Goal: Task Accomplishment & Management: Use online tool/utility

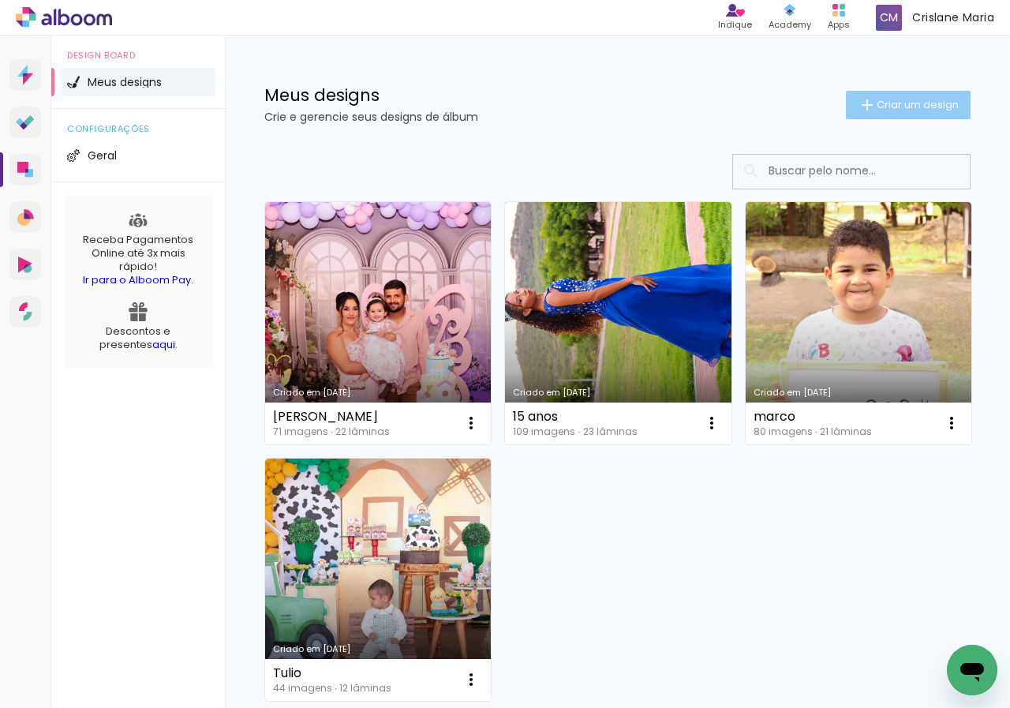
click at [923, 107] on span "Criar um design" at bounding box center [918, 104] width 82 height 10
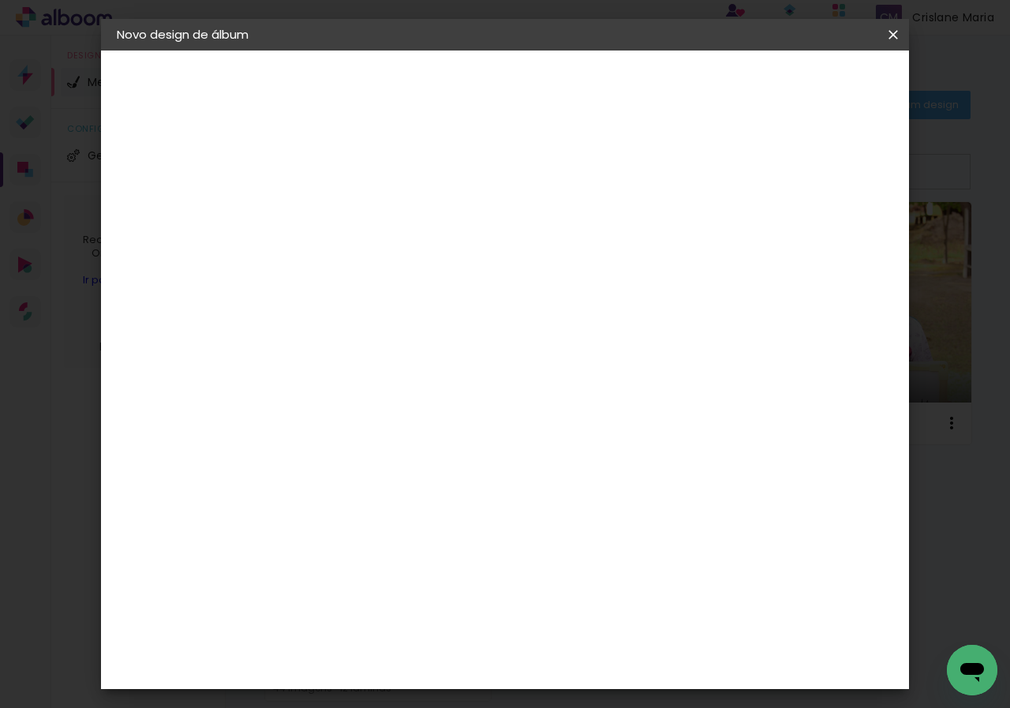
click at [375, 209] on input at bounding box center [375, 212] width 0 height 24
type input "a"
type paper-input "a"
click at [0, 0] on slot "Avançar" at bounding box center [0, 0] width 0 height 0
click at [671, 228] on paper-item "Tamanho Livre" at bounding box center [595, 240] width 152 height 35
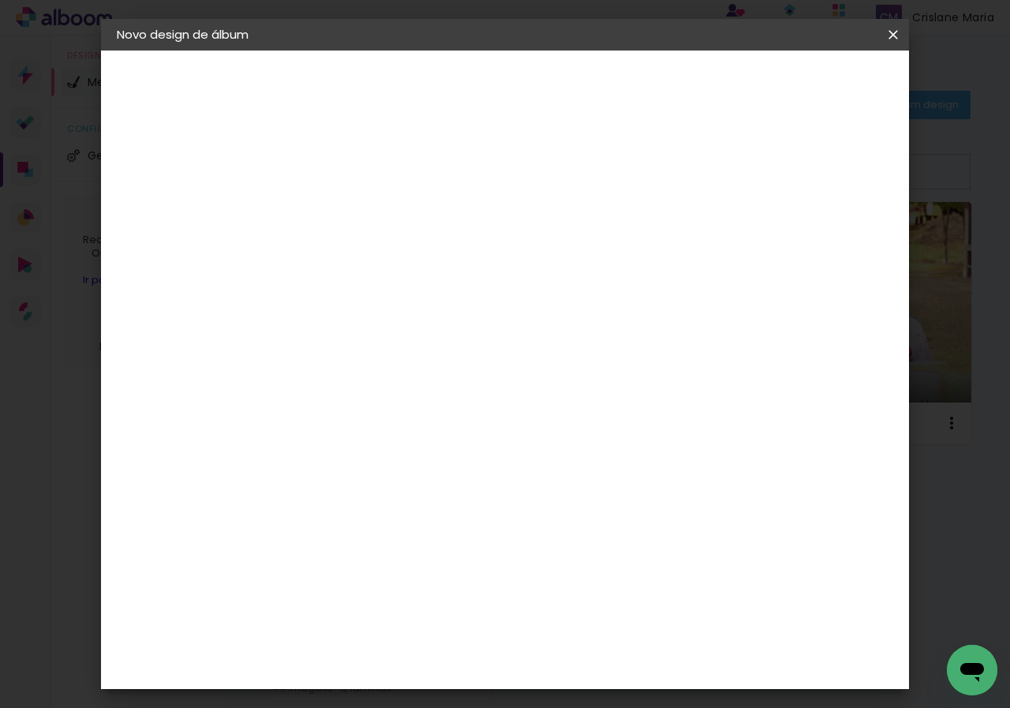
click at [670, 70] on paper-button "Avançar" at bounding box center [631, 83] width 77 height 27
drag, startPoint x: 611, startPoint y: 556, endPoint x: 611, endPoint y: 547, distance: 8.7
click at [612, 556] on input "60" at bounding box center [592, 550] width 41 height 24
click at [611, 547] on input "60" at bounding box center [592, 550] width 41 height 24
type input "6"
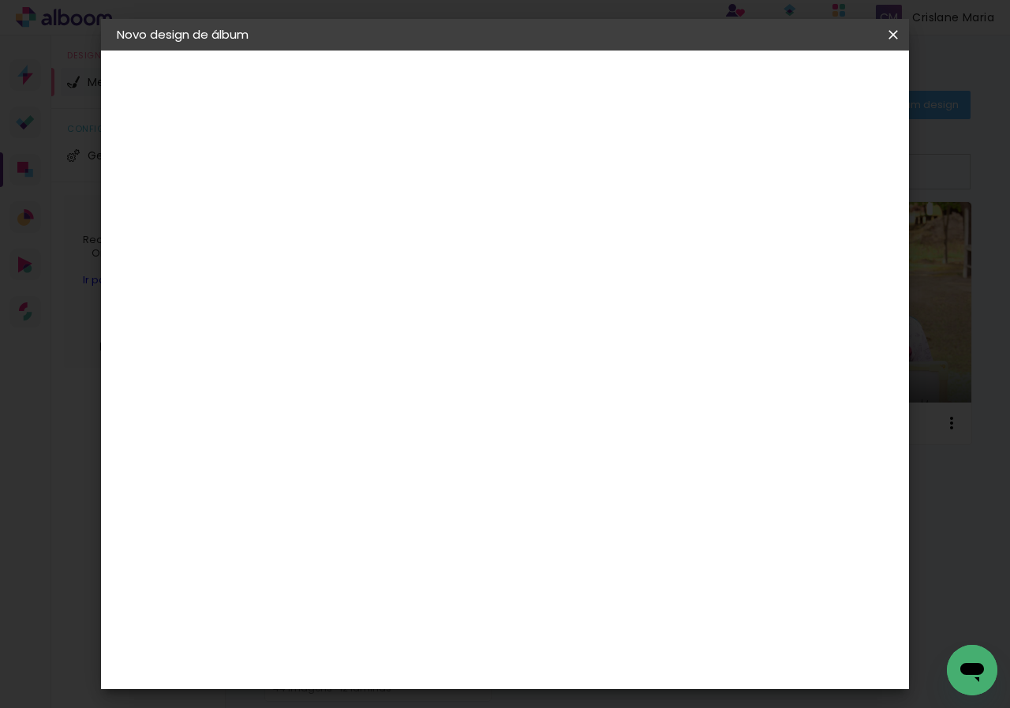
scroll to position [219, 0]
type input "21"
type paper-input "21"
click at [390, 539] on div "cm" at bounding box center [399, 539] width 19 height 24
type input "3"
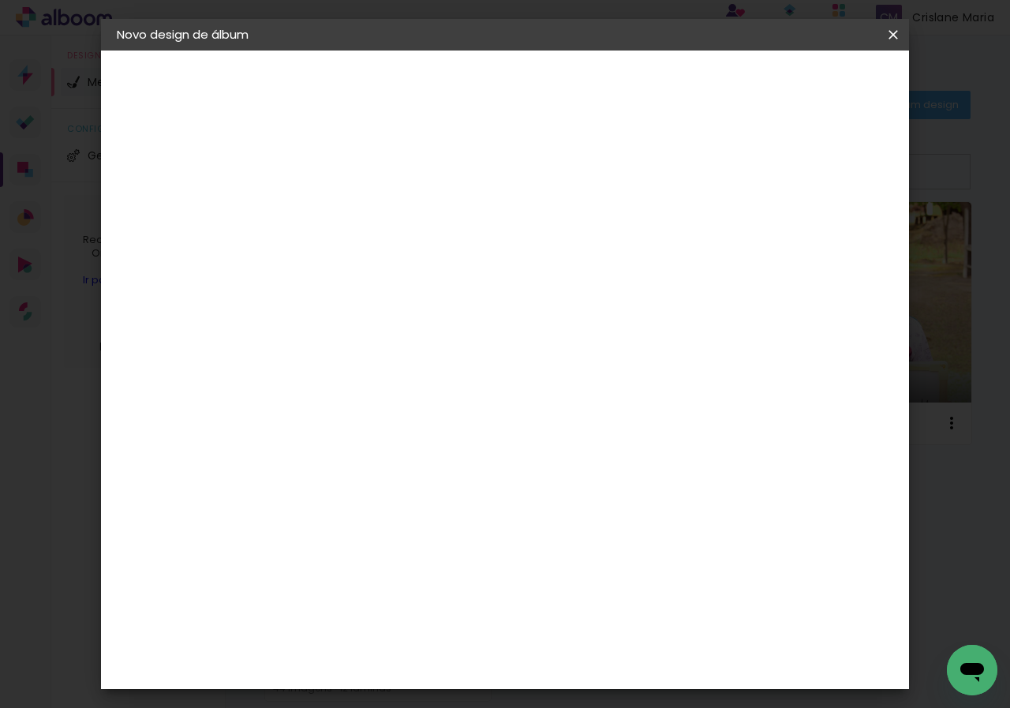
scroll to position [149, 0]
type input "21"
type paper-input "21"
click at [613, 658] on div "cm" at bounding box center [622, 661] width 19 height 24
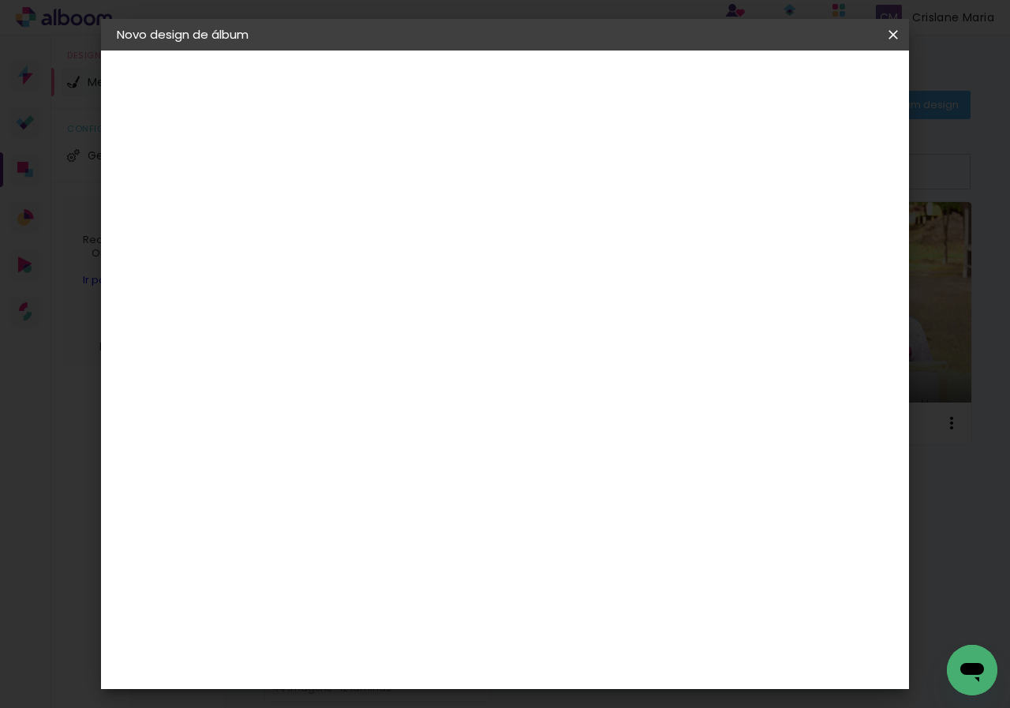
type input "2"
type input "30"
type paper-input "30"
click at [795, 88] on span "Iniciar design" at bounding box center [759, 83] width 72 height 11
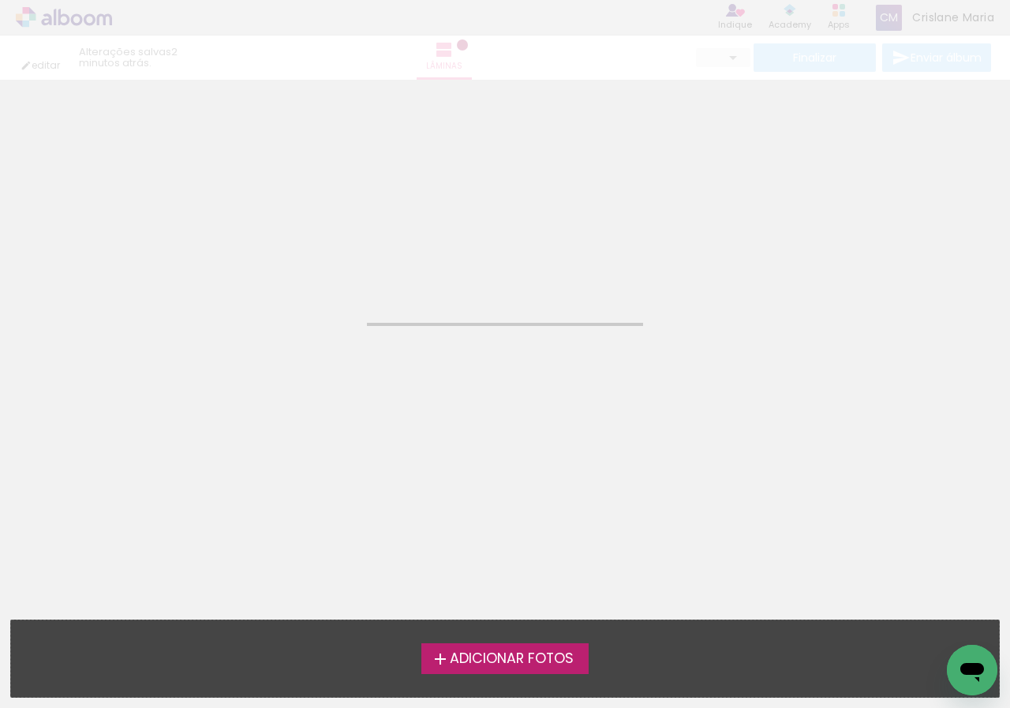
click at [459, 658] on span "Adicionar Fotos" at bounding box center [512, 659] width 124 height 14
click at [0, 0] on input "file" at bounding box center [0, 0] width 0 height 0
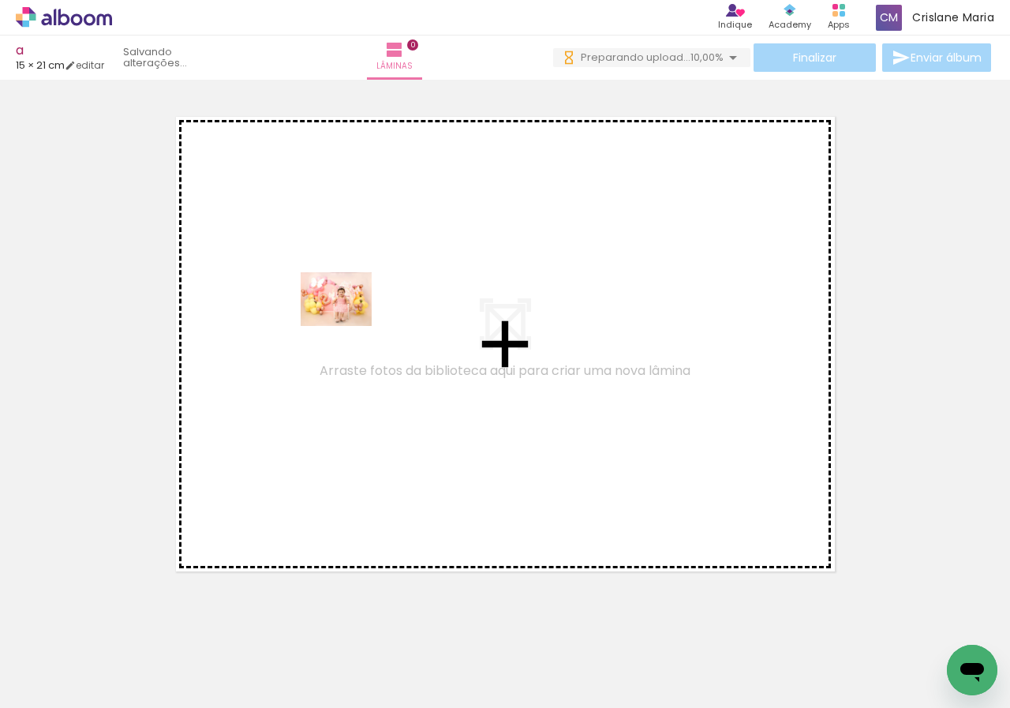
drag, startPoint x: 158, startPoint y: 663, endPoint x: 348, endPoint y: 320, distance: 392.5
click at [348, 320] on quentale-workspace at bounding box center [505, 354] width 1010 height 708
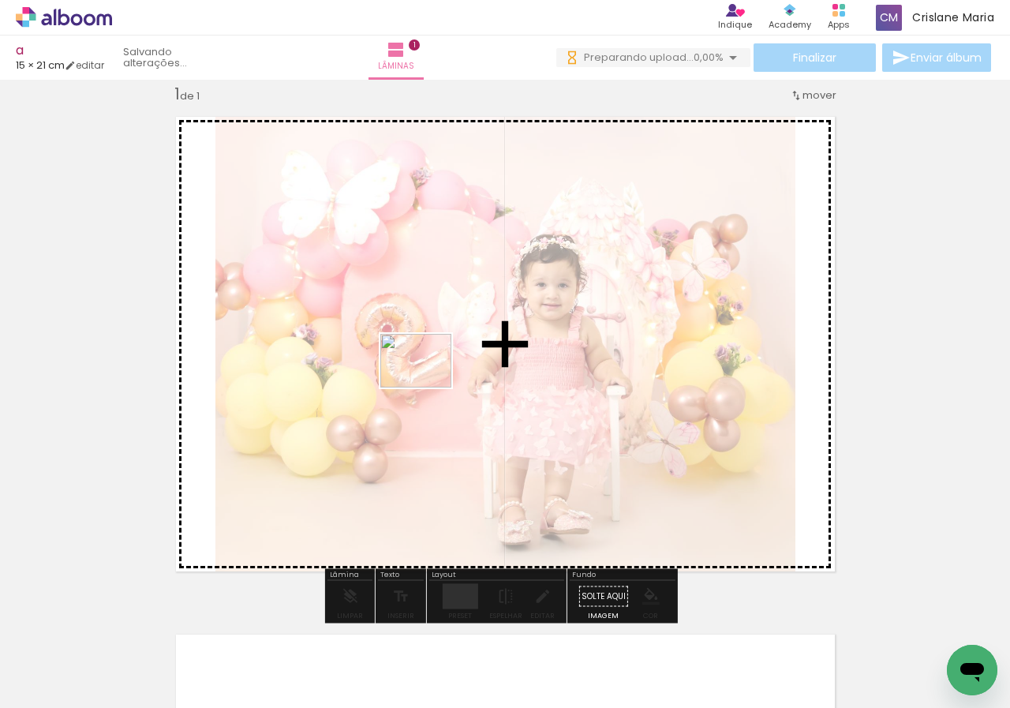
drag, startPoint x: 261, startPoint y: 659, endPoint x: 428, endPoint y: 381, distance: 323.9
click at [428, 381] on quentale-workspace at bounding box center [505, 354] width 1010 height 708
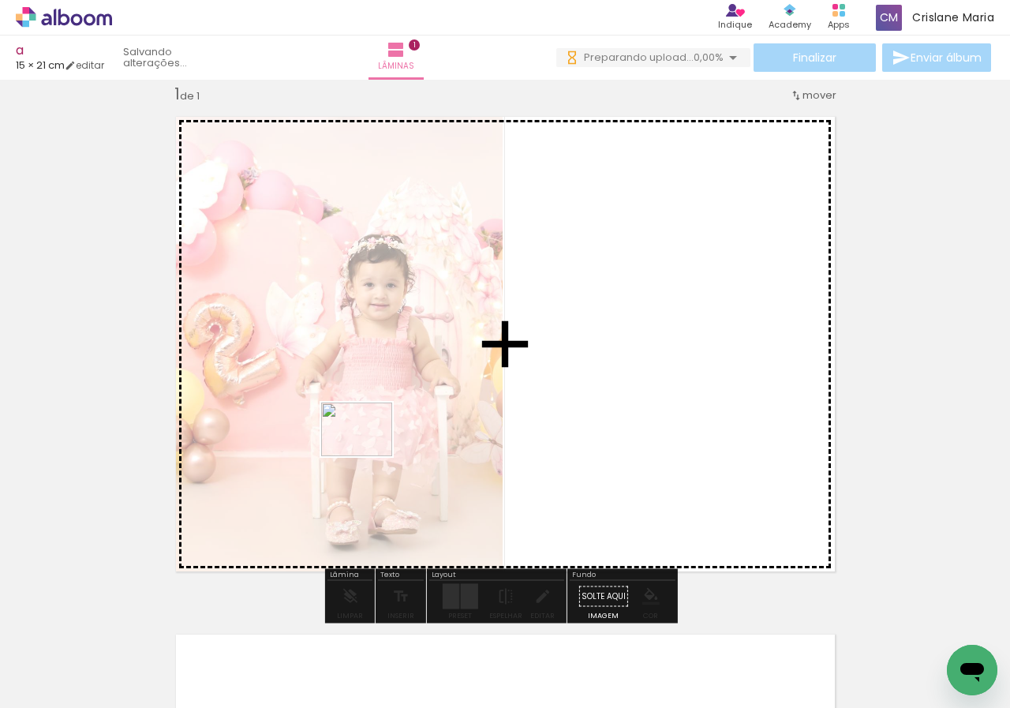
drag, startPoint x: 346, startPoint y: 664, endPoint x: 369, endPoint y: 449, distance: 215.9
click at [369, 449] on quentale-workspace at bounding box center [505, 354] width 1010 height 708
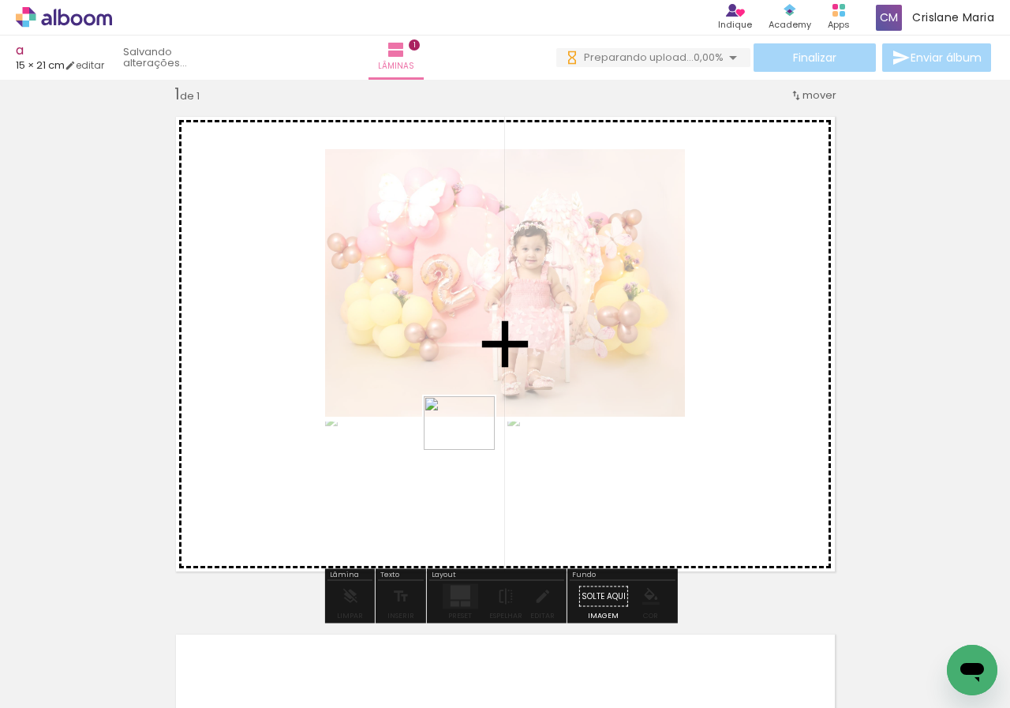
drag, startPoint x: 448, startPoint y: 564, endPoint x: 471, endPoint y: 444, distance: 122.3
click at [471, 444] on quentale-workspace at bounding box center [505, 354] width 1010 height 708
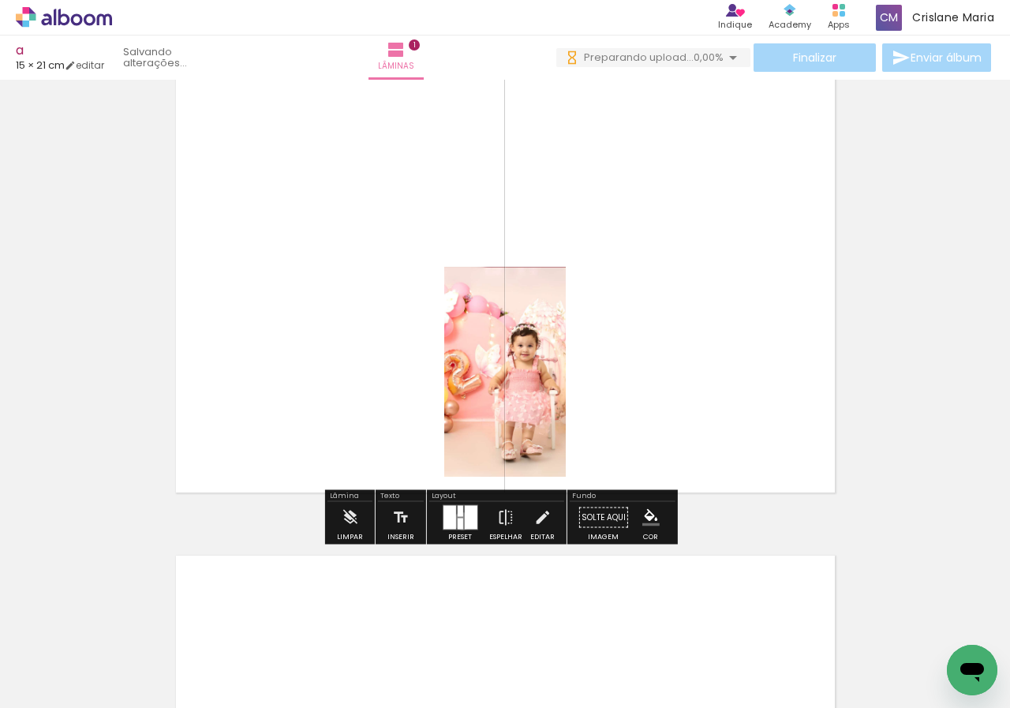
click at [459, 521] on div at bounding box center [460, 524] width 6 height 11
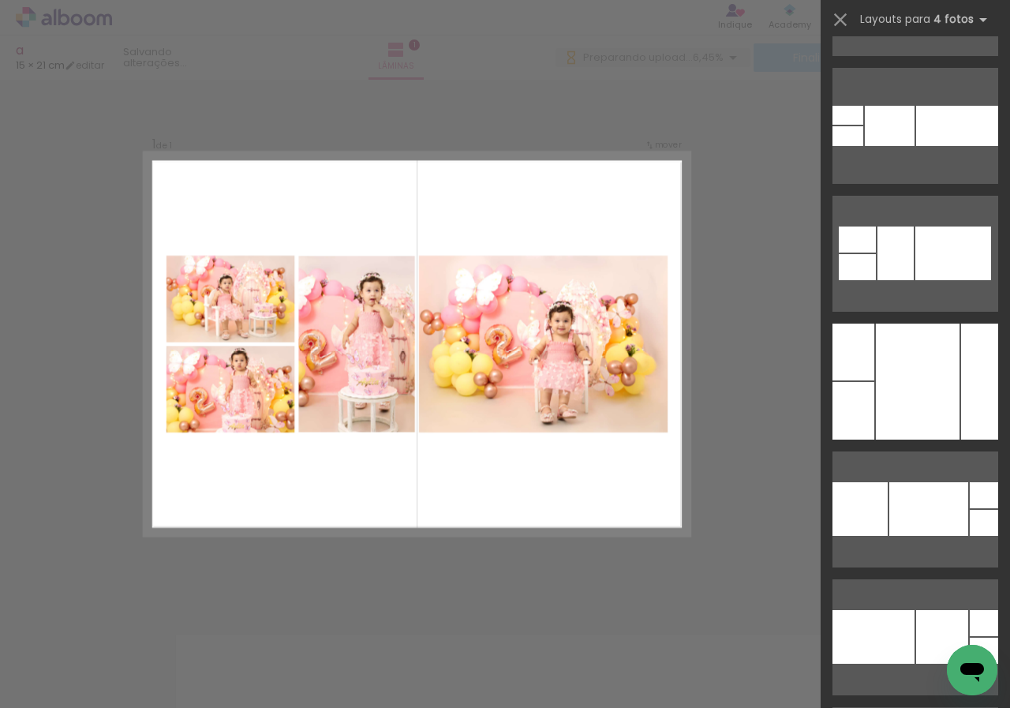
click at [759, 197] on div "Confirmar Cancelar" at bounding box center [505, 595] width 1010 height 1073
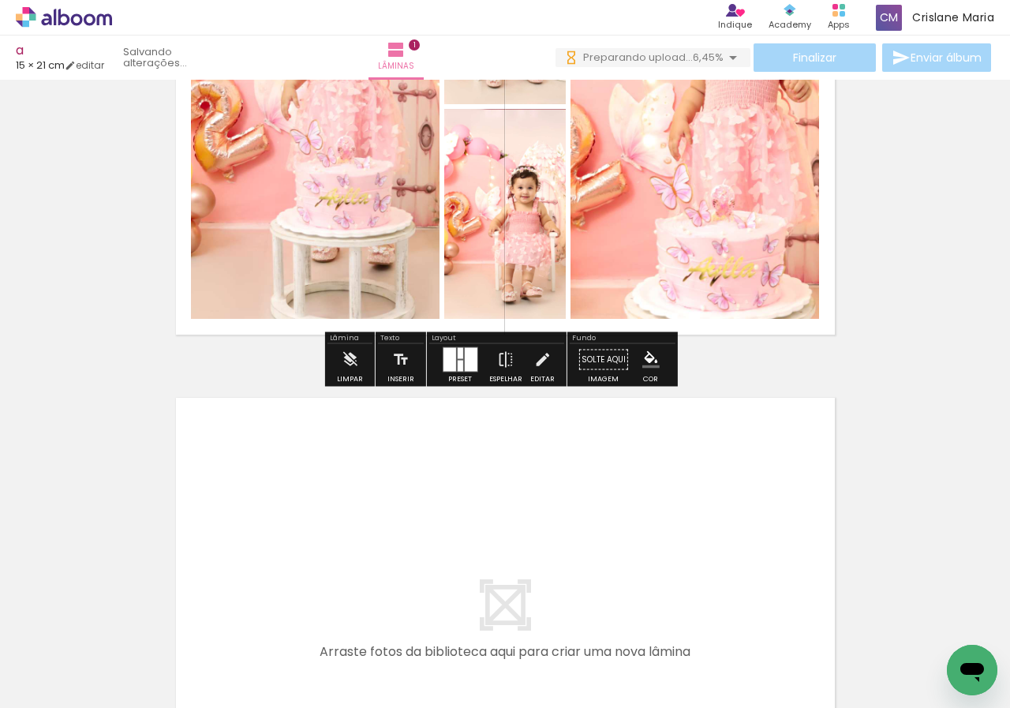
click at [457, 361] on div at bounding box center [460, 366] width 6 height 11
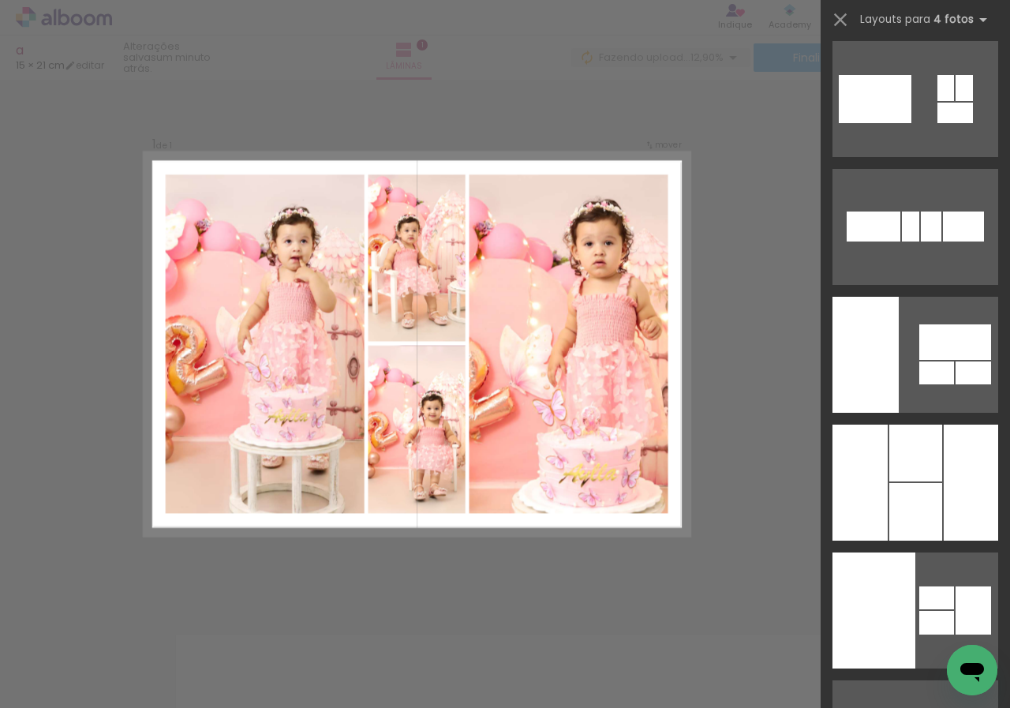
click at [736, 353] on div "Confirmar Cancelar" at bounding box center [505, 595] width 1010 height 1073
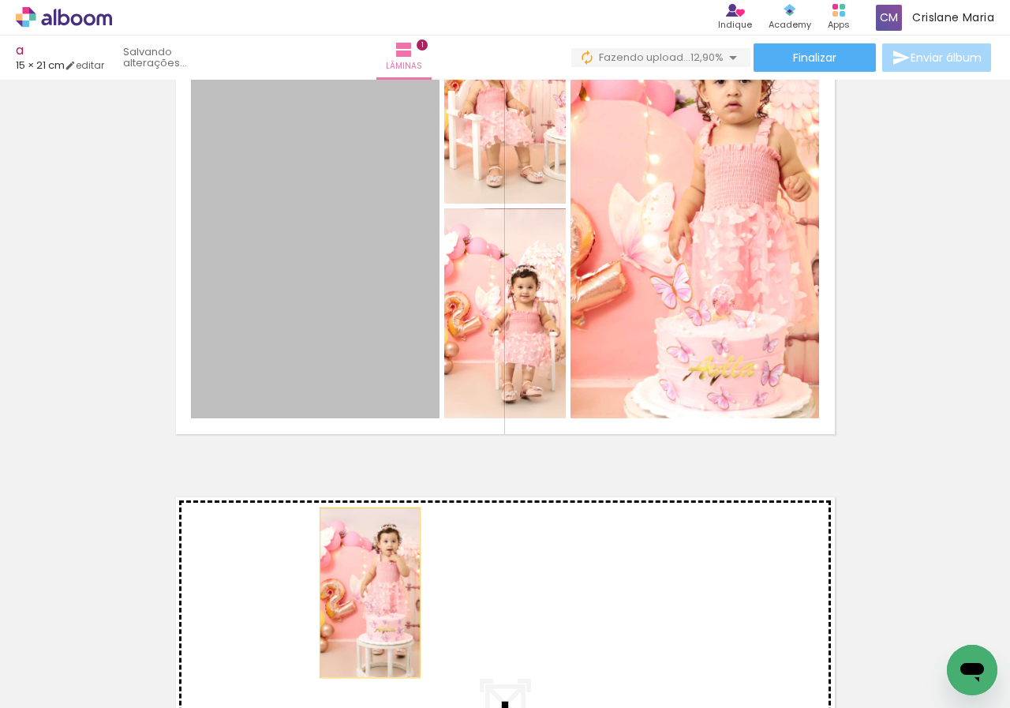
drag, startPoint x: 338, startPoint y: 268, endPoint x: 362, endPoint y: 596, distance: 328.5
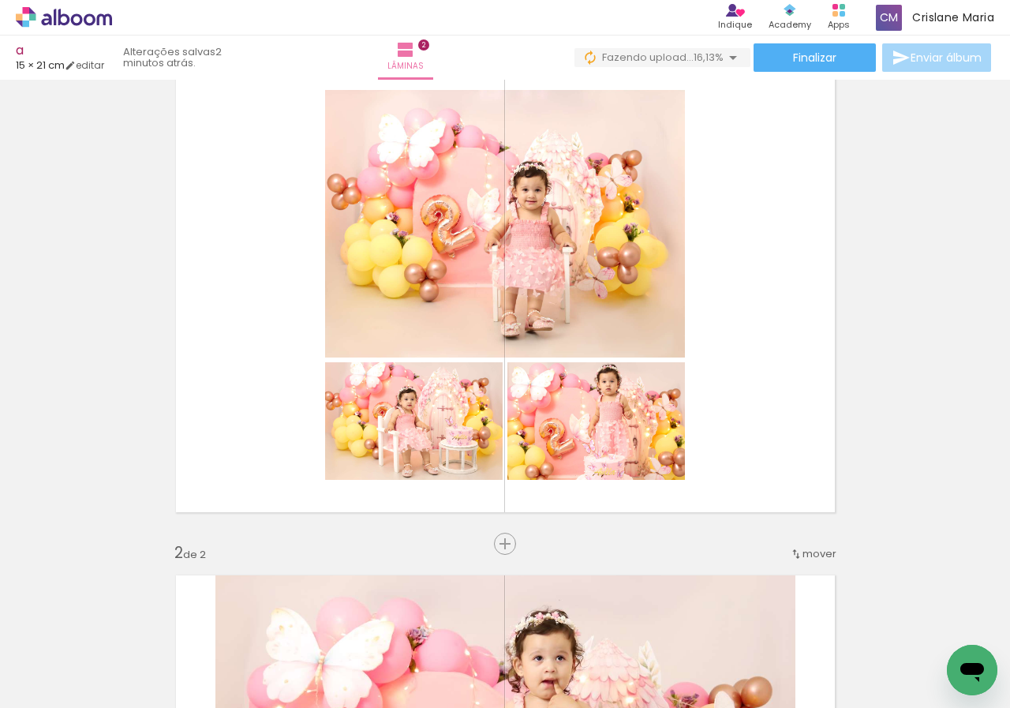
scroll to position [79, 0]
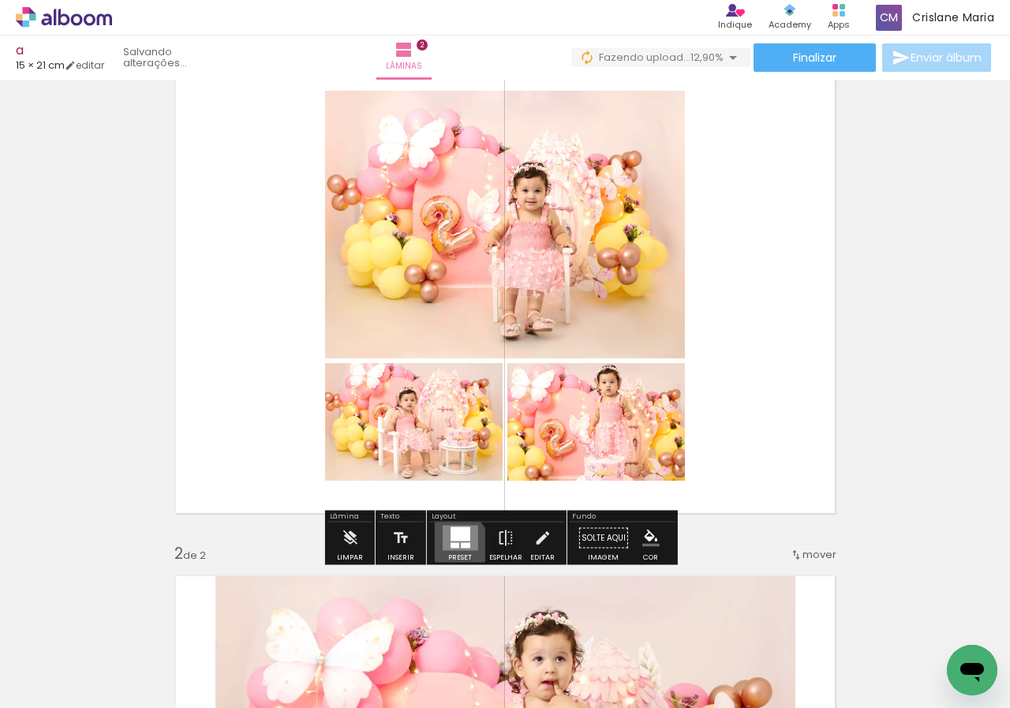
click at [452, 547] on div at bounding box center [454, 546] width 9 height 6
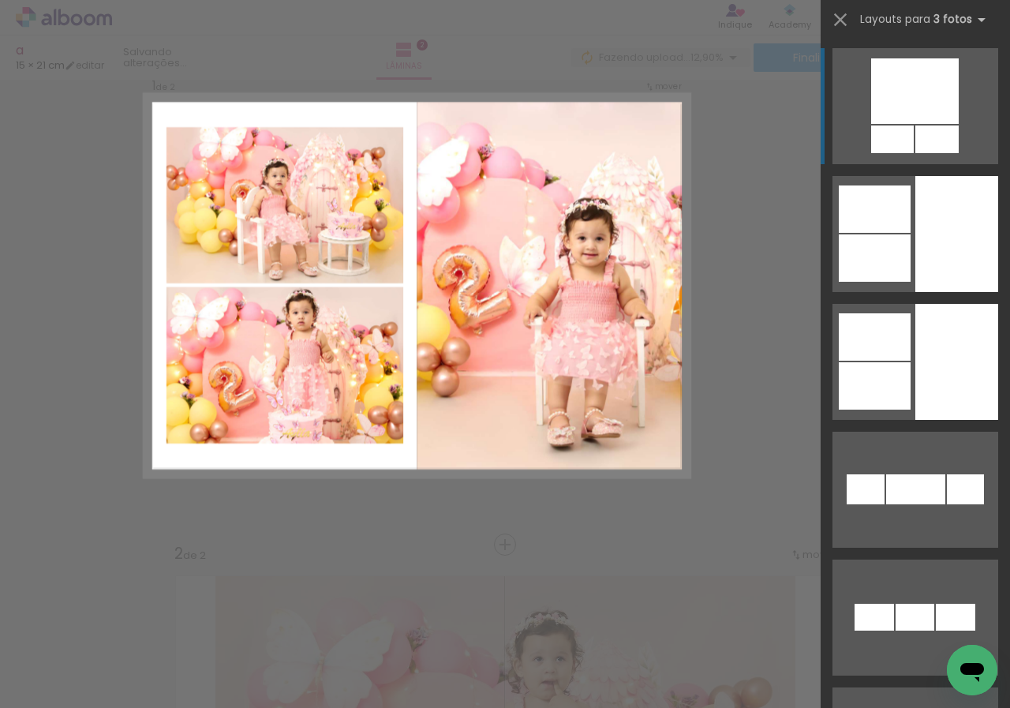
scroll to position [21, 0]
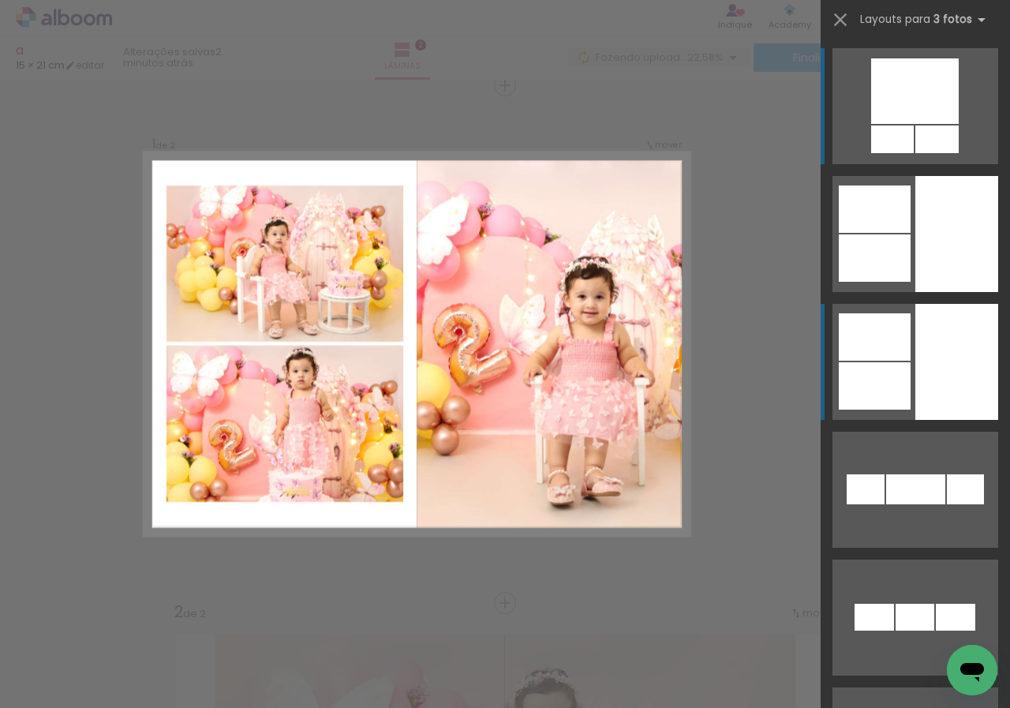
click at [930, 292] on div at bounding box center [957, 234] width 83 height 116
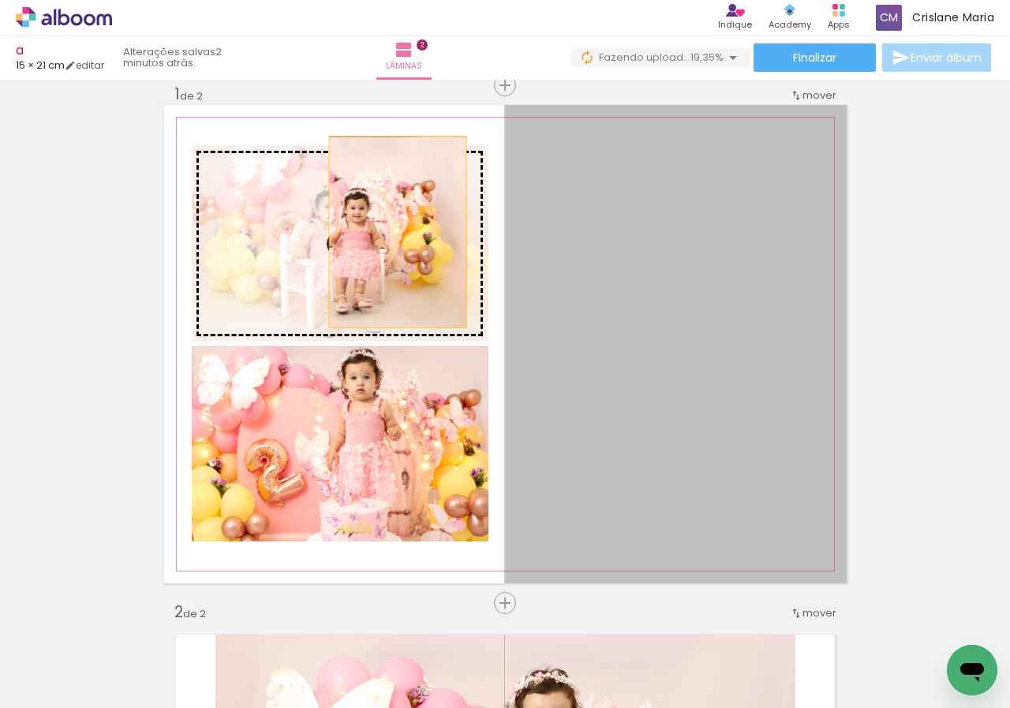
drag, startPoint x: 798, startPoint y: 383, endPoint x: 392, endPoint y: 232, distance: 433.6
click at [0, 0] on slot at bounding box center [0, 0] width 0 height 0
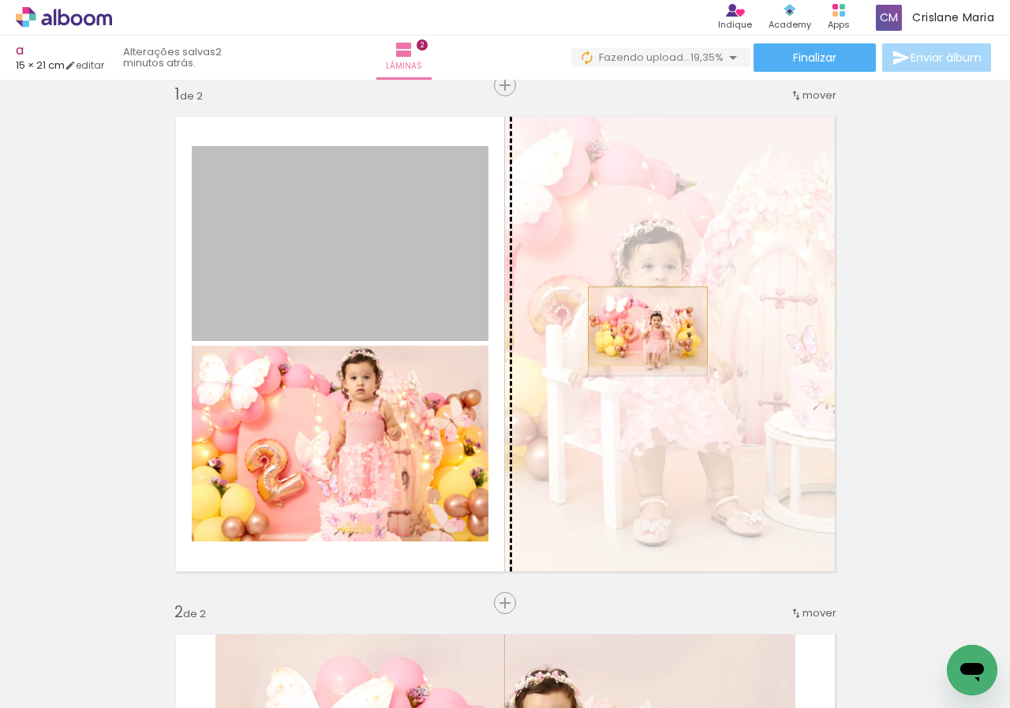
drag, startPoint x: 362, startPoint y: 260, endPoint x: 642, endPoint y: 326, distance: 287.8
click at [0, 0] on slot at bounding box center [0, 0] width 0 height 0
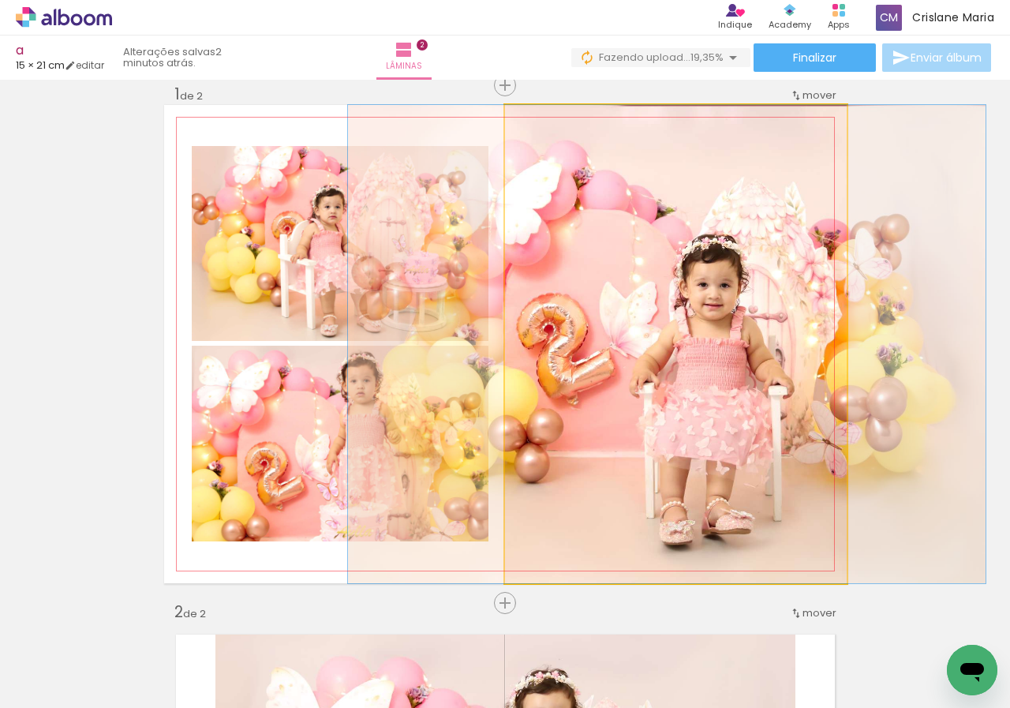
drag, startPoint x: 693, startPoint y: 360, endPoint x: 684, endPoint y: 362, distance: 8.8
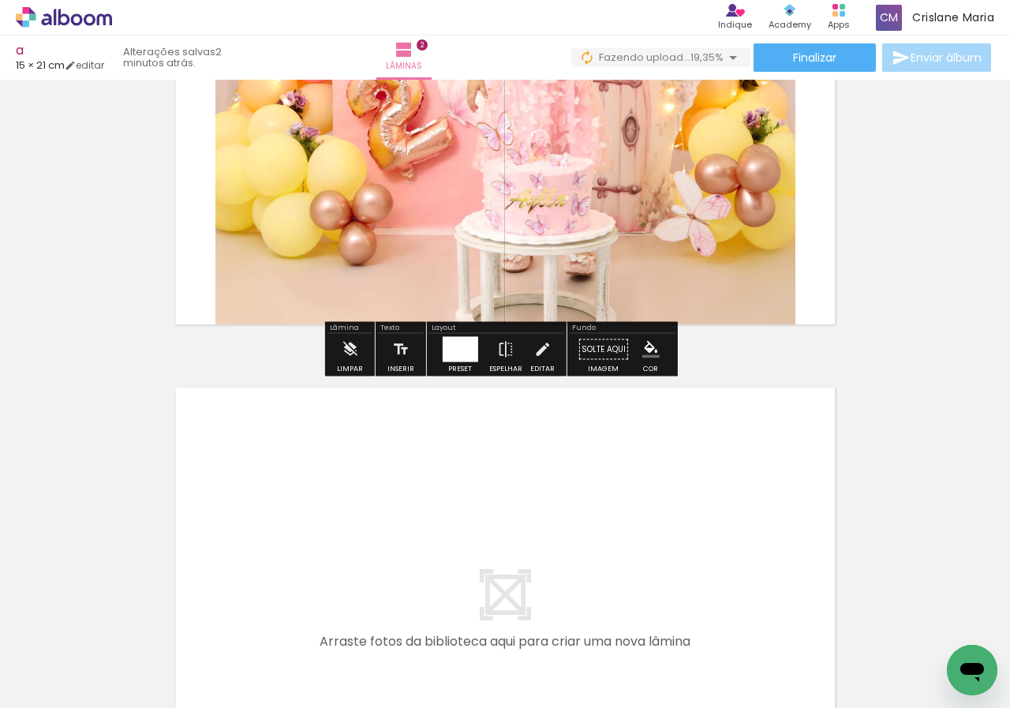
scroll to position [968, 0]
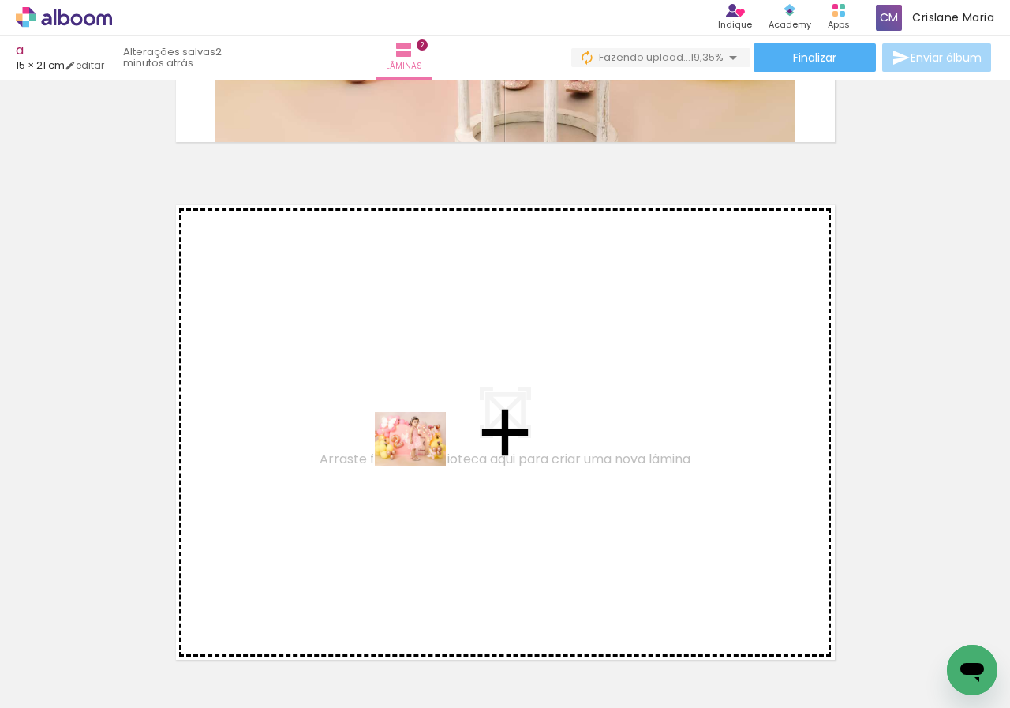
drag, startPoint x: 529, startPoint y: 665, endPoint x: 422, endPoint y: 459, distance: 232.3
click at [422, 459] on quentale-workspace at bounding box center [505, 354] width 1010 height 708
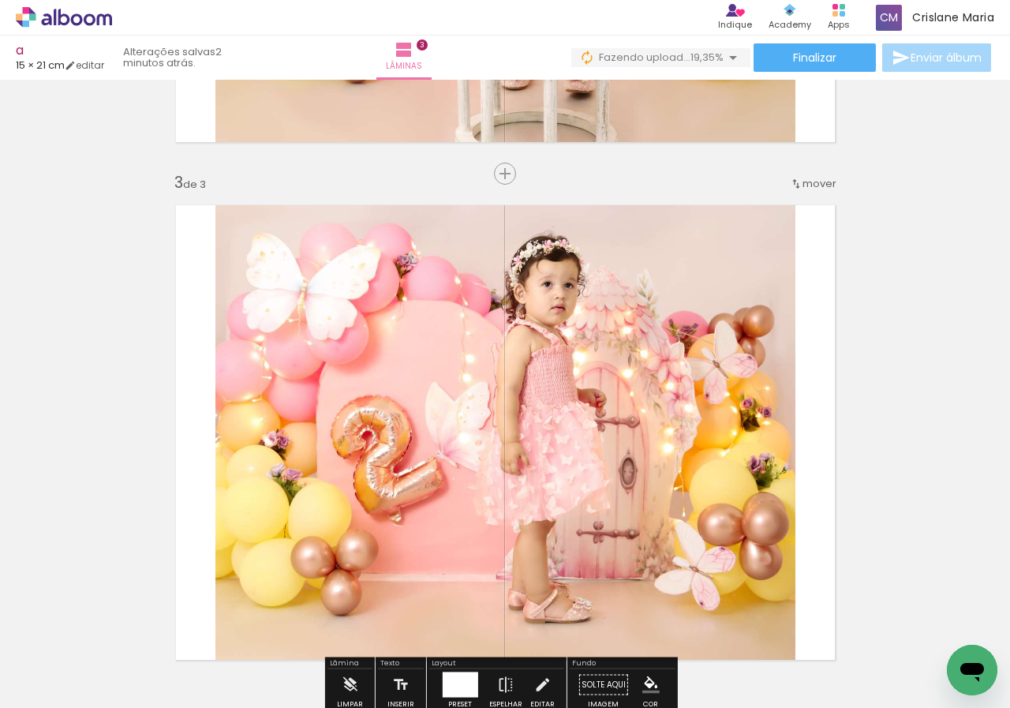
scroll to position [1056, 0]
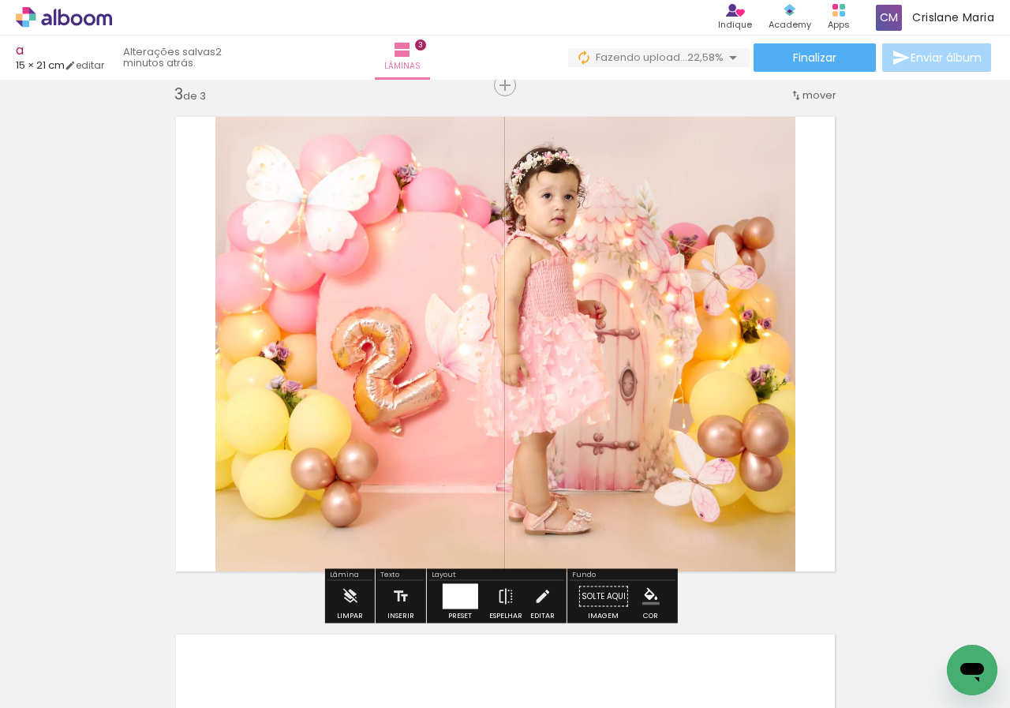
click at [464, 596] on div at bounding box center [460, 596] width 36 height 25
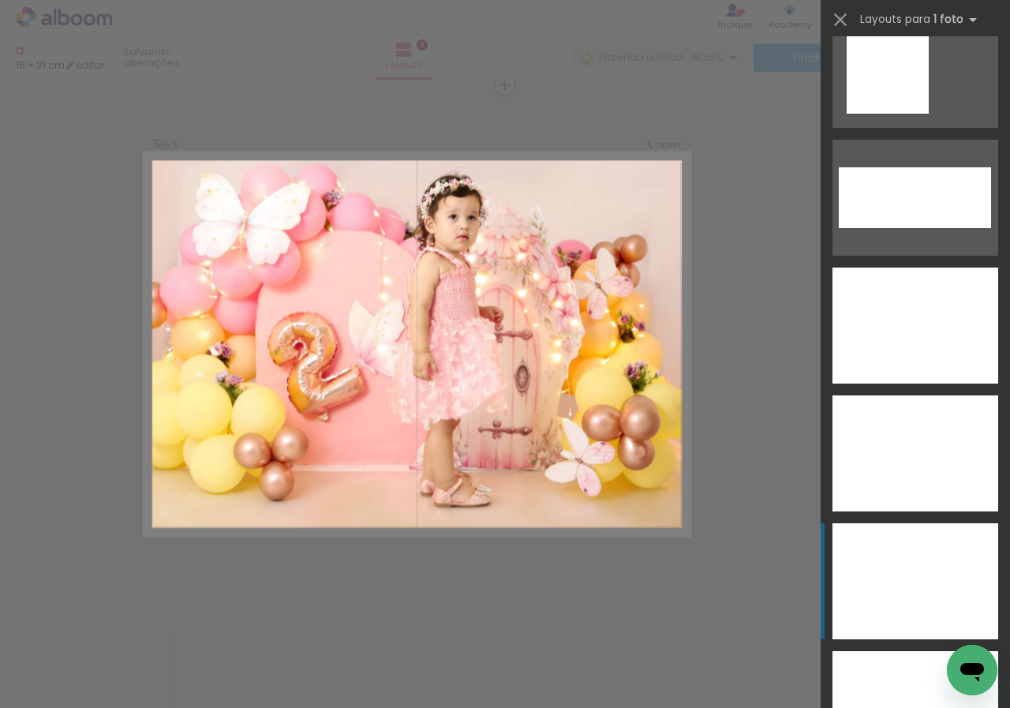
scroll to position [5946, 0]
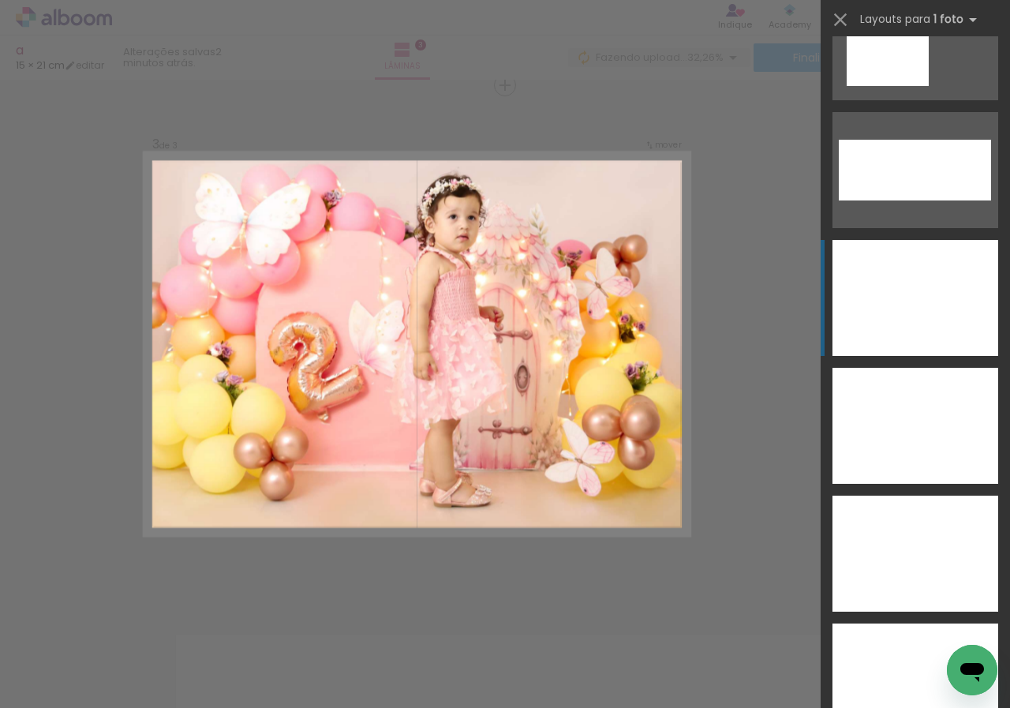
click at [944, 368] on div at bounding box center [916, 426] width 166 height 116
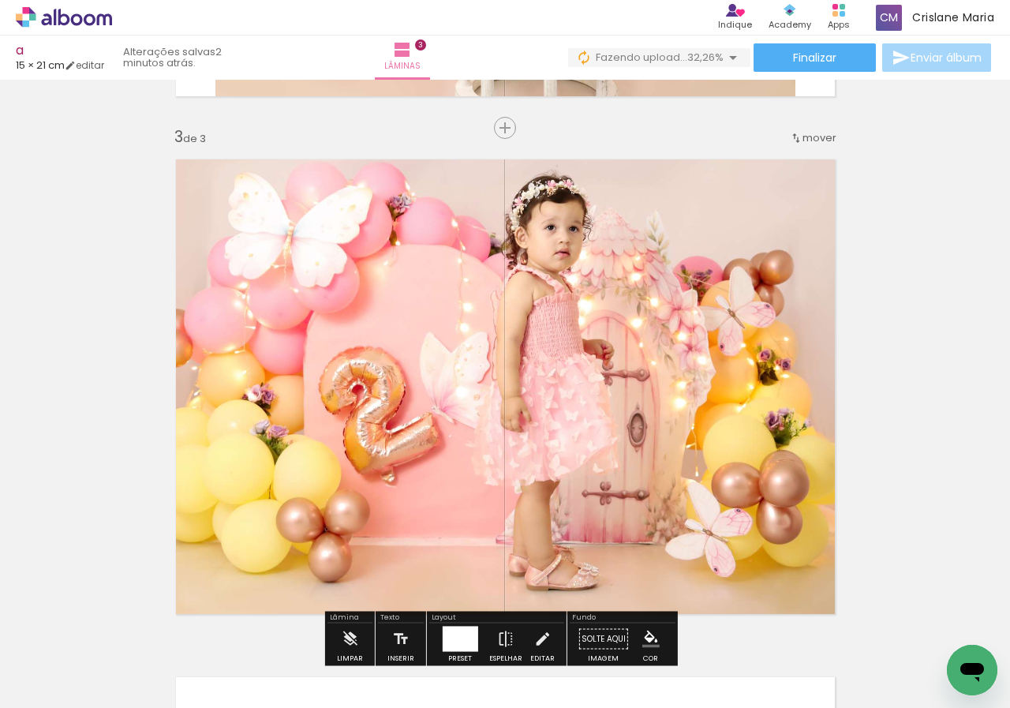
scroll to position [977, 0]
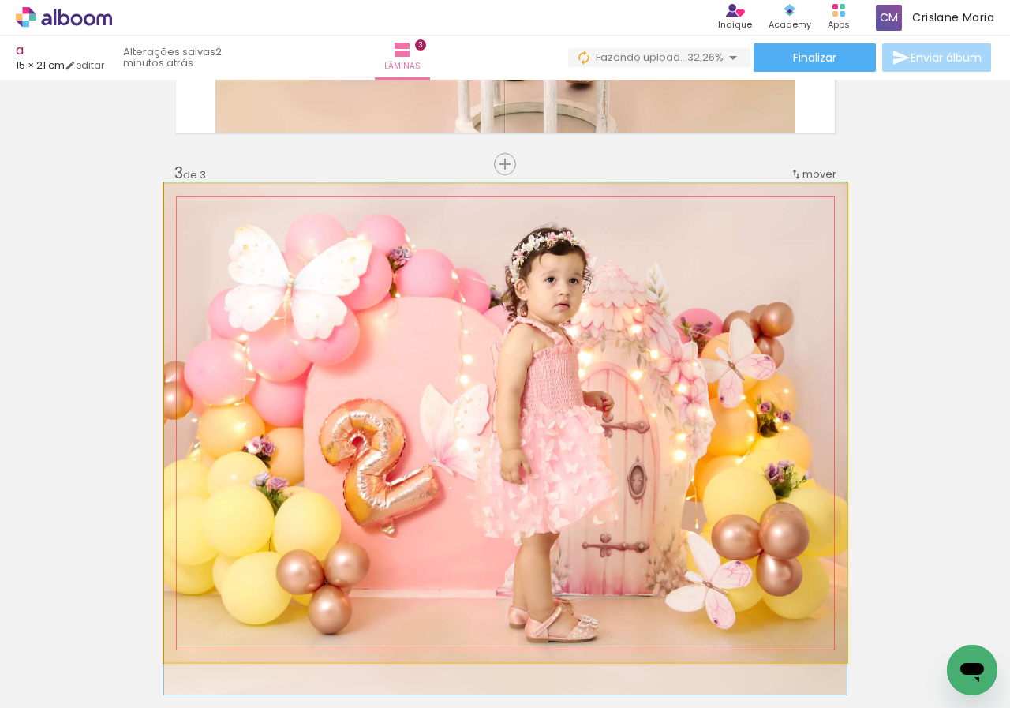
drag, startPoint x: 714, startPoint y: 285, endPoint x: 714, endPoint y: 304, distance: 18.9
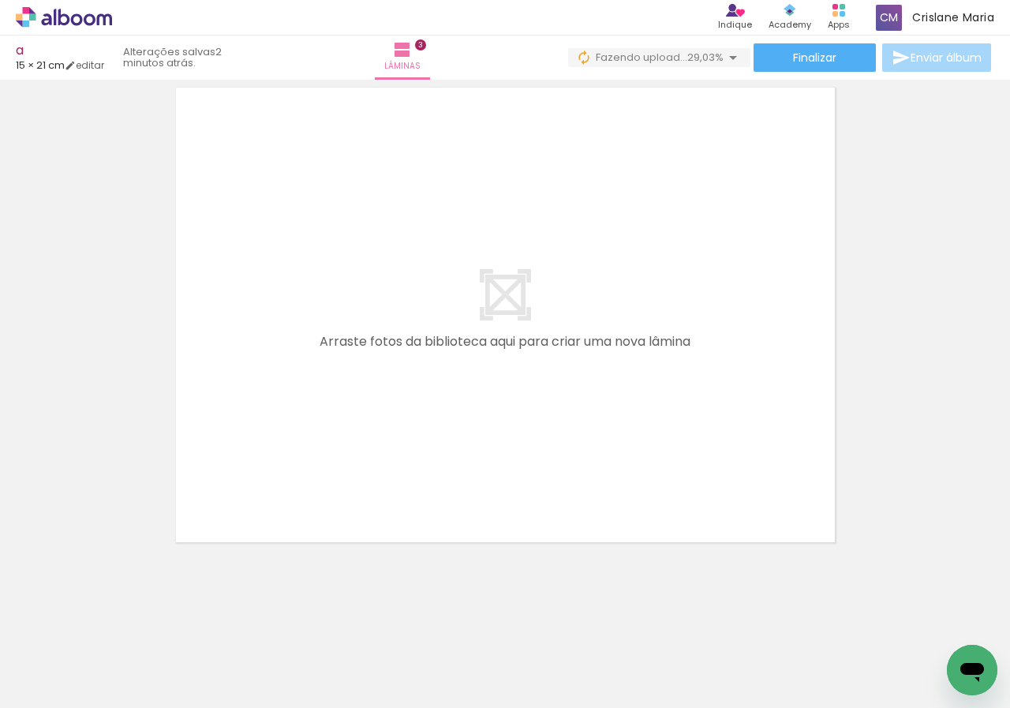
scroll to position [1615, 0]
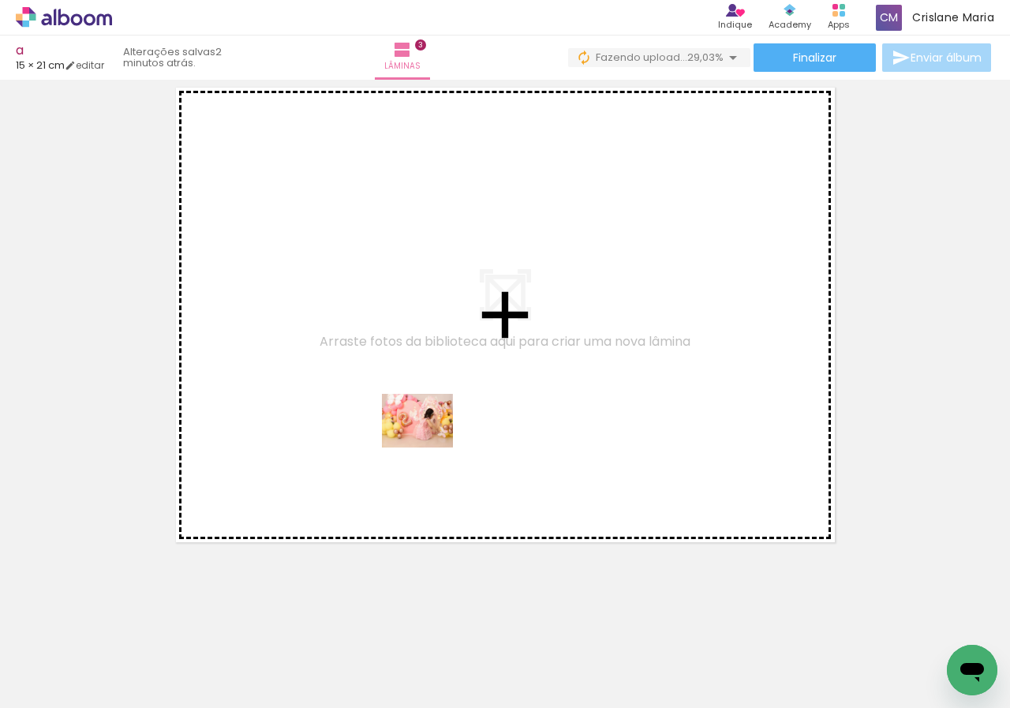
drag, startPoint x: 598, startPoint y: 637, endPoint x: 429, endPoint y: 440, distance: 259.8
click at [429, 440] on quentale-workspace at bounding box center [505, 354] width 1010 height 708
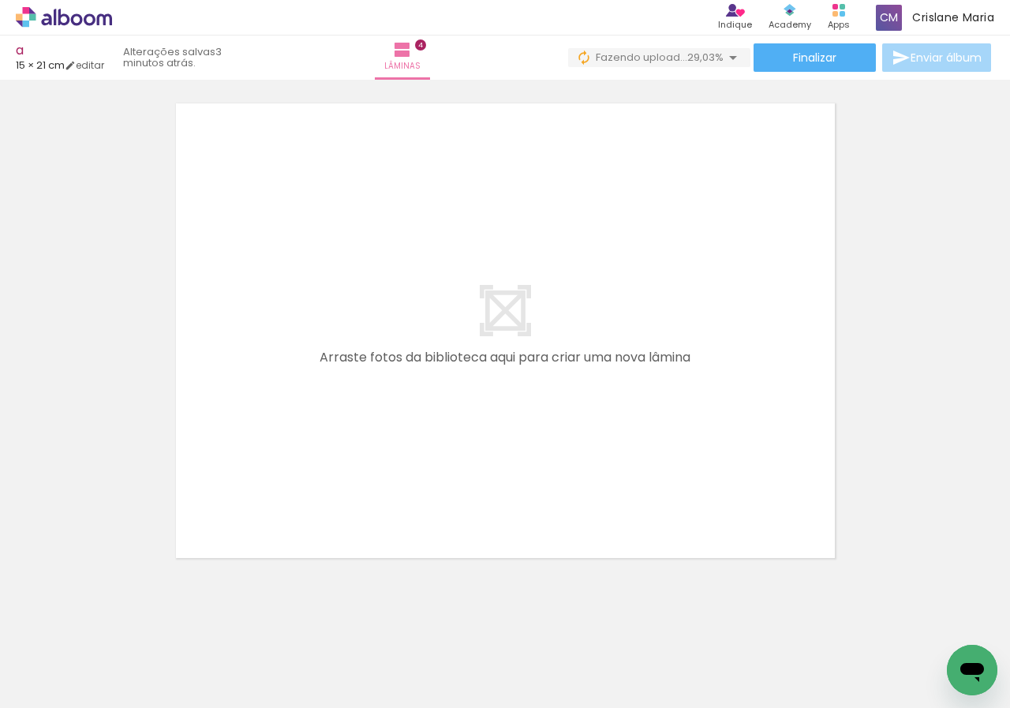
scroll to position [2133, 0]
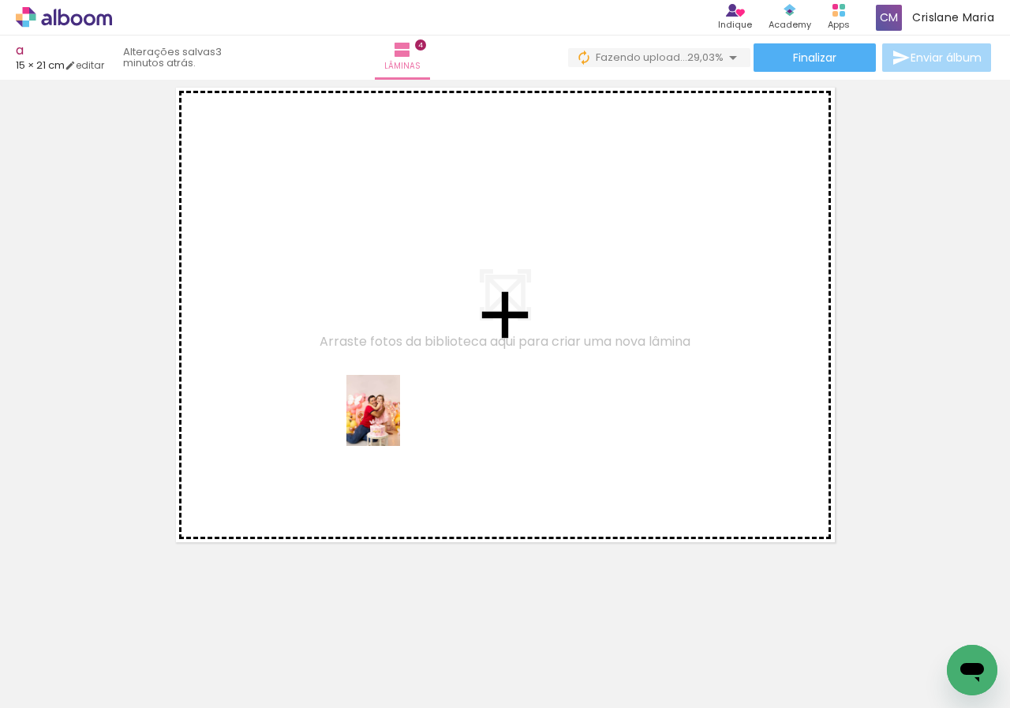
drag, startPoint x: 470, startPoint y: 615, endPoint x: 394, endPoint y: 420, distance: 209.2
click at [394, 420] on quentale-workspace at bounding box center [505, 354] width 1010 height 708
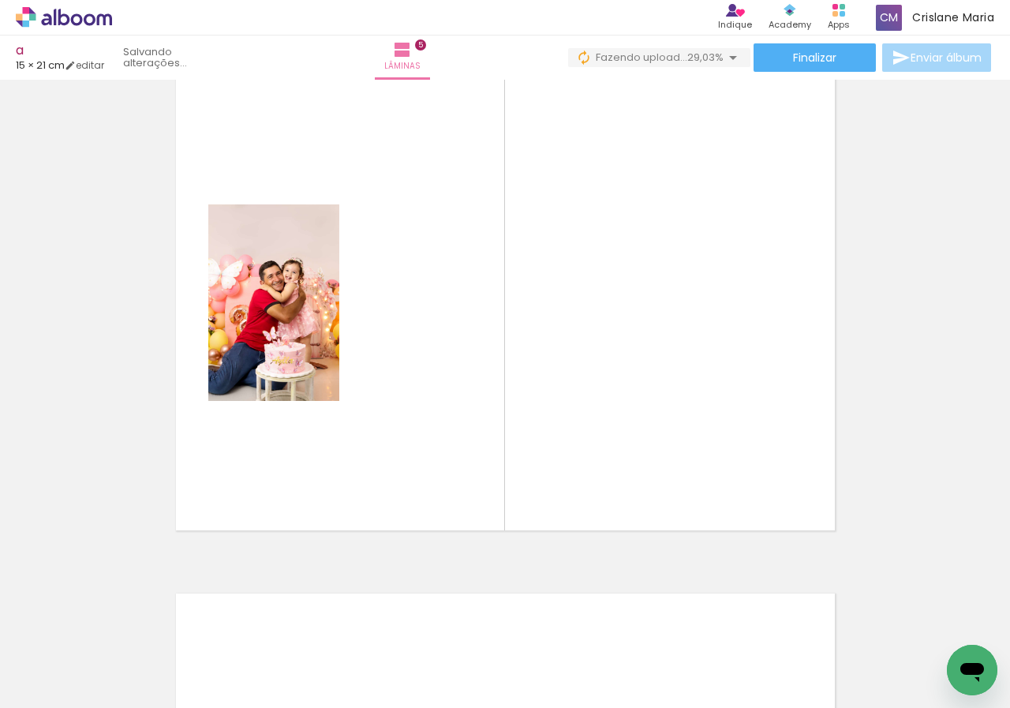
scroll to position [2092, 0]
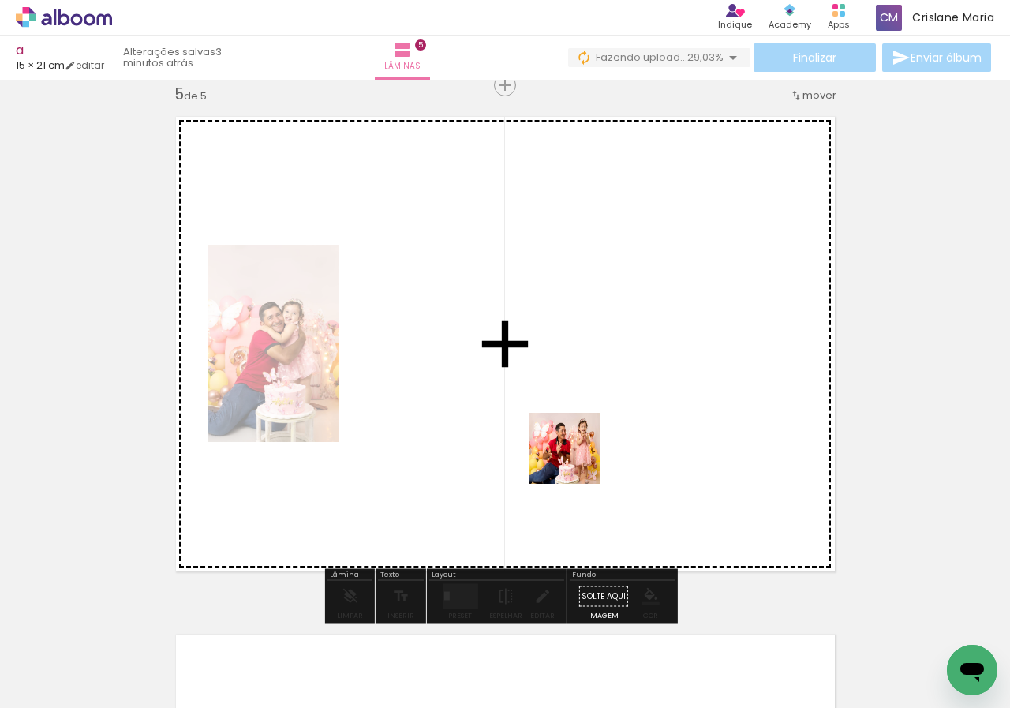
drag, startPoint x: 576, startPoint y: 590, endPoint x: 568, endPoint y: 377, distance: 213.3
click at [568, 377] on quentale-workspace at bounding box center [505, 354] width 1010 height 708
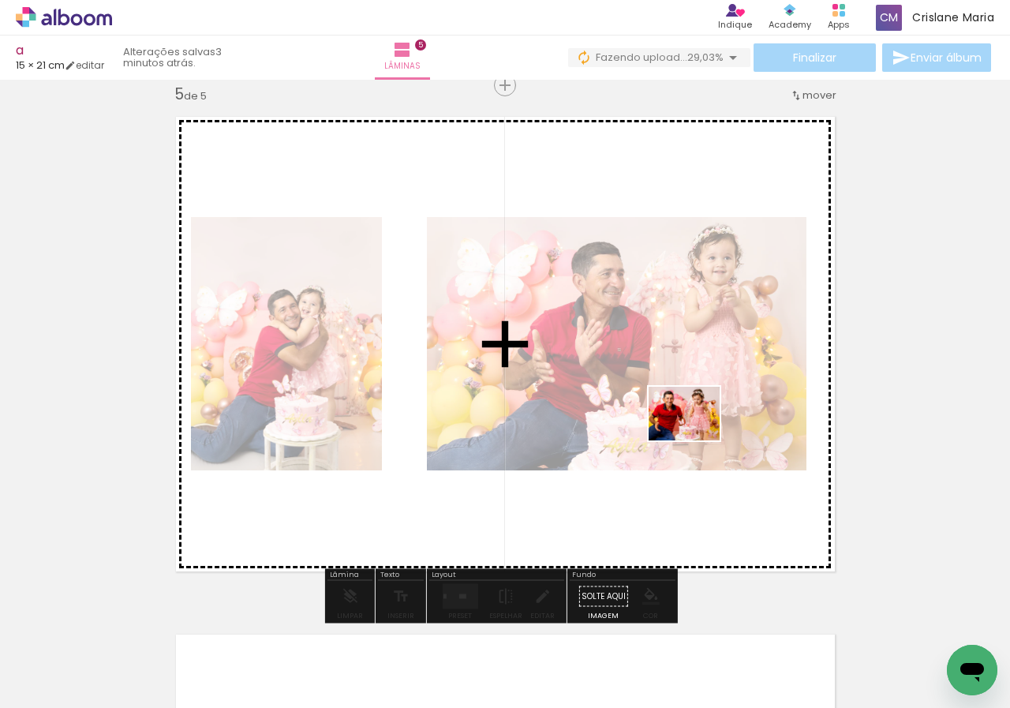
drag, startPoint x: 661, startPoint y: 652, endPoint x: 756, endPoint y: 646, distance: 94.9
click at [695, 395] on quentale-workspace at bounding box center [505, 354] width 1010 height 708
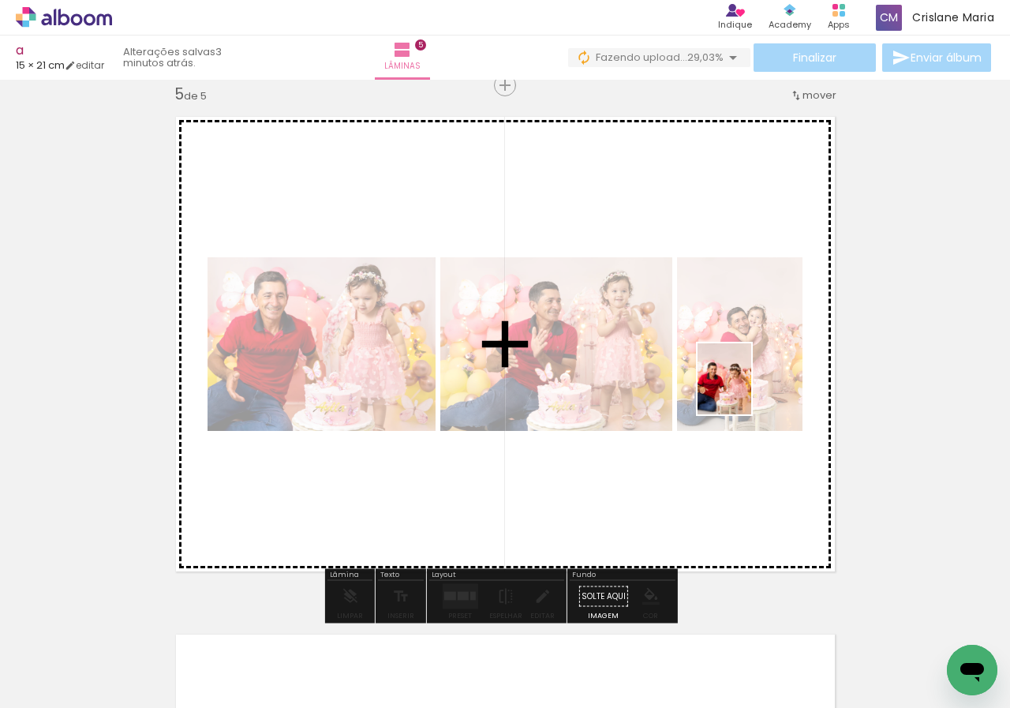
drag, startPoint x: 745, startPoint y: 633, endPoint x: 745, endPoint y: 391, distance: 242.3
click at [745, 391] on quentale-workspace at bounding box center [505, 354] width 1010 height 708
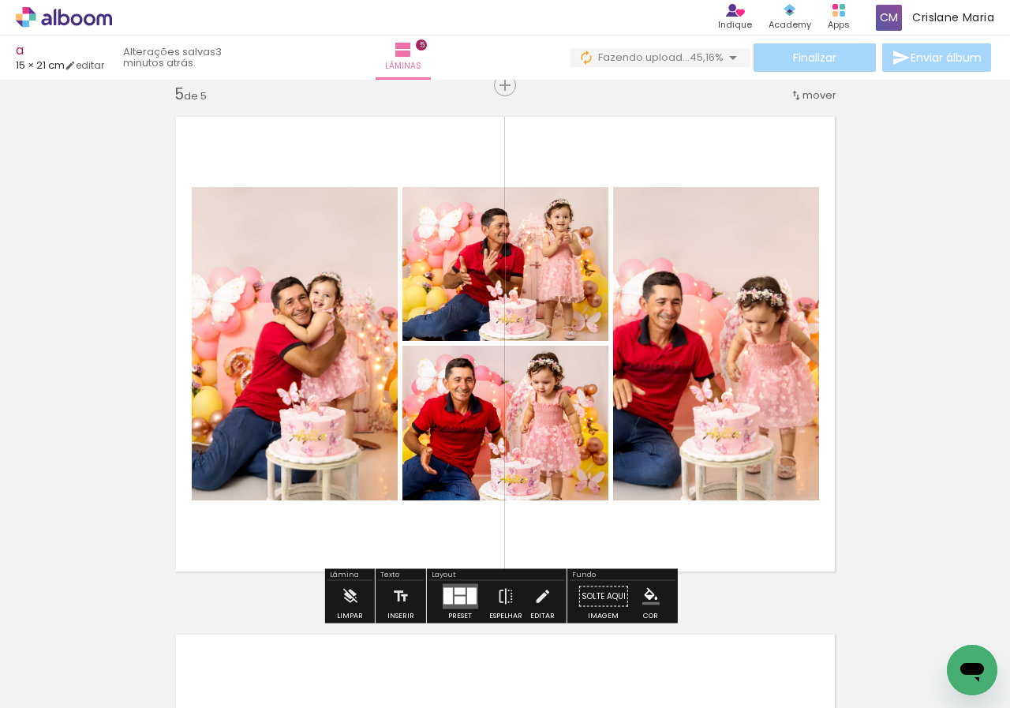
click at [456, 594] on div at bounding box center [459, 591] width 11 height 7
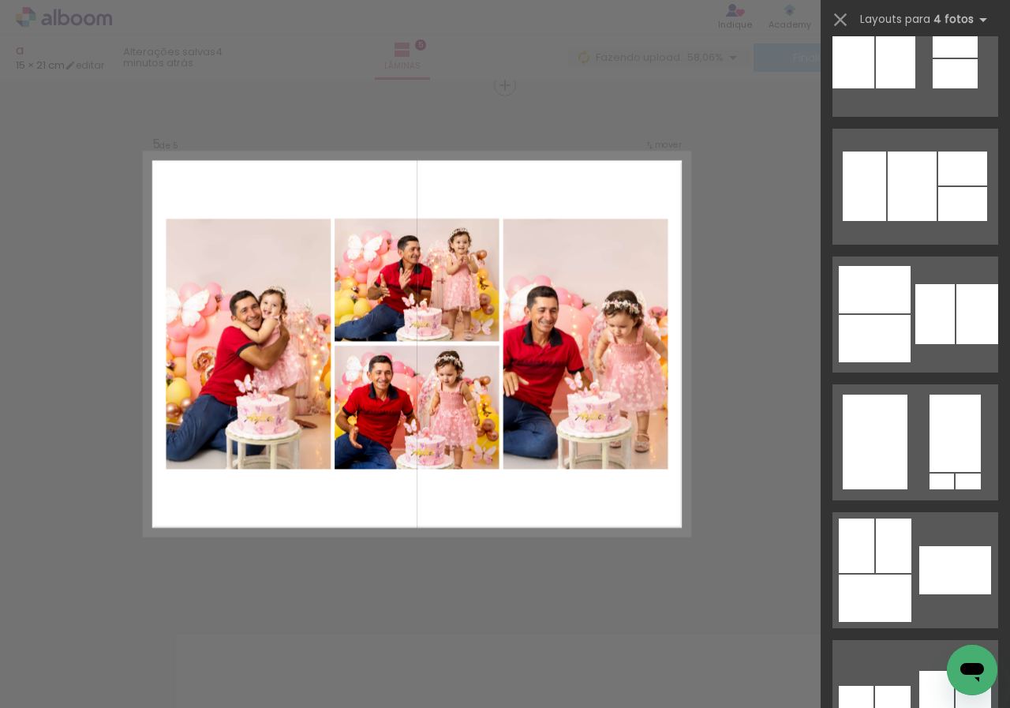
scroll to position [2536, 0]
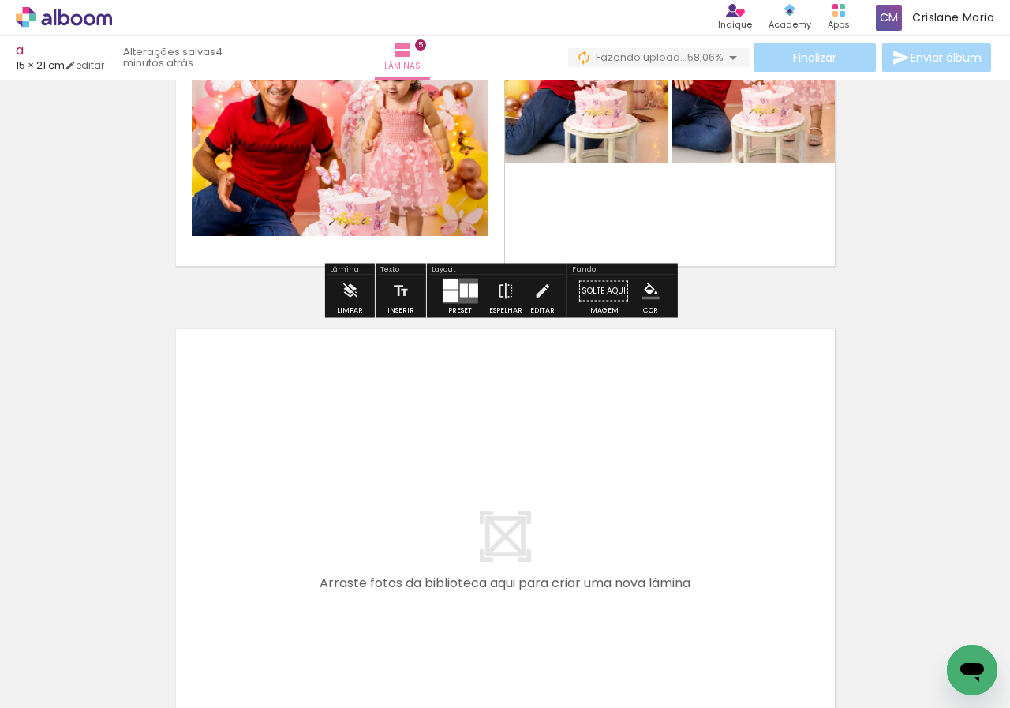
scroll to position [2407, 0]
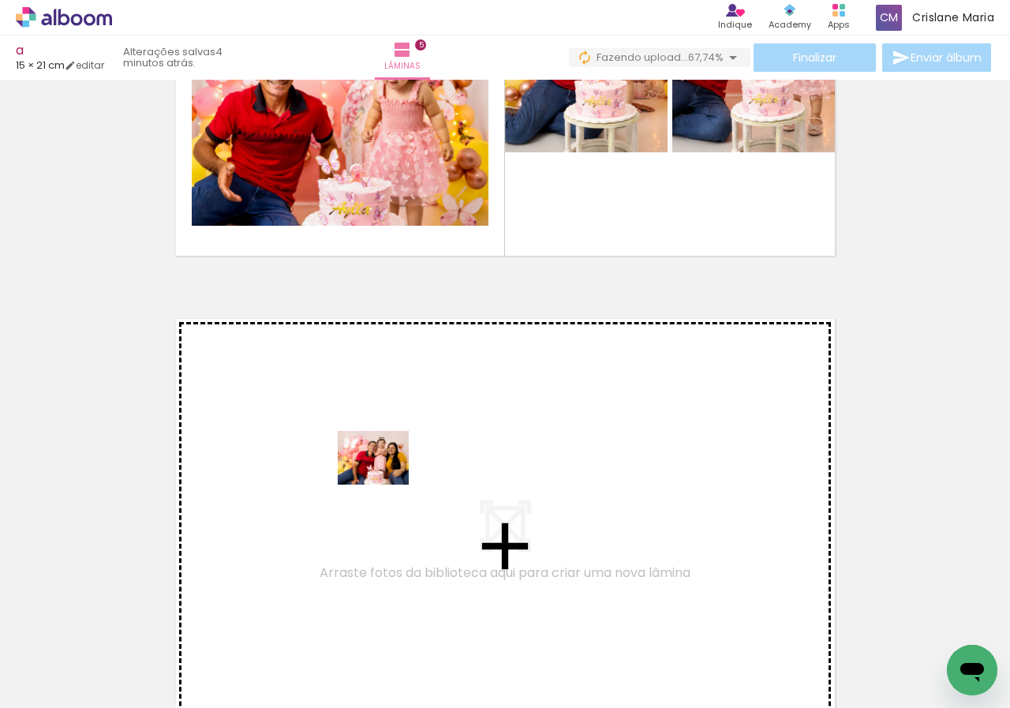
drag, startPoint x: 815, startPoint y: 666, endPoint x: 559, endPoint y: 643, distance: 256.8
click at [382, 477] on quentale-workspace at bounding box center [505, 354] width 1010 height 708
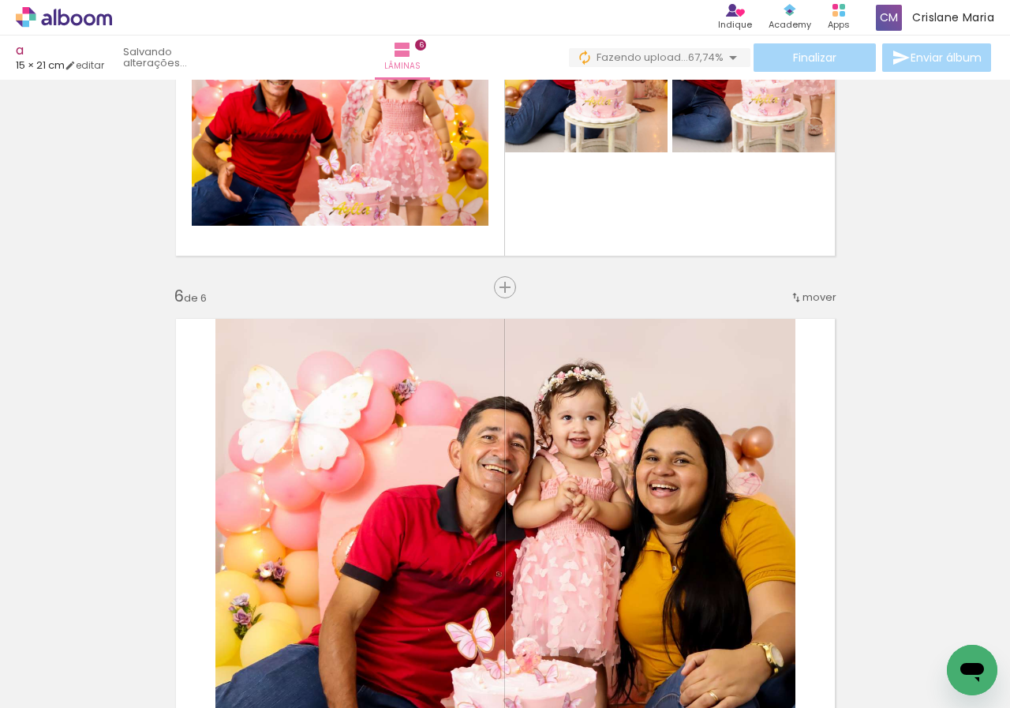
scroll to position [2610, 0]
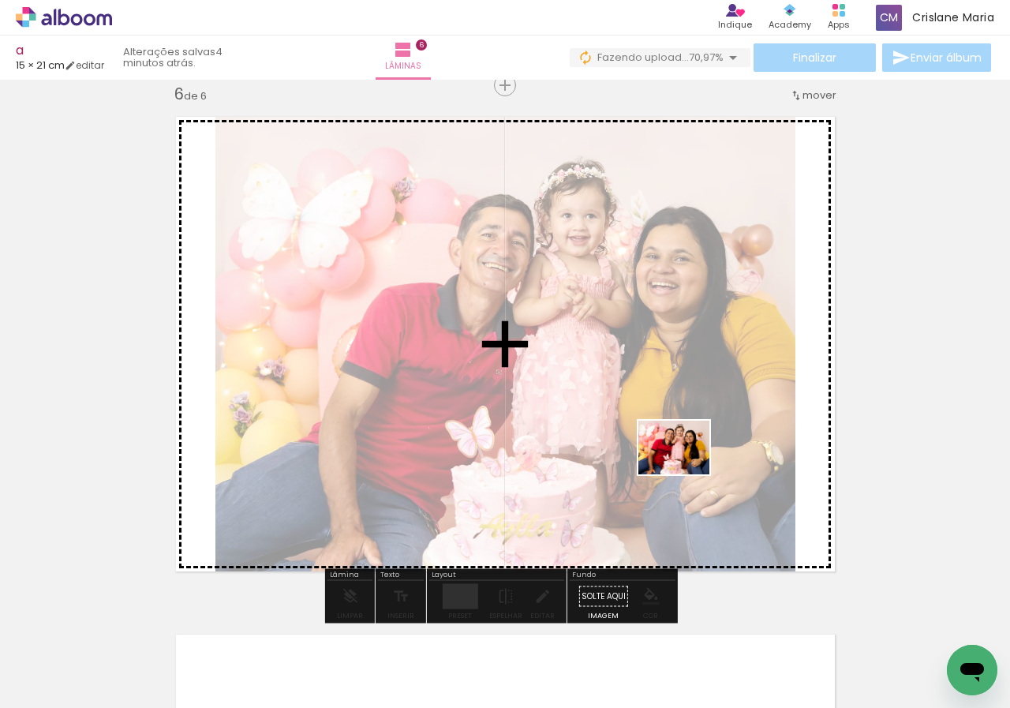
drag, startPoint x: 851, startPoint y: 604, endPoint x: 703, endPoint y: 485, distance: 189.8
click at [686, 467] on quentale-workspace at bounding box center [505, 354] width 1010 height 708
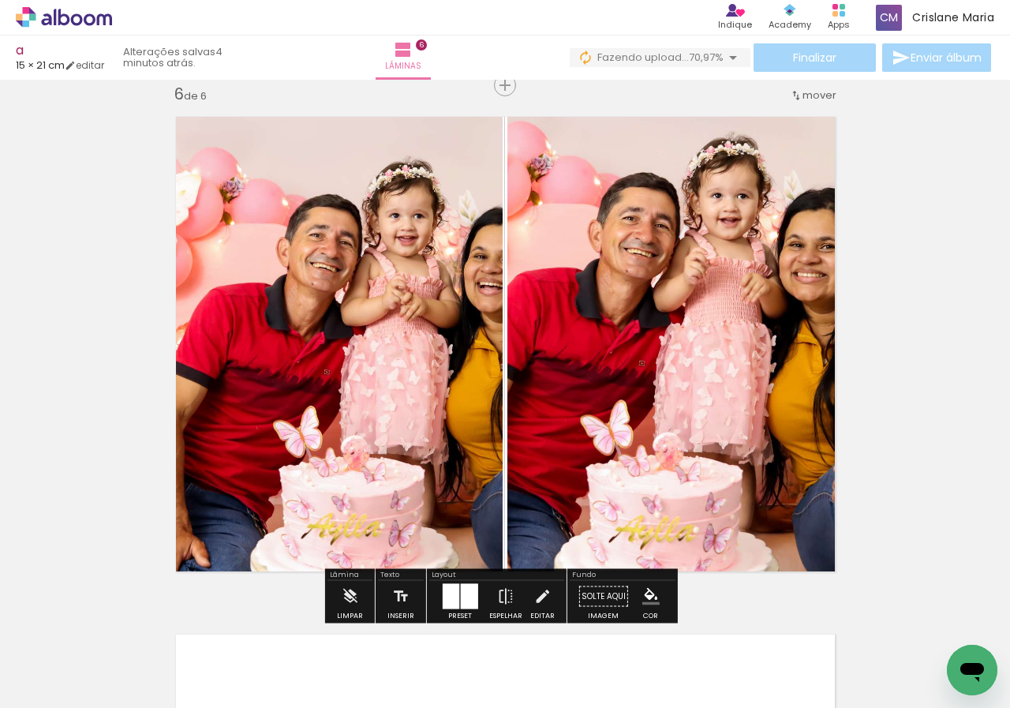
scroll to position [0, 1633]
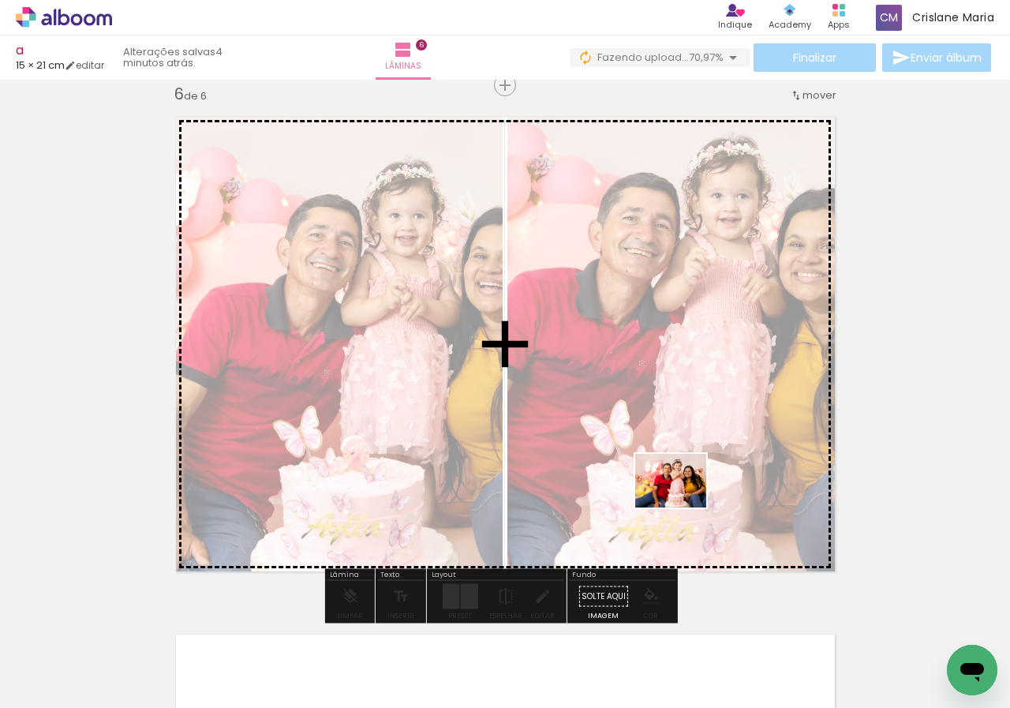
drag, startPoint x: 727, startPoint y: 597, endPoint x: 682, endPoint y: 493, distance: 112.8
click at [682, 493] on quentale-workspace at bounding box center [505, 354] width 1010 height 708
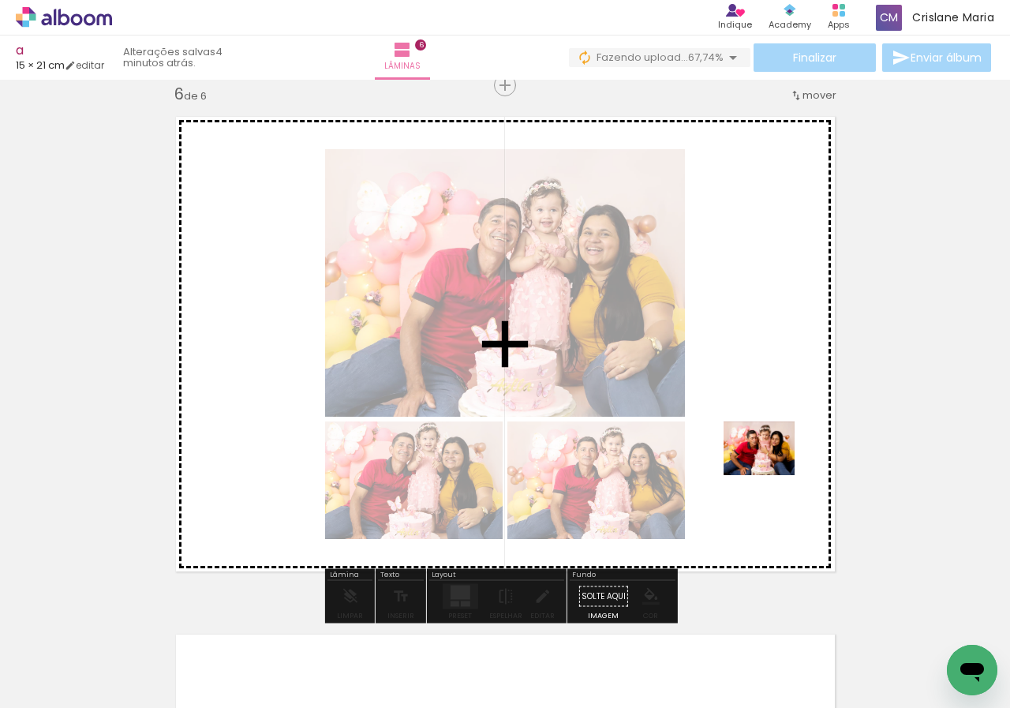
drag, startPoint x: 830, startPoint y: 658, endPoint x: 771, endPoint y: 467, distance: 200.0
click at [771, 467] on quentale-workspace at bounding box center [505, 354] width 1010 height 708
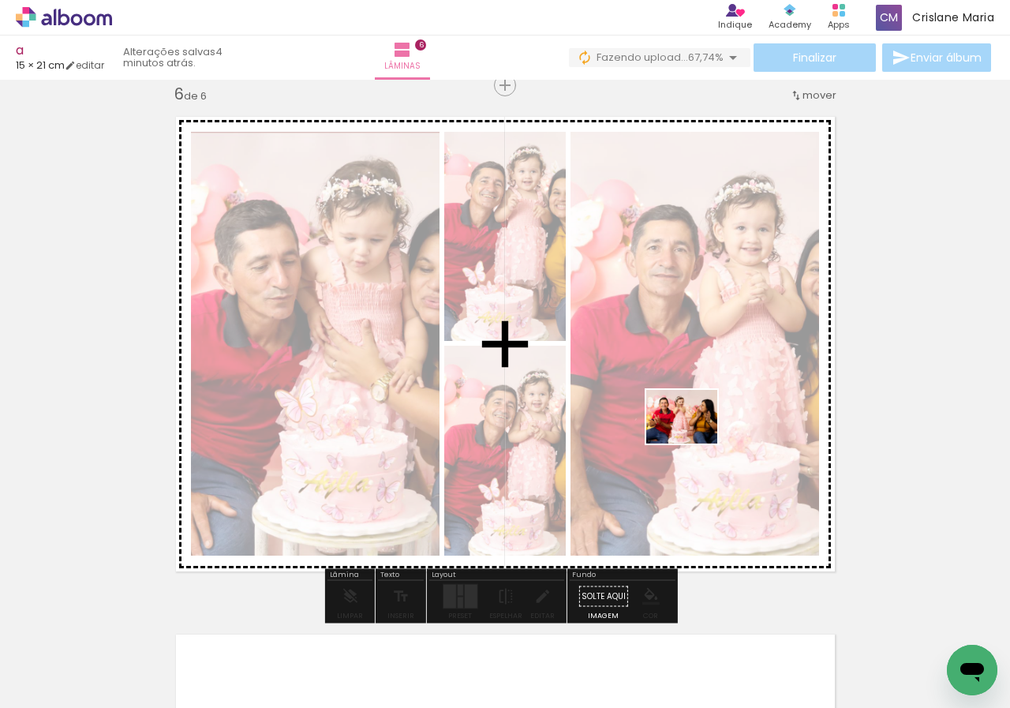
drag, startPoint x: 923, startPoint y: 654, endPoint x: 694, endPoint y: 437, distance: 315.5
click at [694, 437] on quentale-workspace at bounding box center [505, 354] width 1010 height 708
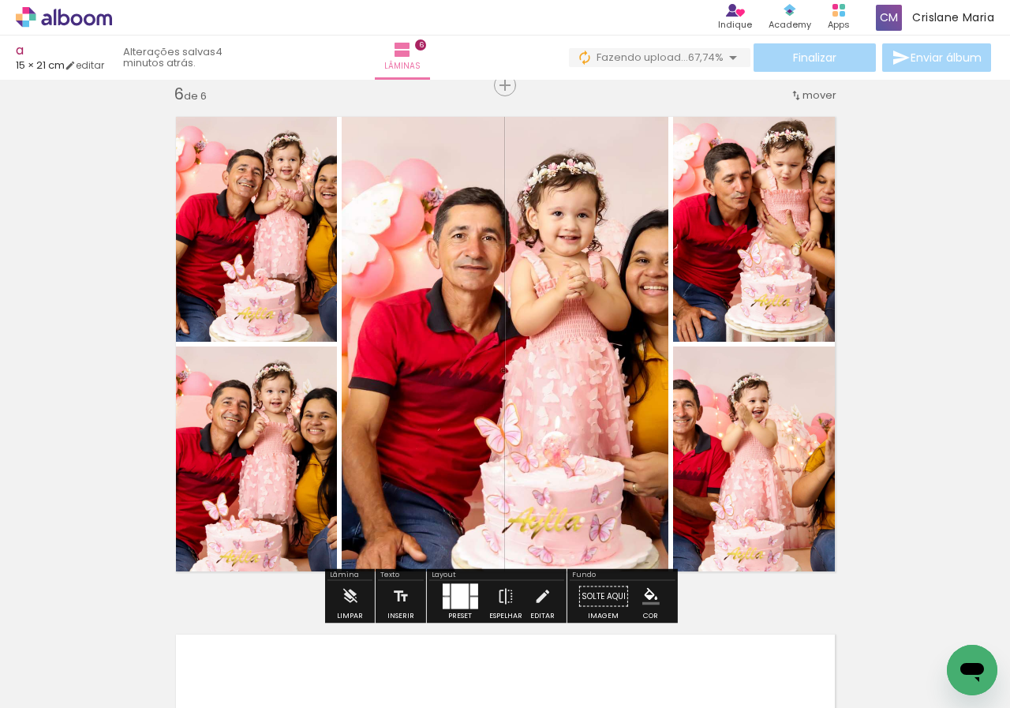
click at [443, 594] on div at bounding box center [445, 590] width 7 height 12
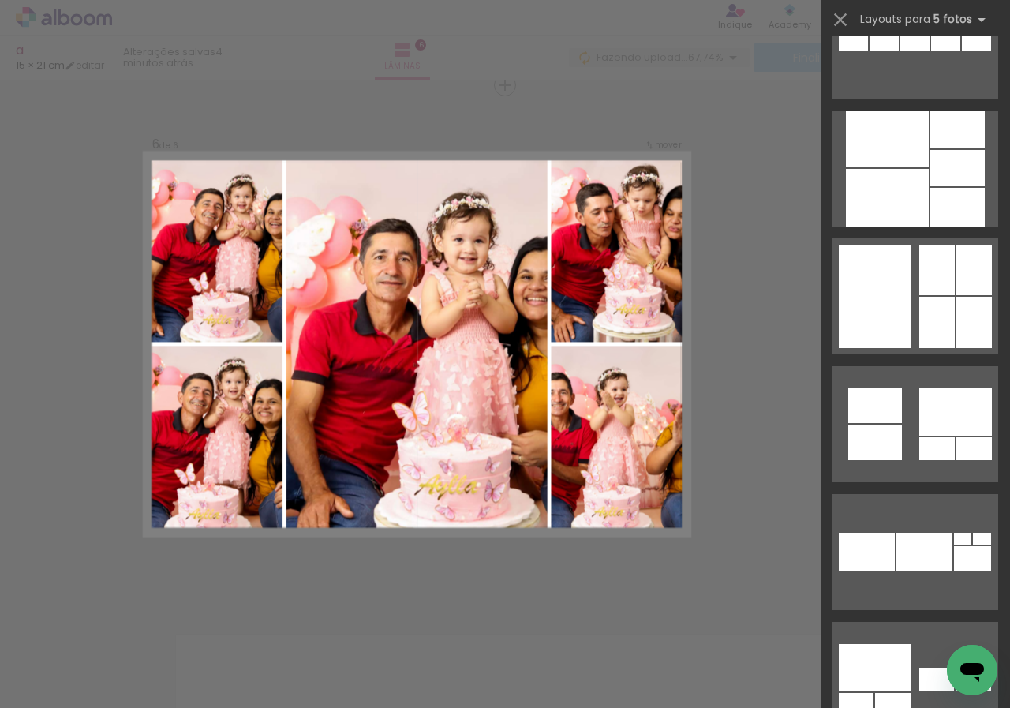
scroll to position [8195, 0]
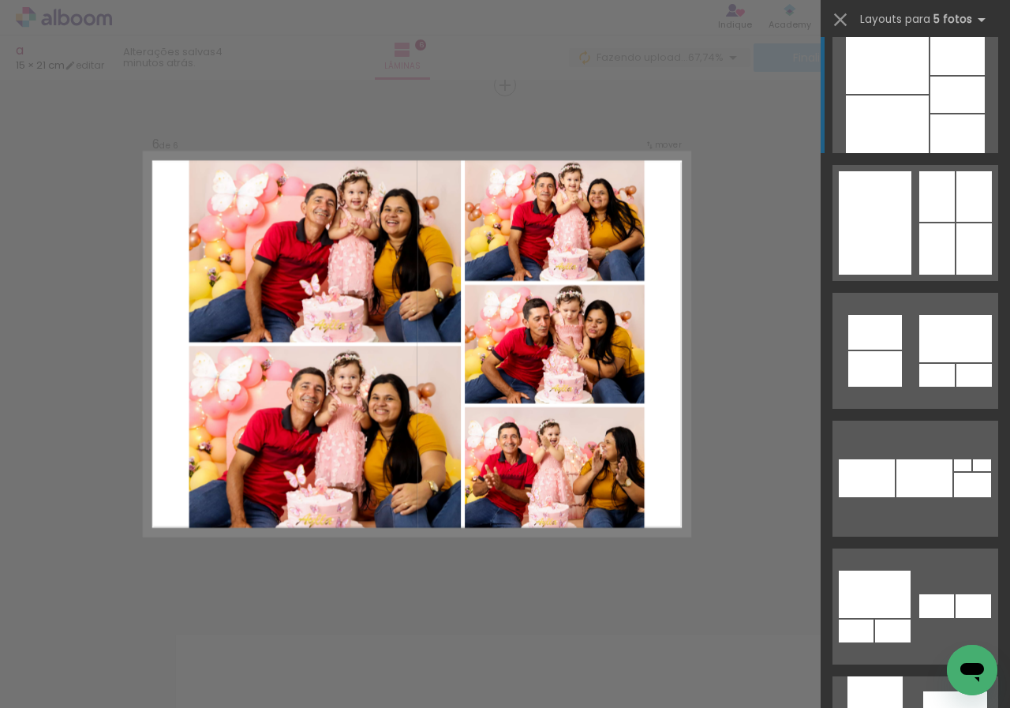
click at [960, 118] on div at bounding box center [958, 133] width 54 height 39
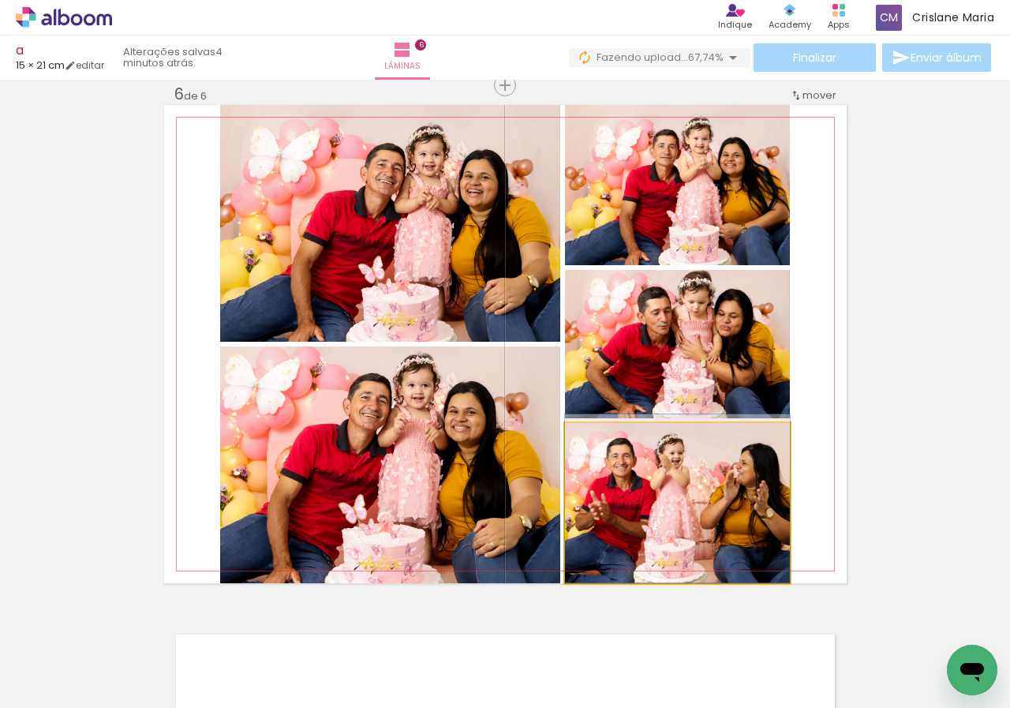
drag, startPoint x: 735, startPoint y: 537, endPoint x: 733, endPoint y: 497, distance: 39.5
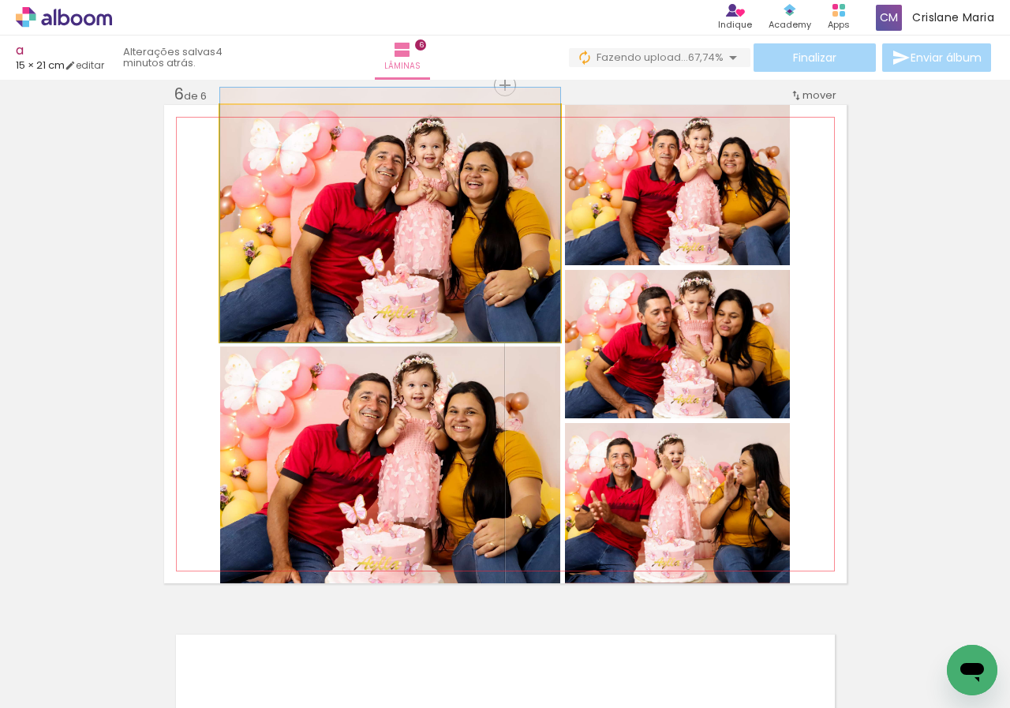
drag, startPoint x: 468, startPoint y: 261, endPoint x: 466, endPoint y: 253, distance: 8.0
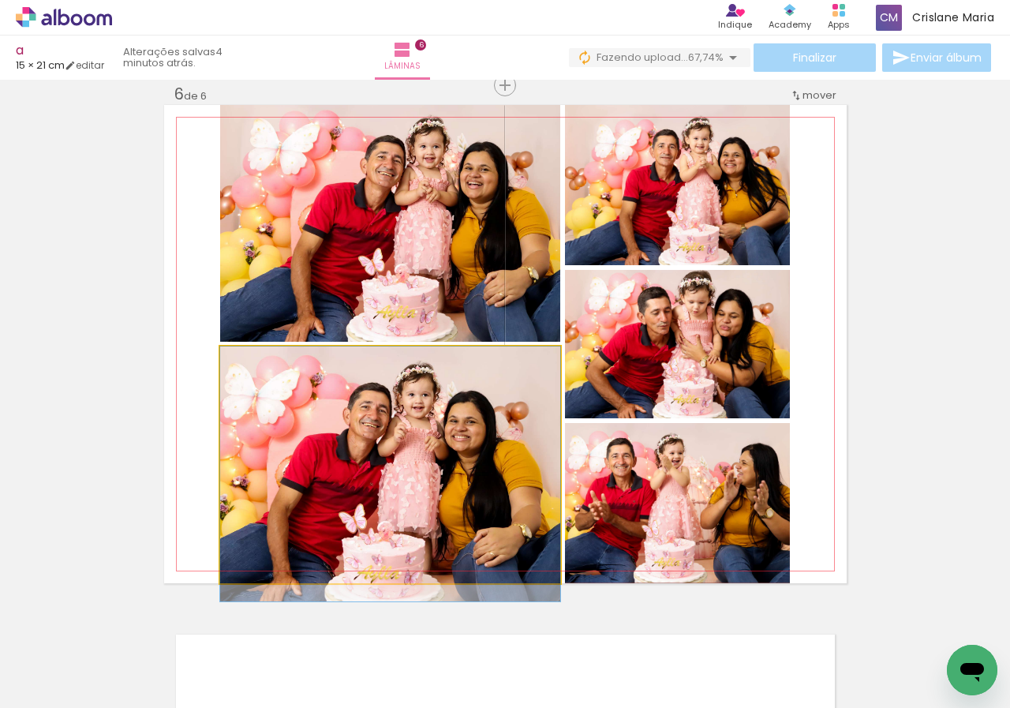
drag, startPoint x: 417, startPoint y: 418, endPoint x: 417, endPoint y: 427, distance: 9.5
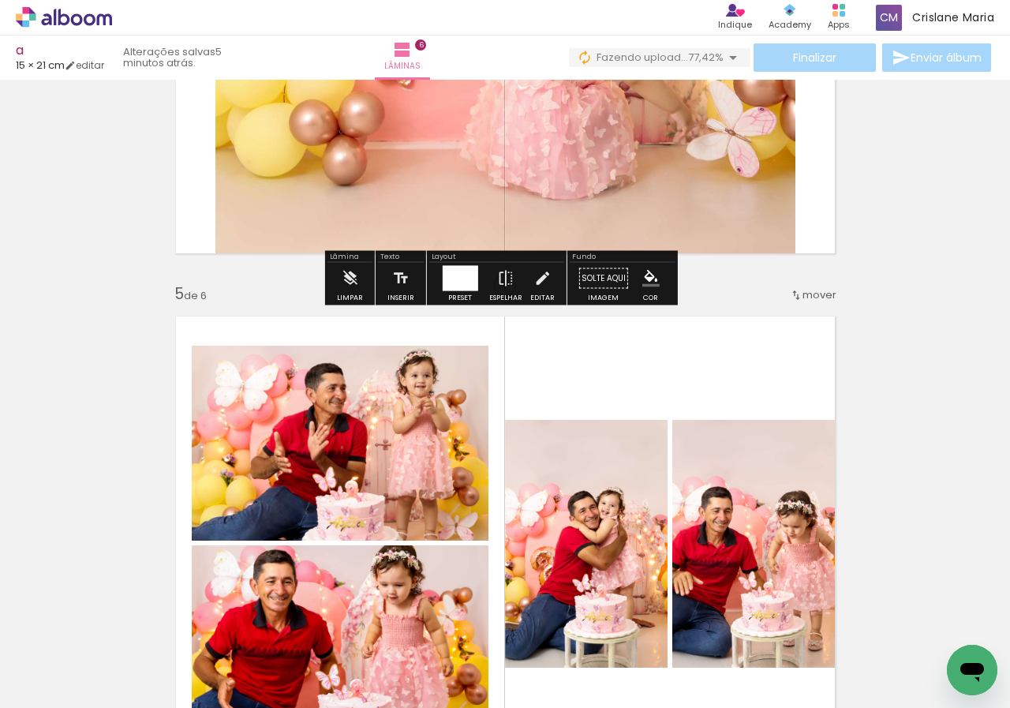
scroll to position [1899, 0]
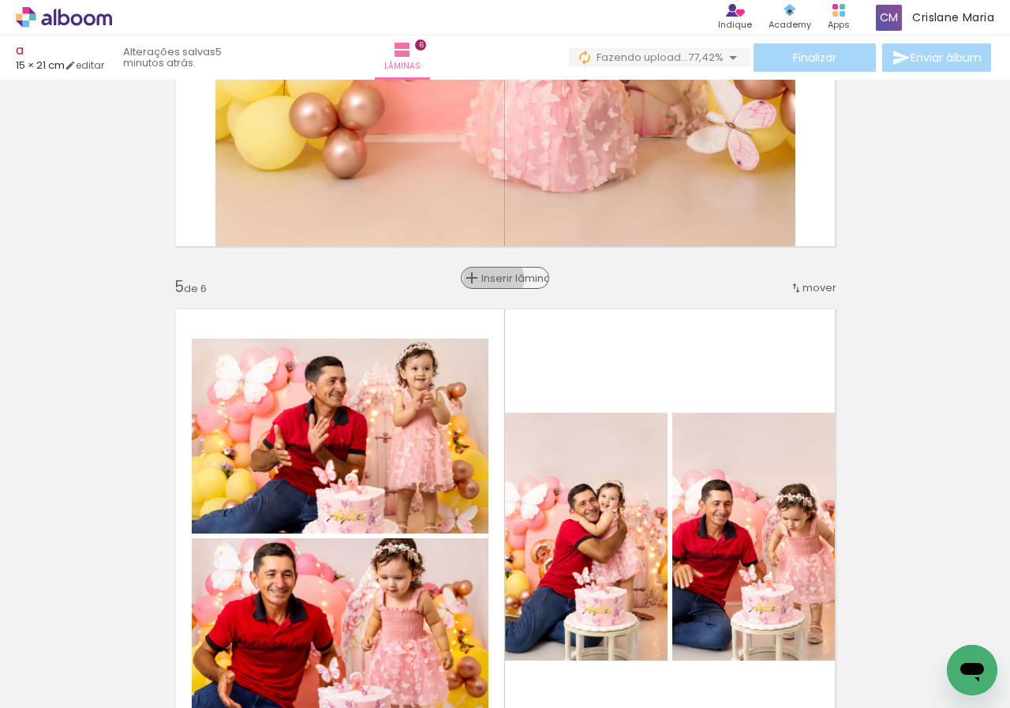
click at [488, 279] on span "Inserir lâmina" at bounding box center [512, 278] width 62 height 10
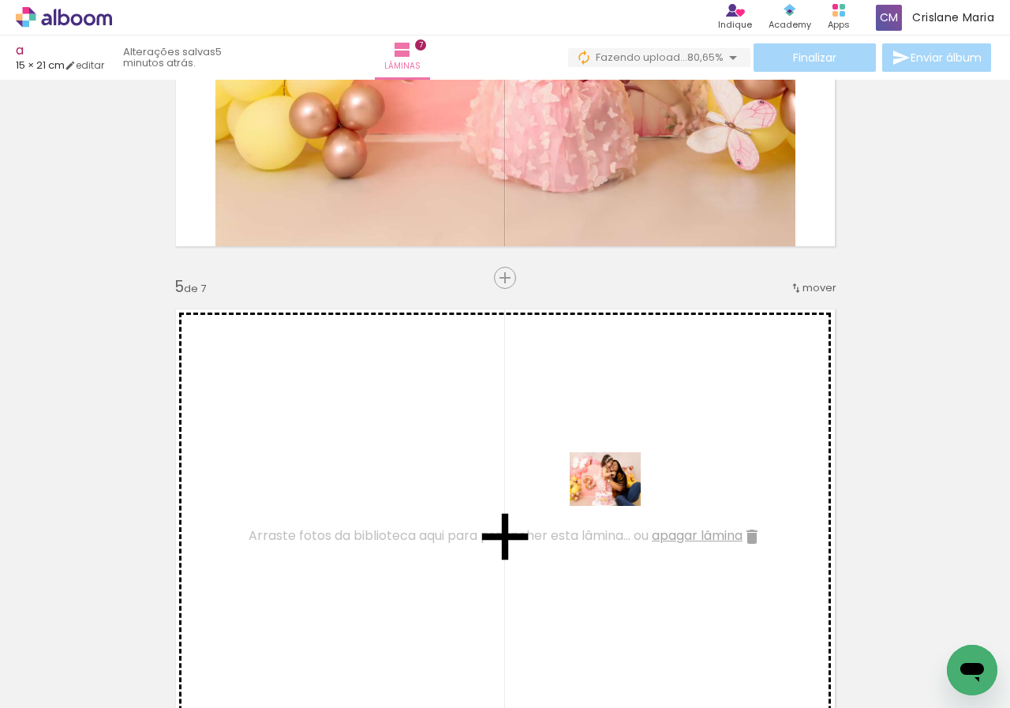
drag, startPoint x: 789, startPoint y: 660, endPoint x: 617, endPoint y: 500, distance: 234.5
click at [617, 500] on quentale-workspace at bounding box center [505, 354] width 1010 height 708
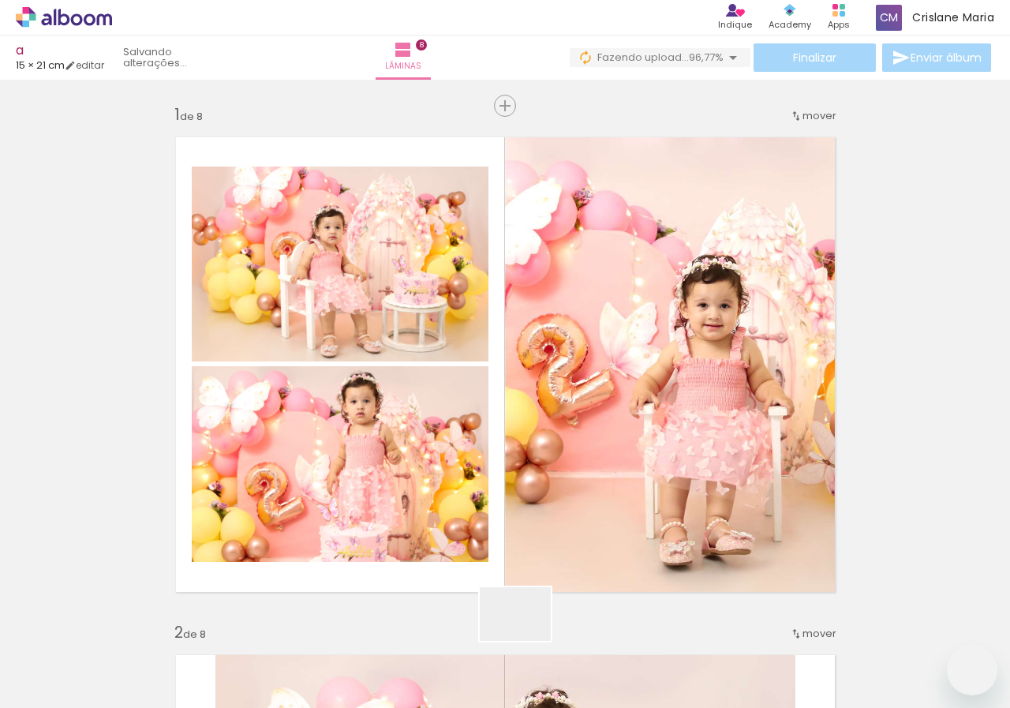
click at [400, 461] on quentale-workspace at bounding box center [505, 354] width 1010 height 708
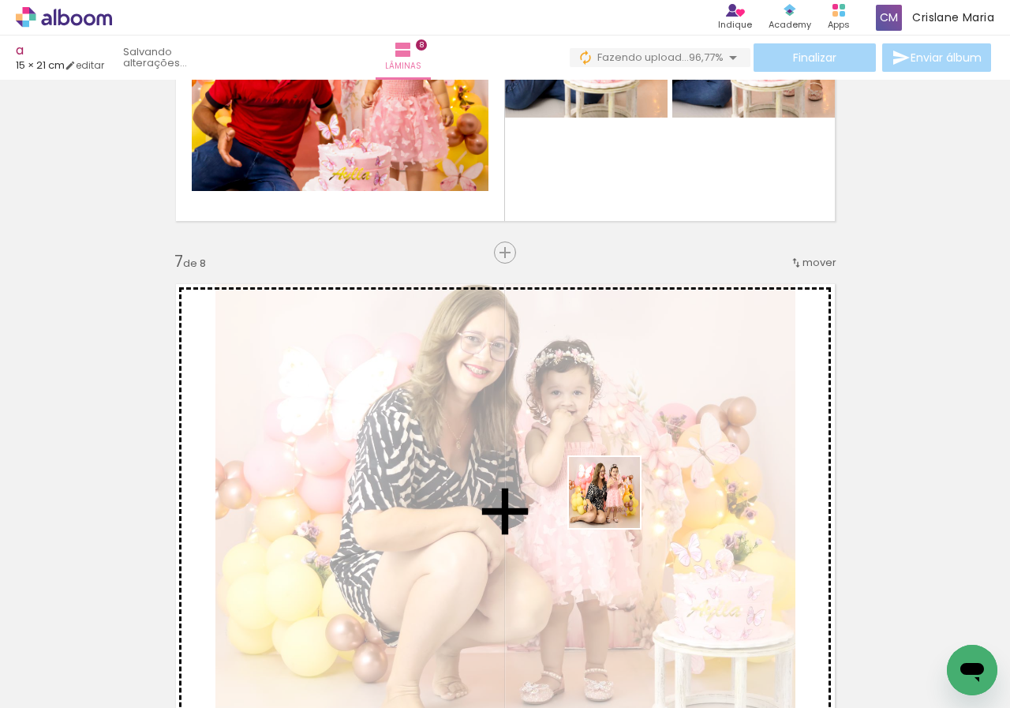
drag, startPoint x: 614, startPoint y: 631, endPoint x: 616, endPoint y: 504, distance: 127.1
click at [616, 504] on quentale-workspace at bounding box center [505, 354] width 1010 height 708
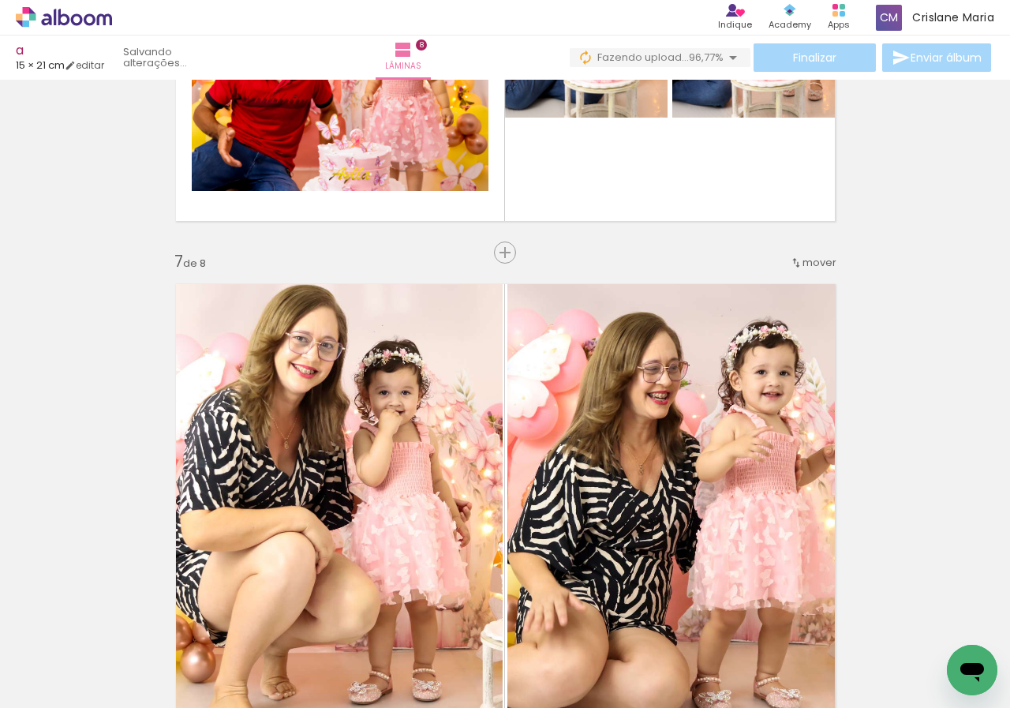
scroll to position [3197, 0]
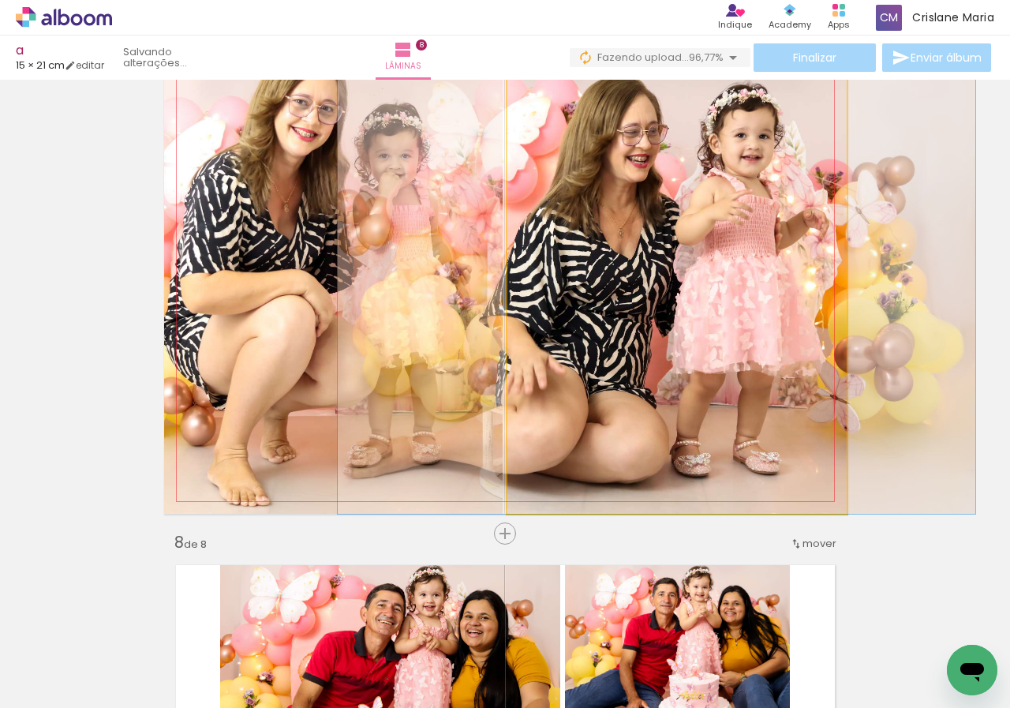
drag, startPoint x: 669, startPoint y: 369, endPoint x: 648, endPoint y: 368, distance: 20.5
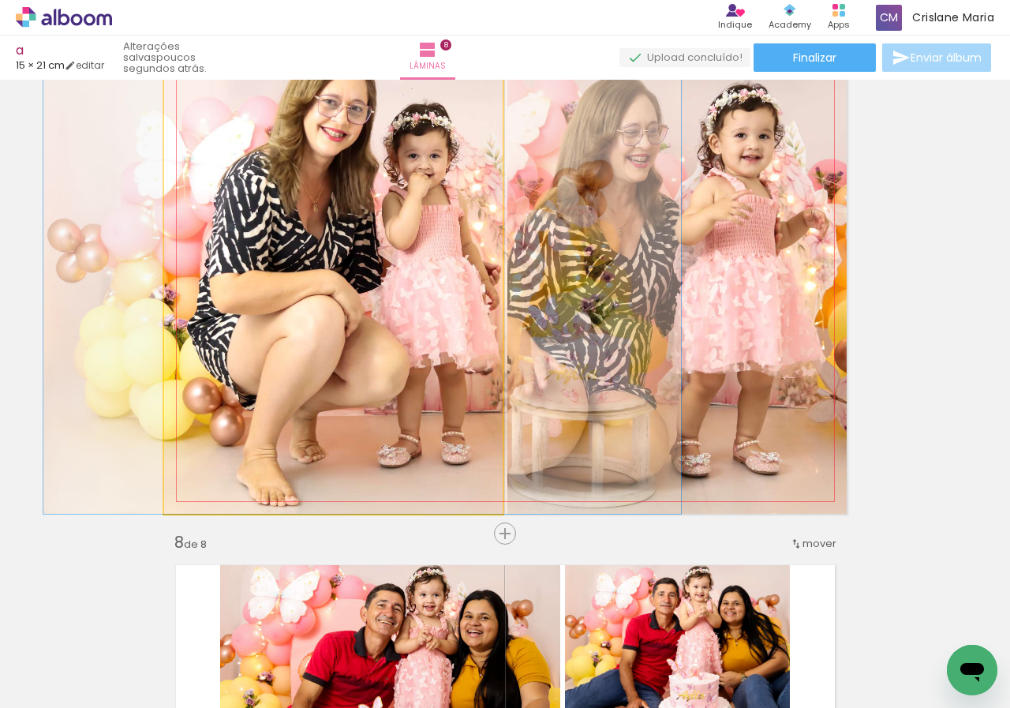
drag, startPoint x: 296, startPoint y: 374, endPoint x: 325, endPoint y: 374, distance: 29.2
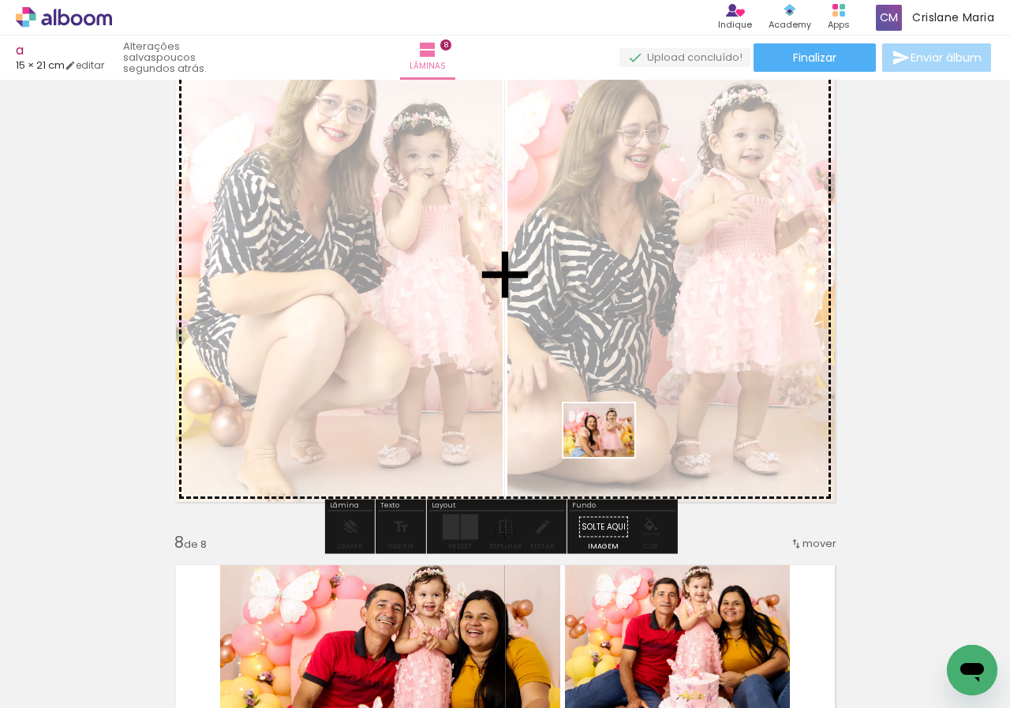
drag, startPoint x: 703, startPoint y: 665, endPoint x: 781, endPoint y: 620, distance: 90.2
click at [611, 448] on quentale-workspace at bounding box center [505, 354] width 1010 height 708
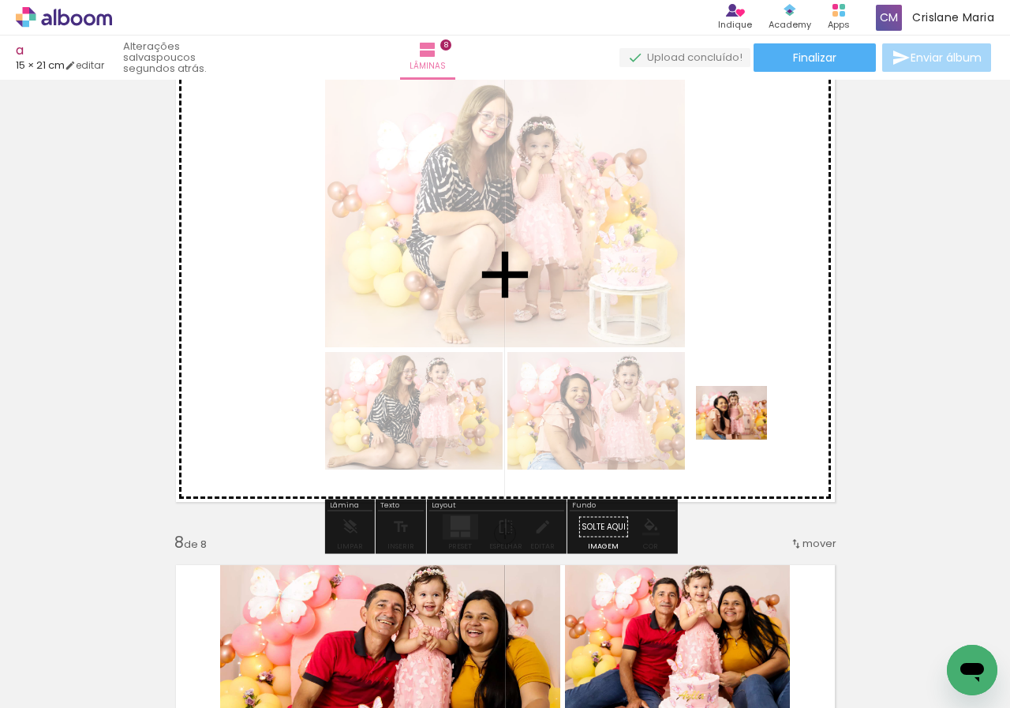
drag, startPoint x: 785, startPoint y: 661, endPoint x: 743, endPoint y: 430, distance: 234.2
click at [744, 433] on quentale-workspace at bounding box center [505, 354] width 1010 height 708
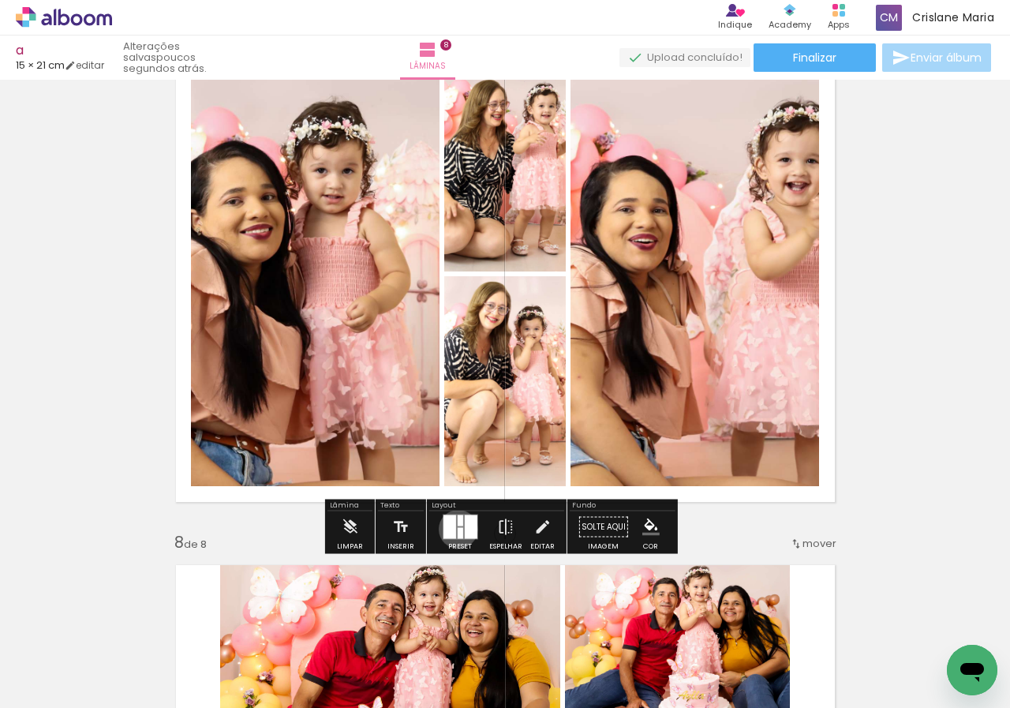
click at [457, 529] on div at bounding box center [460, 533] width 6 height 11
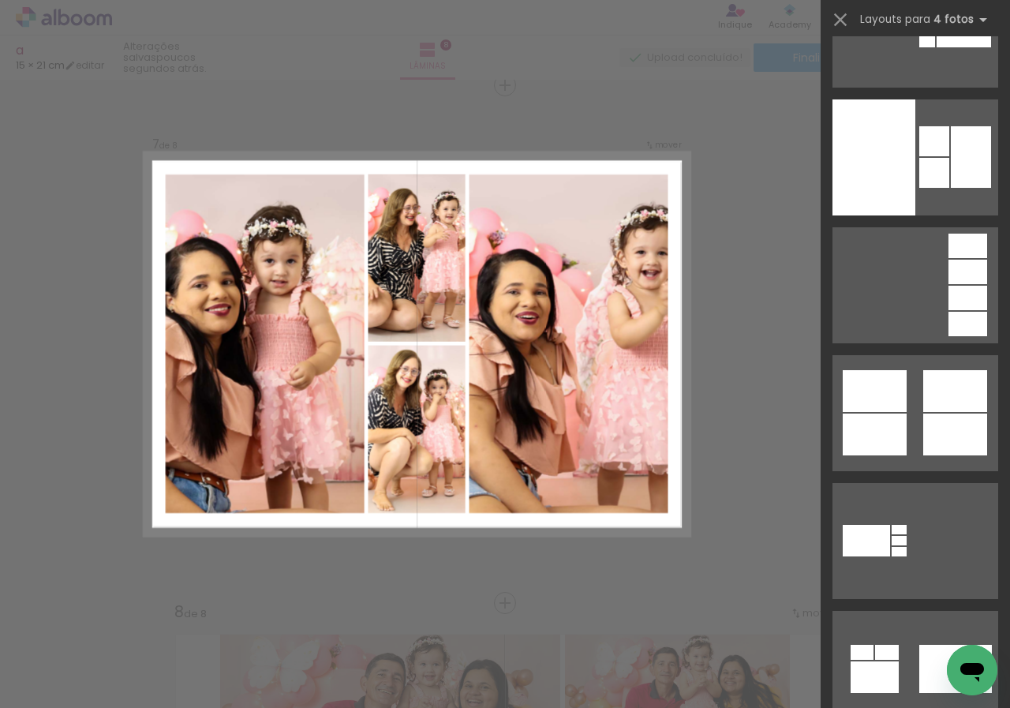
scroll to position [1532, 0]
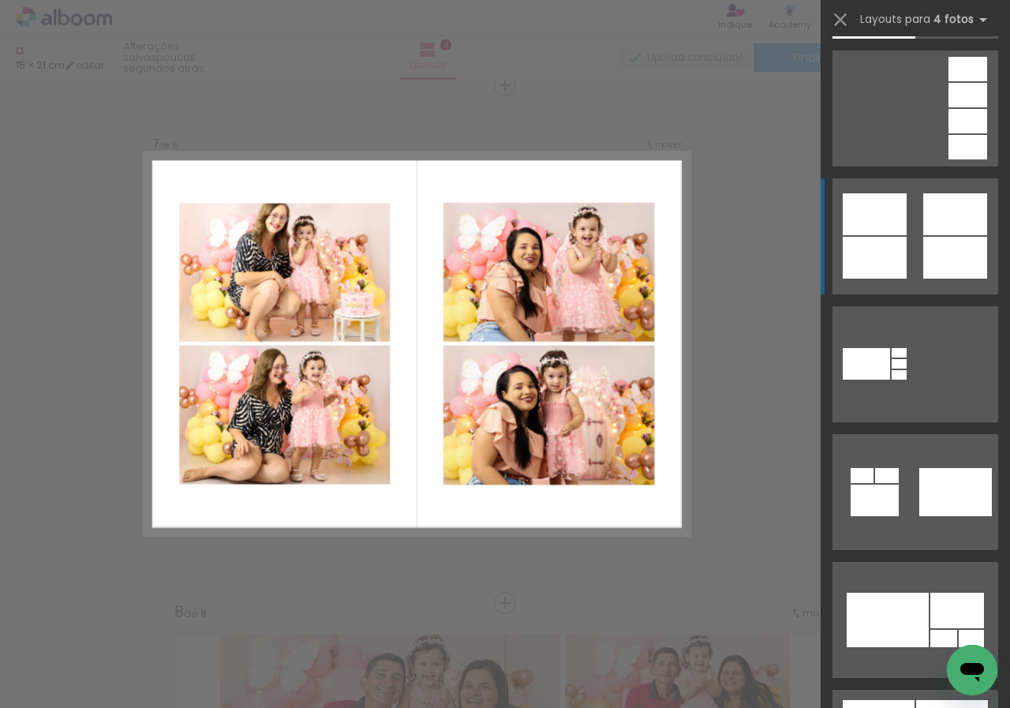
click at [932, 222] on div at bounding box center [956, 214] width 64 height 42
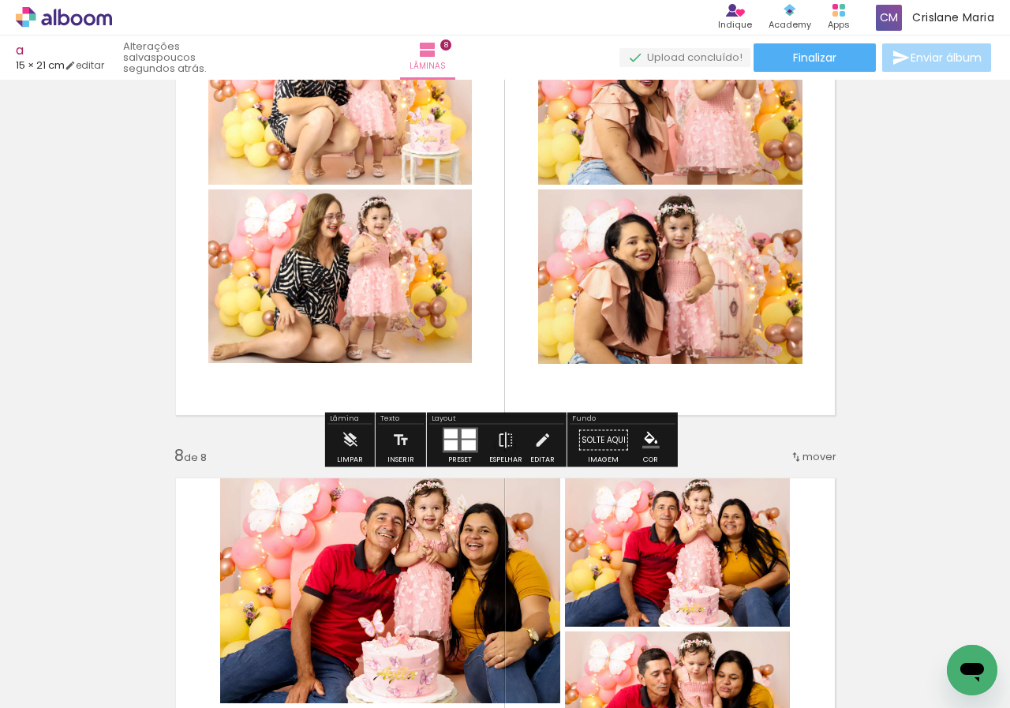
scroll to position [3285, 0]
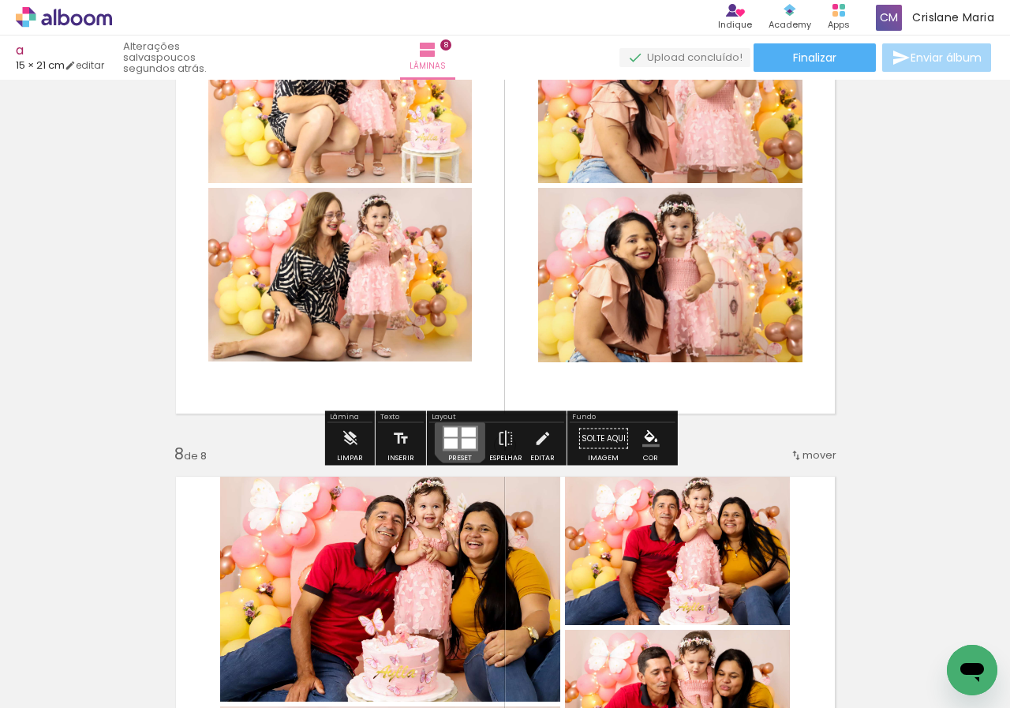
click at [461, 436] on div at bounding box center [468, 432] width 14 height 9
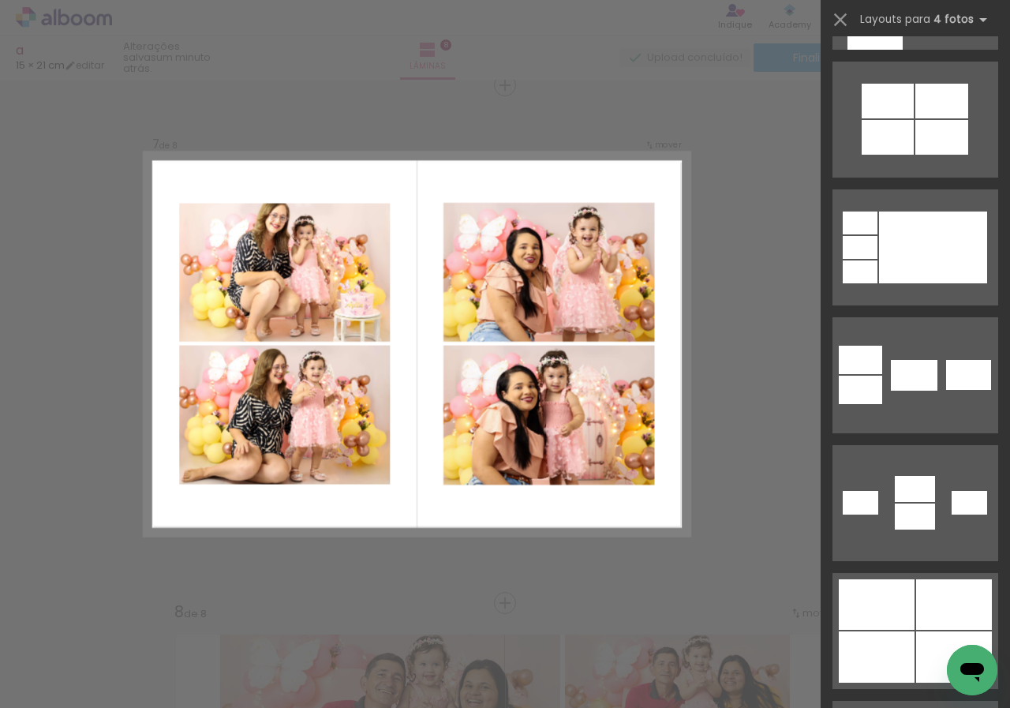
scroll to position [4138, 0]
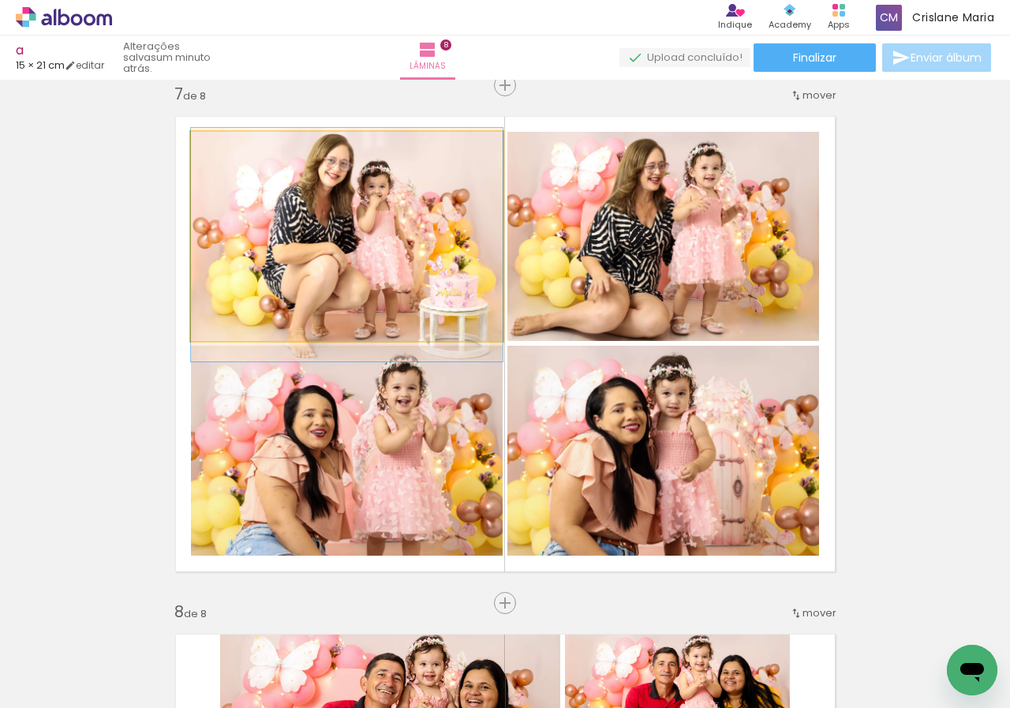
drag, startPoint x: 310, startPoint y: 238, endPoint x: 309, endPoint y: 246, distance: 8.8
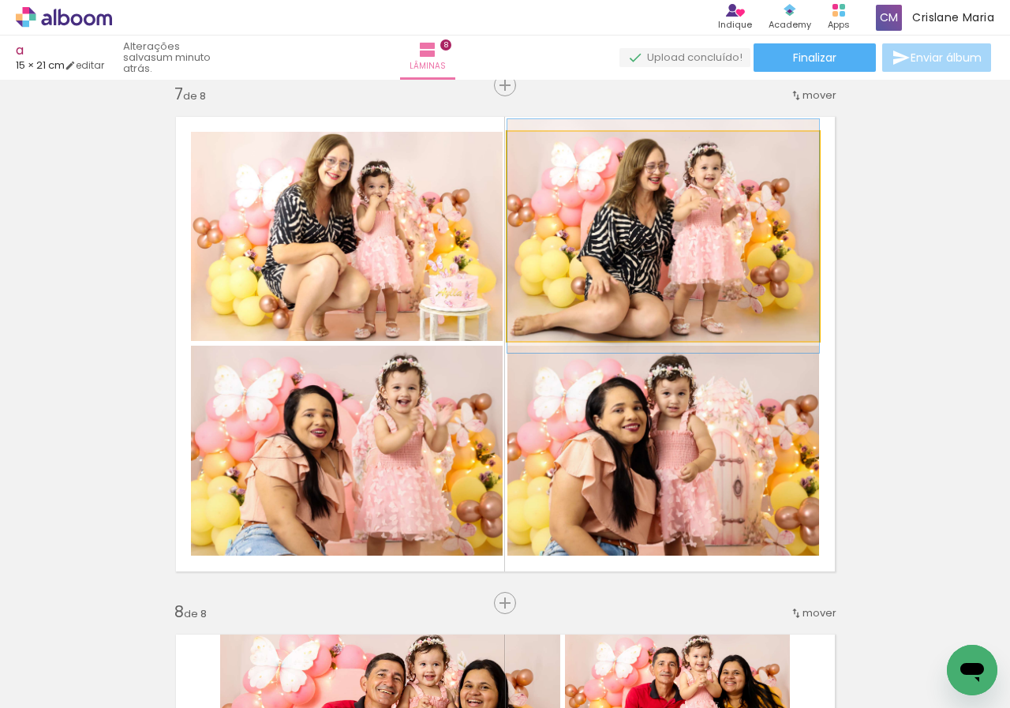
click at [703, 239] on quentale-photo at bounding box center [664, 236] width 312 height 209
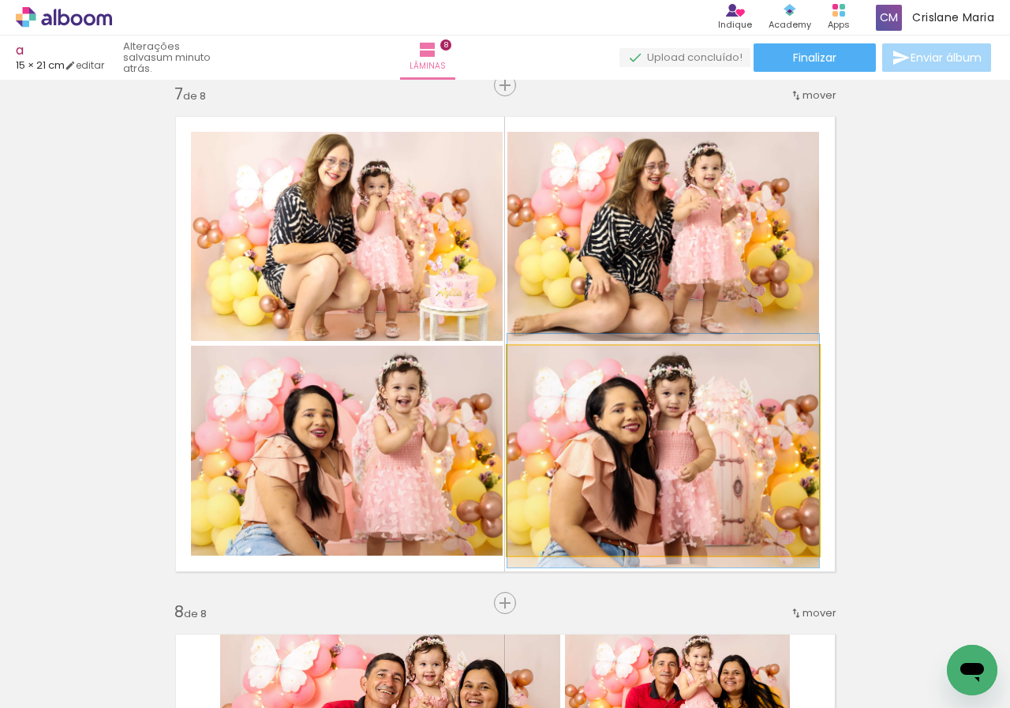
drag, startPoint x: 620, startPoint y: 444, endPoint x: 629, endPoint y: 444, distance: 8.7
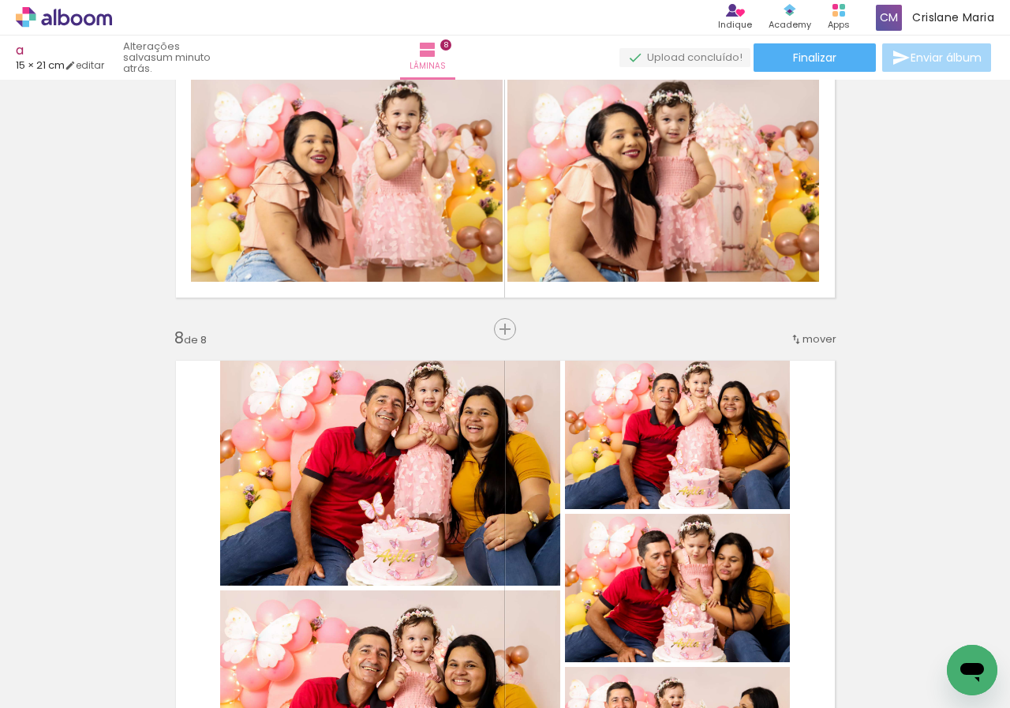
scroll to position [3364, 0]
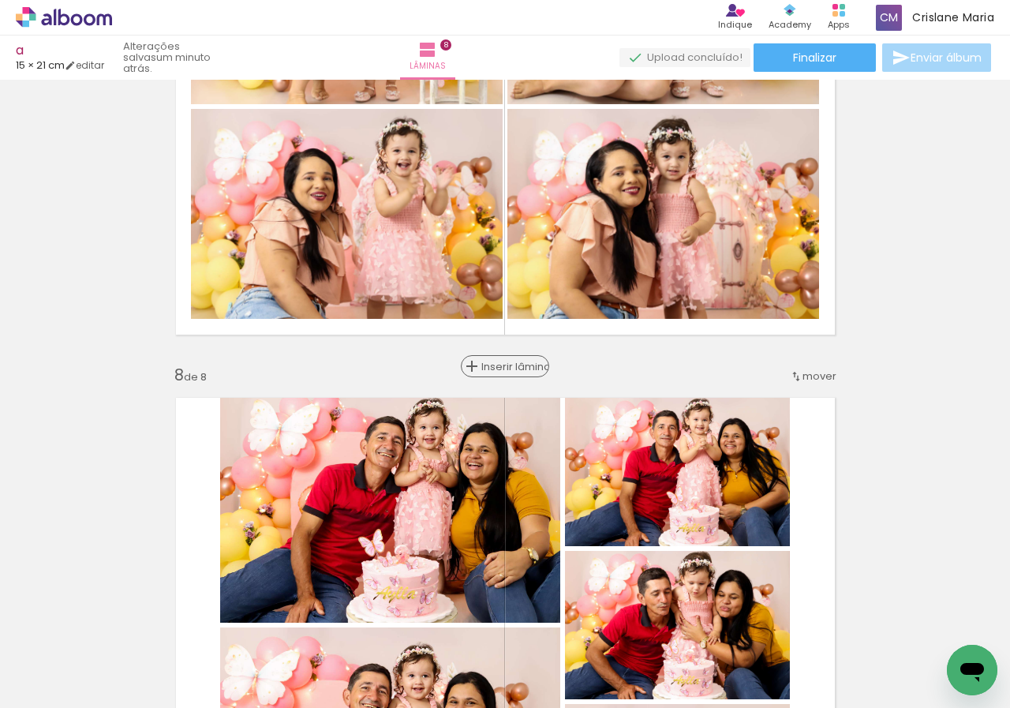
click at [491, 365] on span "Inserir lâmina" at bounding box center [512, 367] width 62 height 10
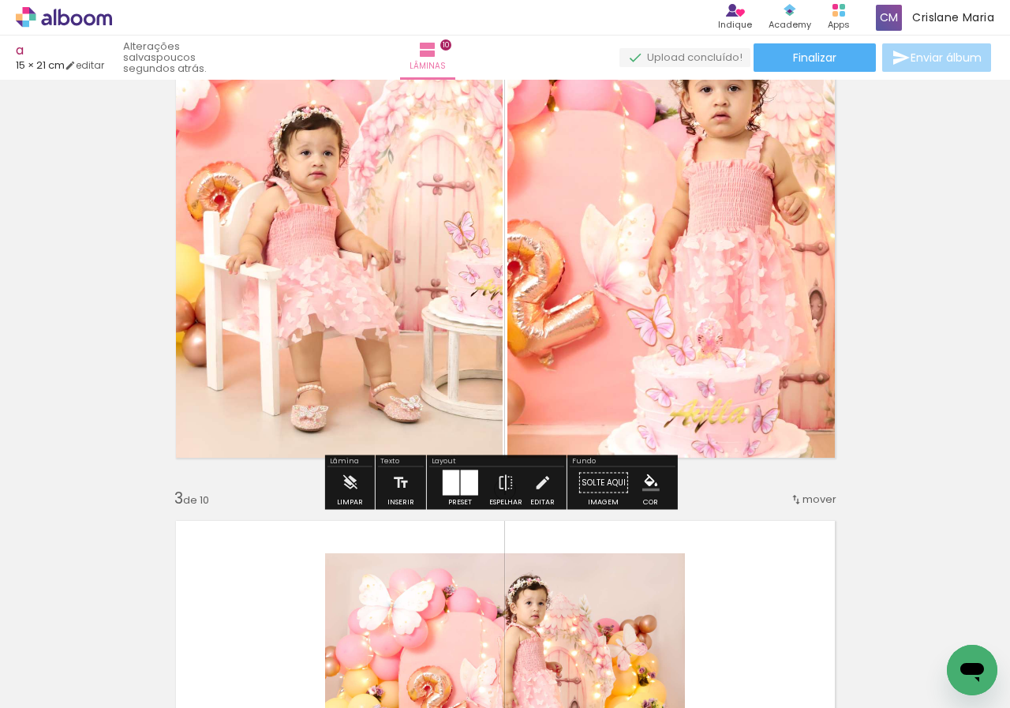
scroll to position [573, 0]
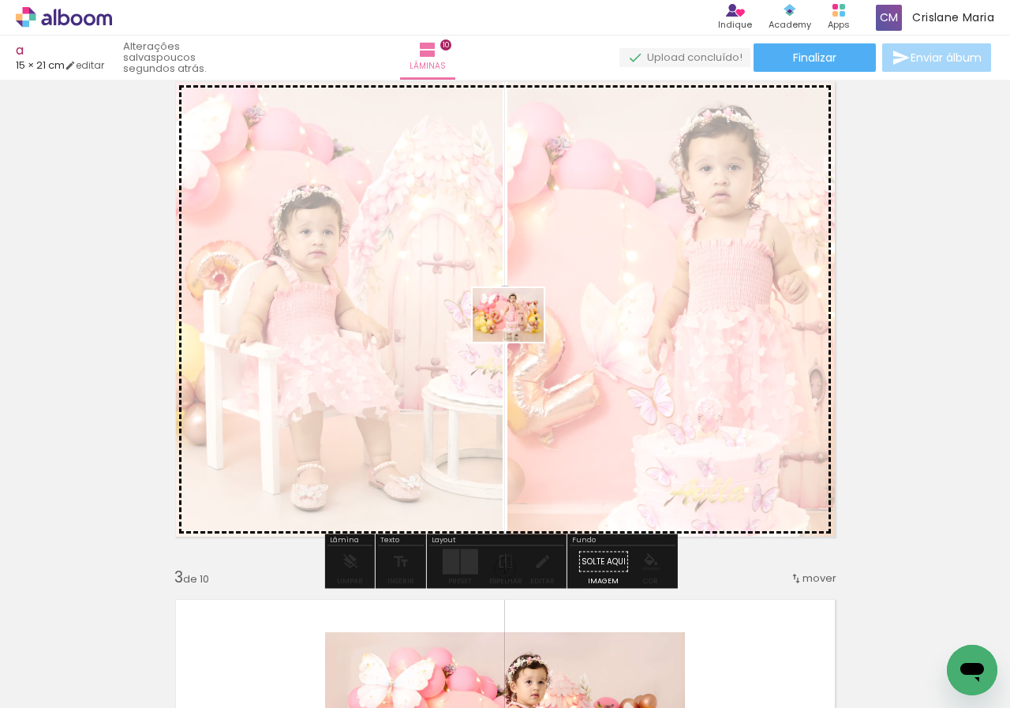
drag, startPoint x: 444, startPoint y: 617, endPoint x: 534, endPoint y: 298, distance: 331.1
click at [534, 298] on quentale-workspace at bounding box center [505, 354] width 1010 height 708
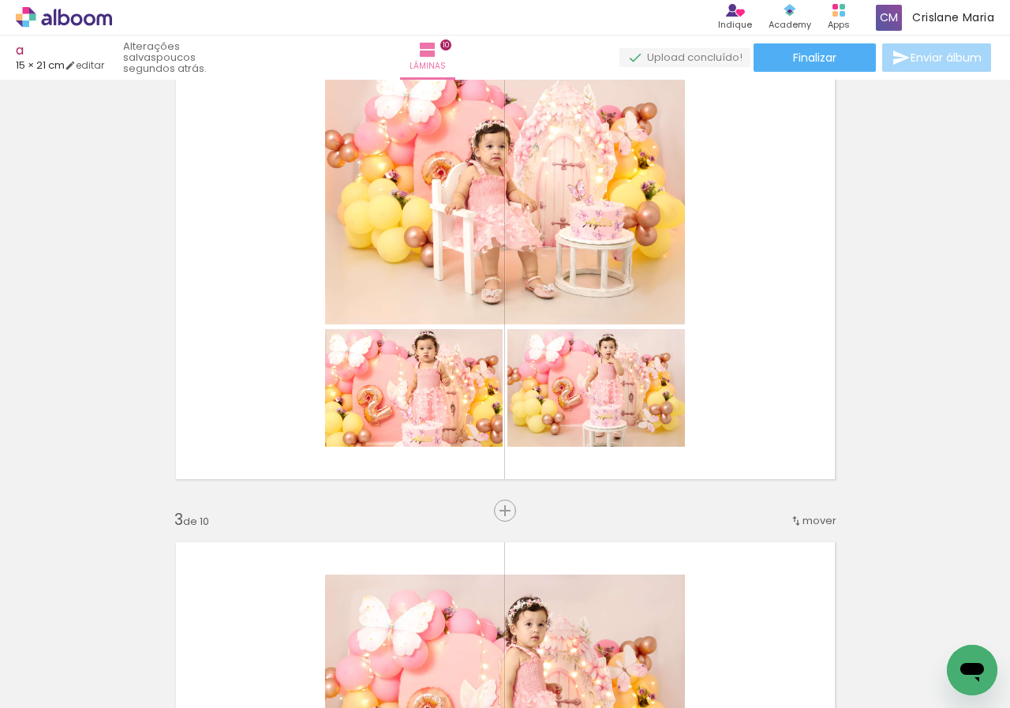
scroll to position [631, 0]
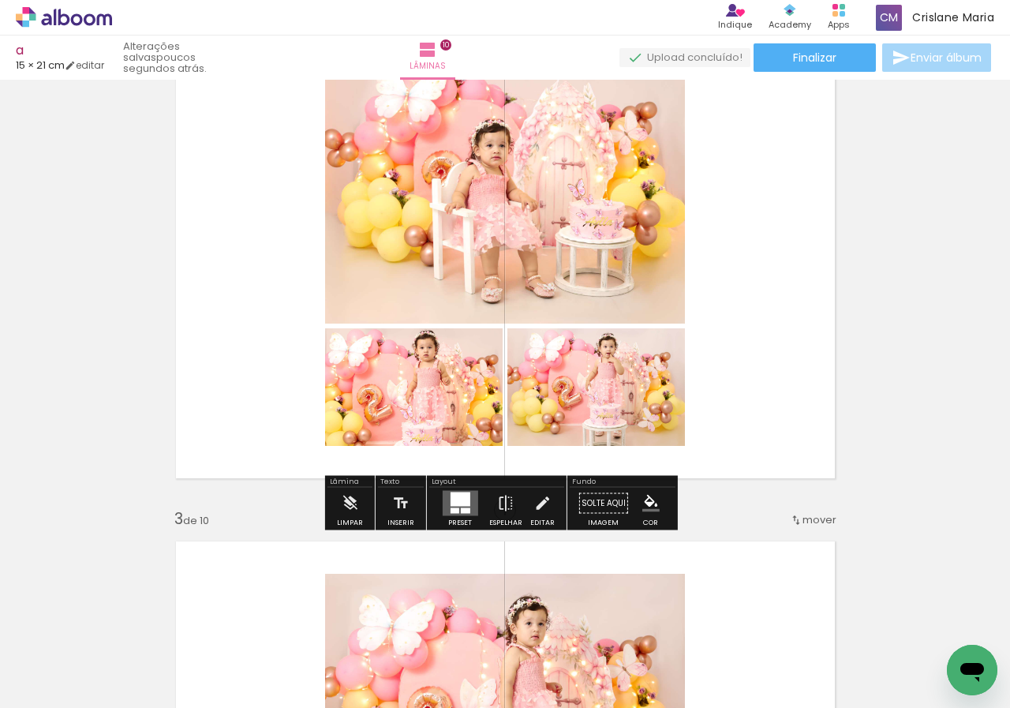
click at [444, 496] on quentale-layouter at bounding box center [460, 503] width 36 height 25
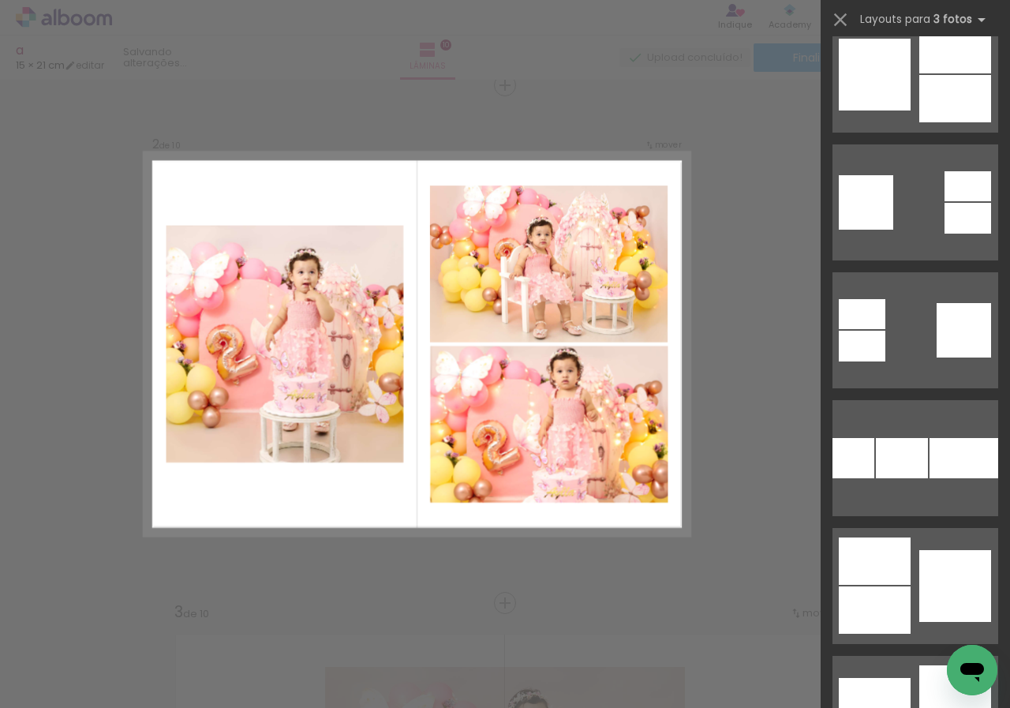
scroll to position [6551, 0]
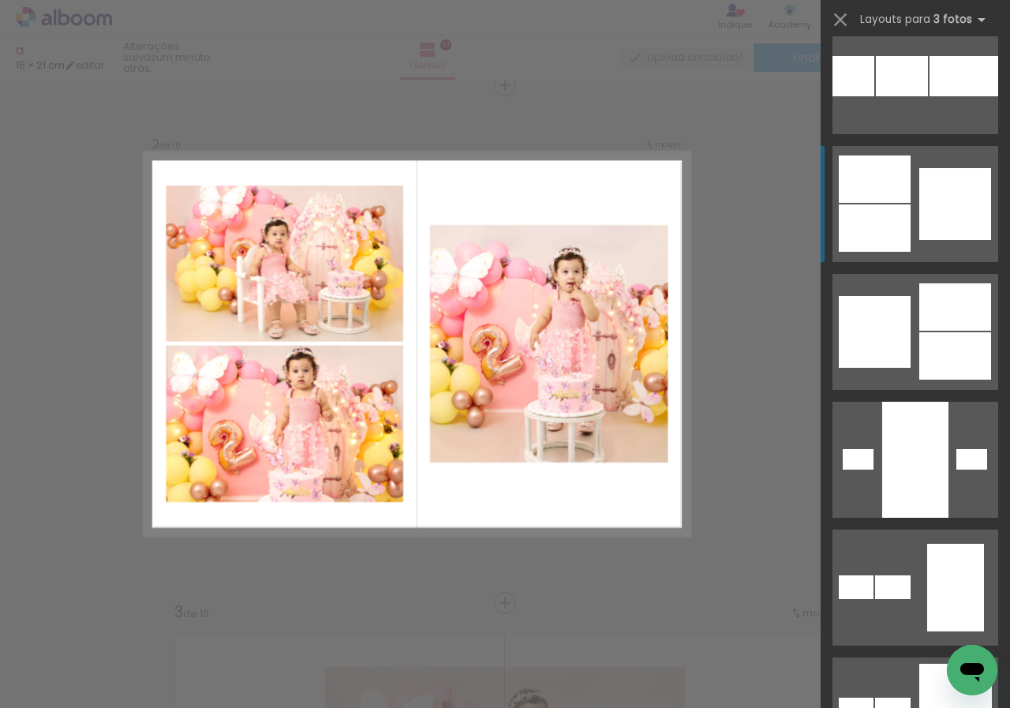
click at [945, 96] on div at bounding box center [964, 76] width 69 height 40
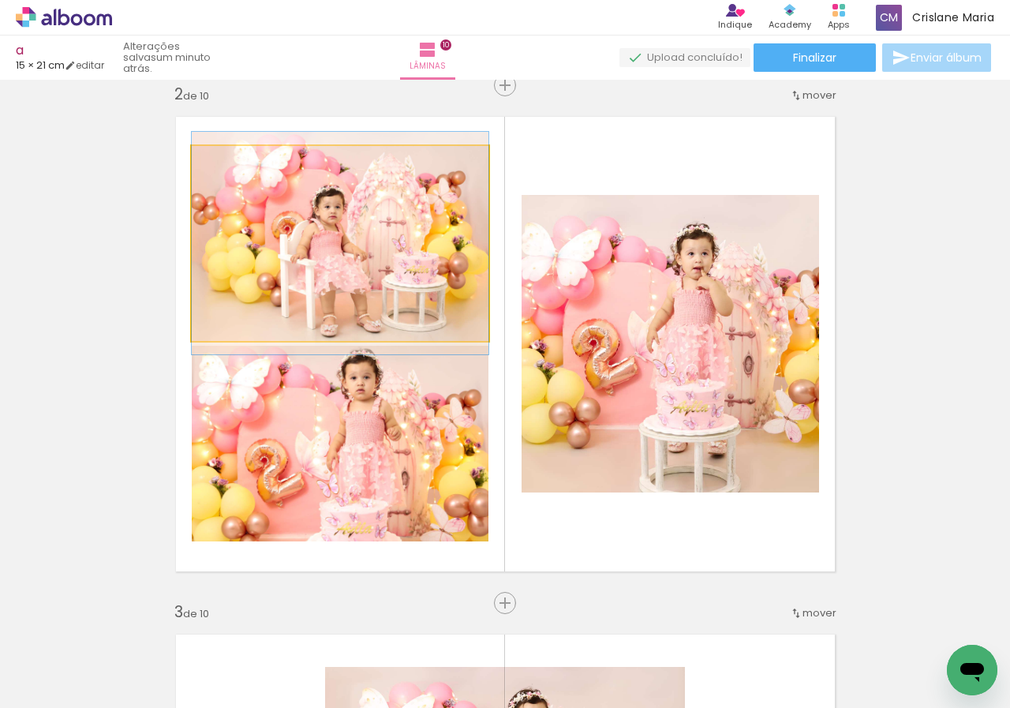
drag, startPoint x: 409, startPoint y: 262, endPoint x: 408, endPoint y: 273, distance: 11.1
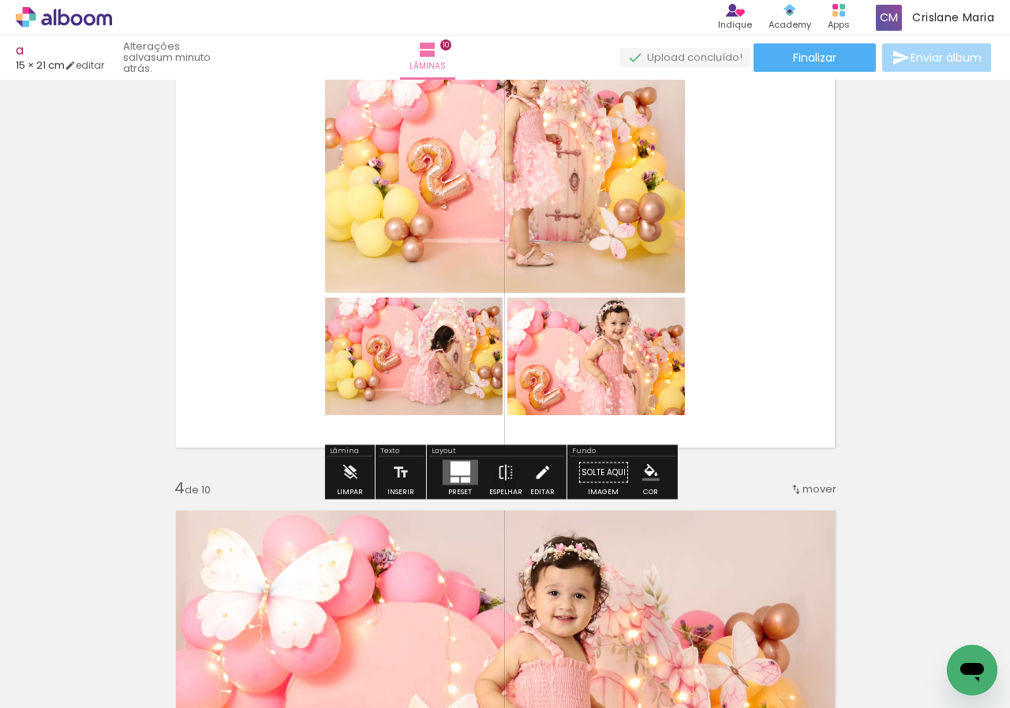
scroll to position [1184, 0]
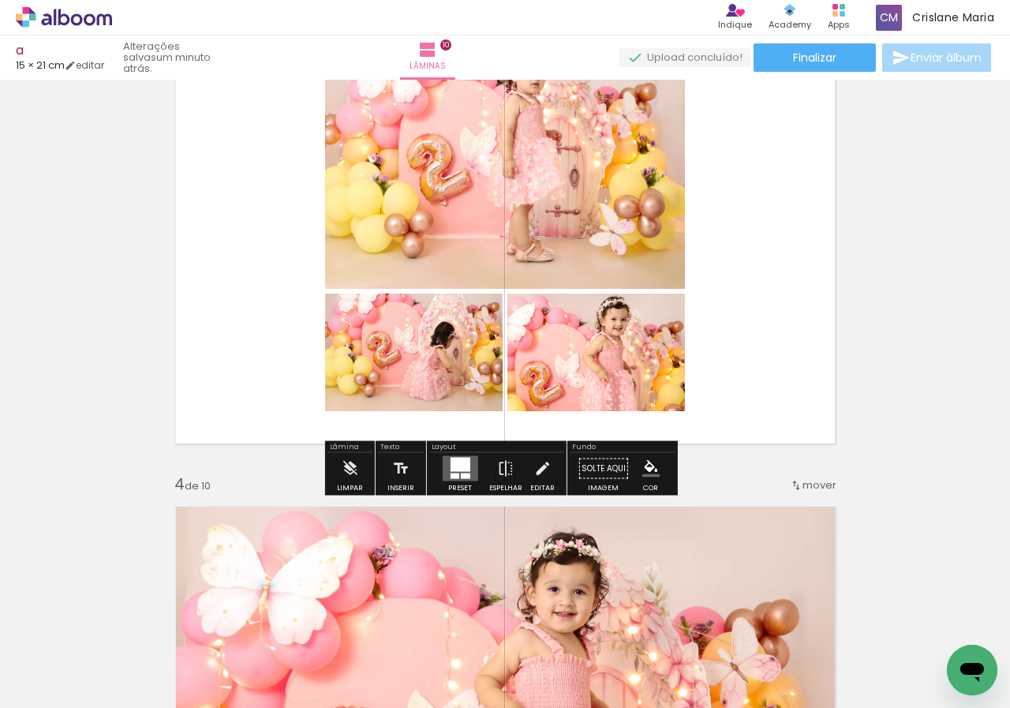
click at [461, 466] on div at bounding box center [460, 465] width 20 height 14
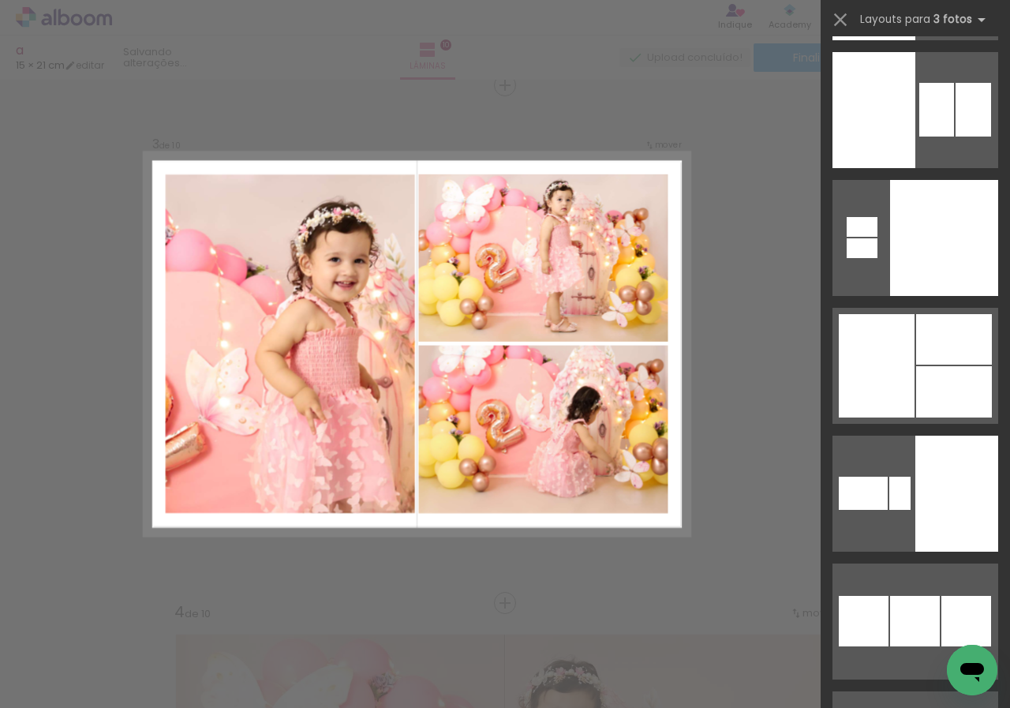
scroll to position [7420, 0]
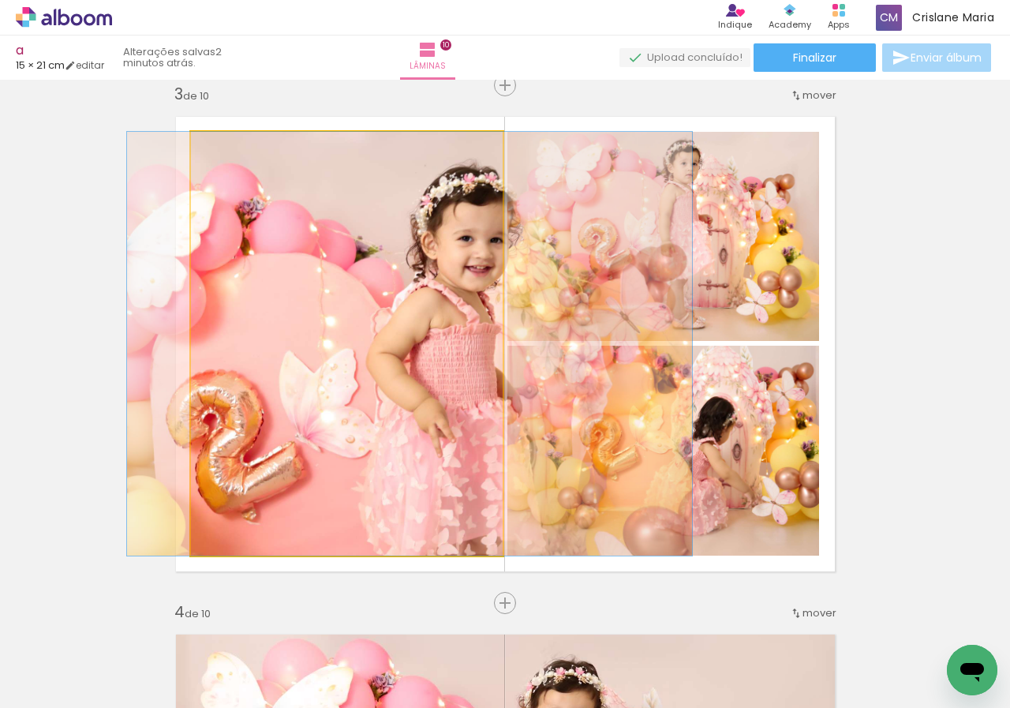
drag, startPoint x: 326, startPoint y: 384, endPoint x: 389, endPoint y: 282, distance: 120.5
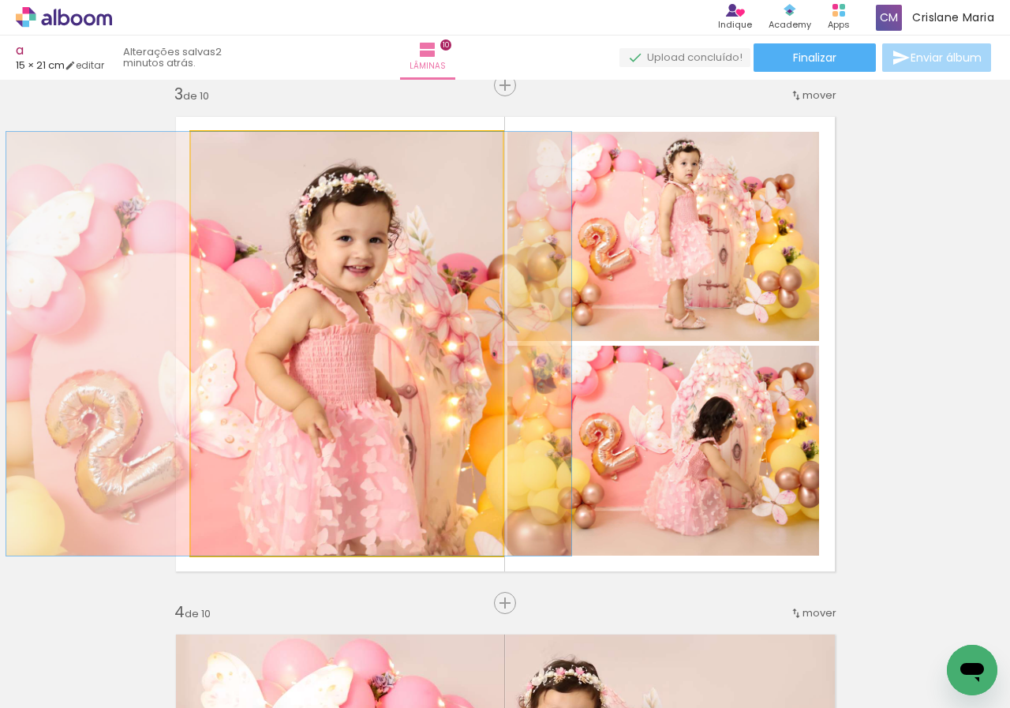
drag, startPoint x: 397, startPoint y: 343, endPoint x: 288, endPoint y: 335, distance: 109.2
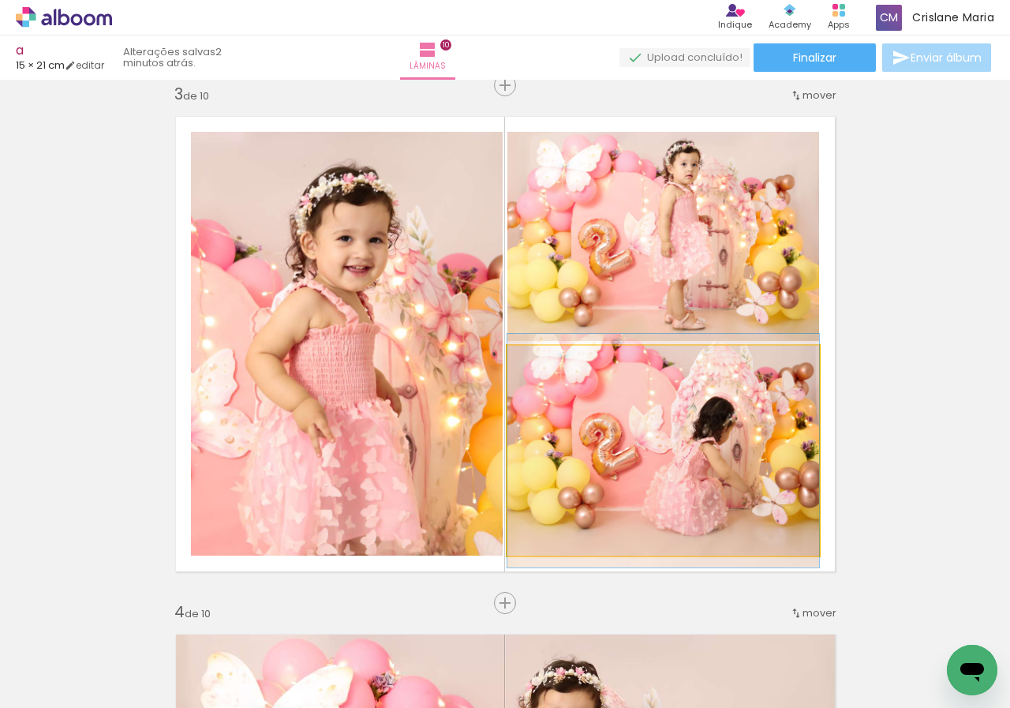
click at [714, 392] on quentale-photo at bounding box center [664, 451] width 312 height 210
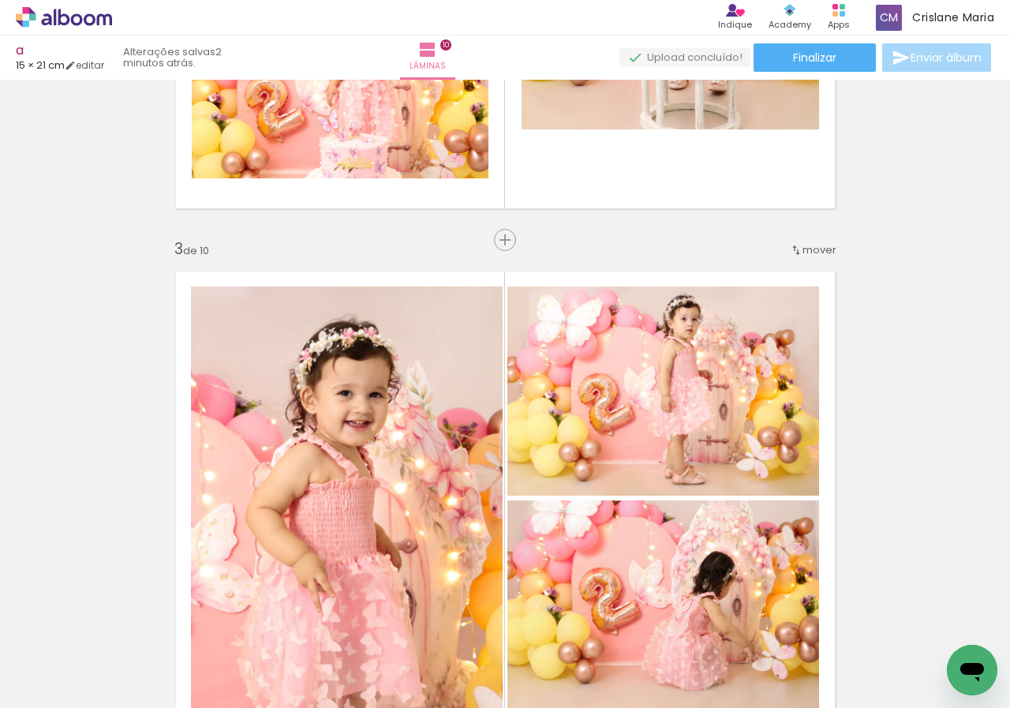
scroll to position [898, 0]
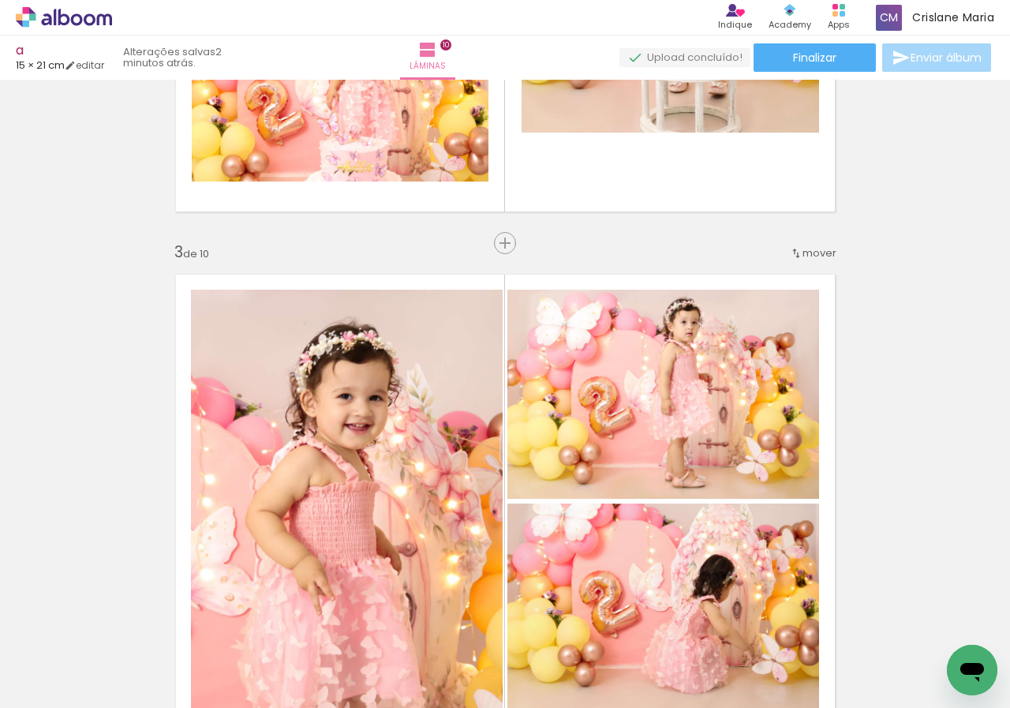
click at [823, 251] on span "mover" at bounding box center [820, 252] width 34 height 15
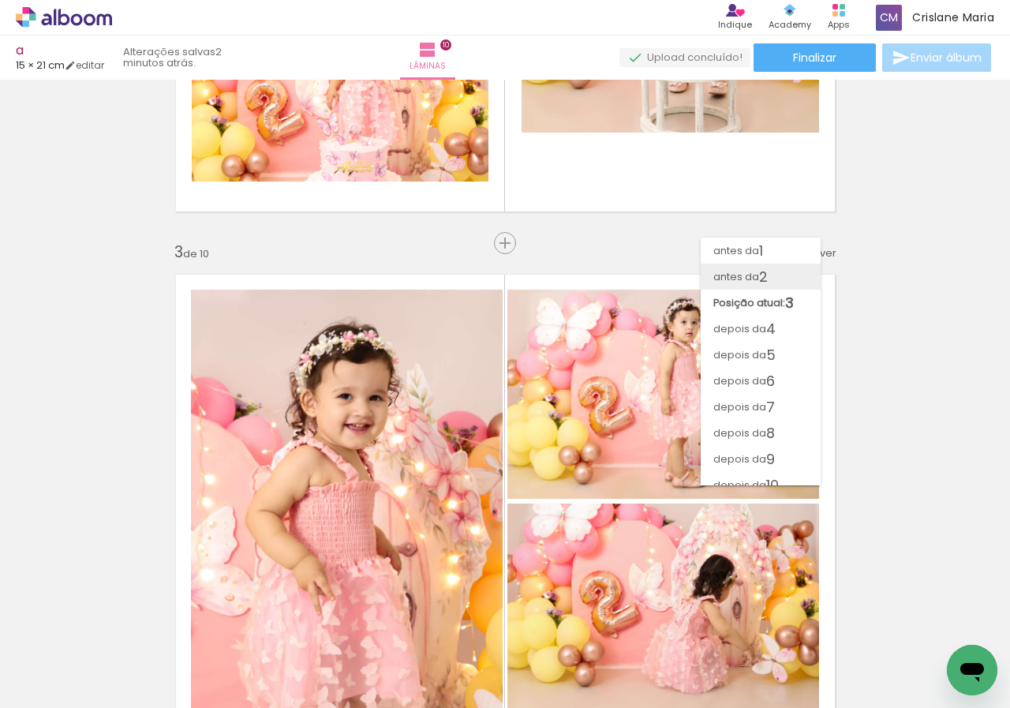
click at [766, 275] on span "2" at bounding box center [763, 277] width 9 height 26
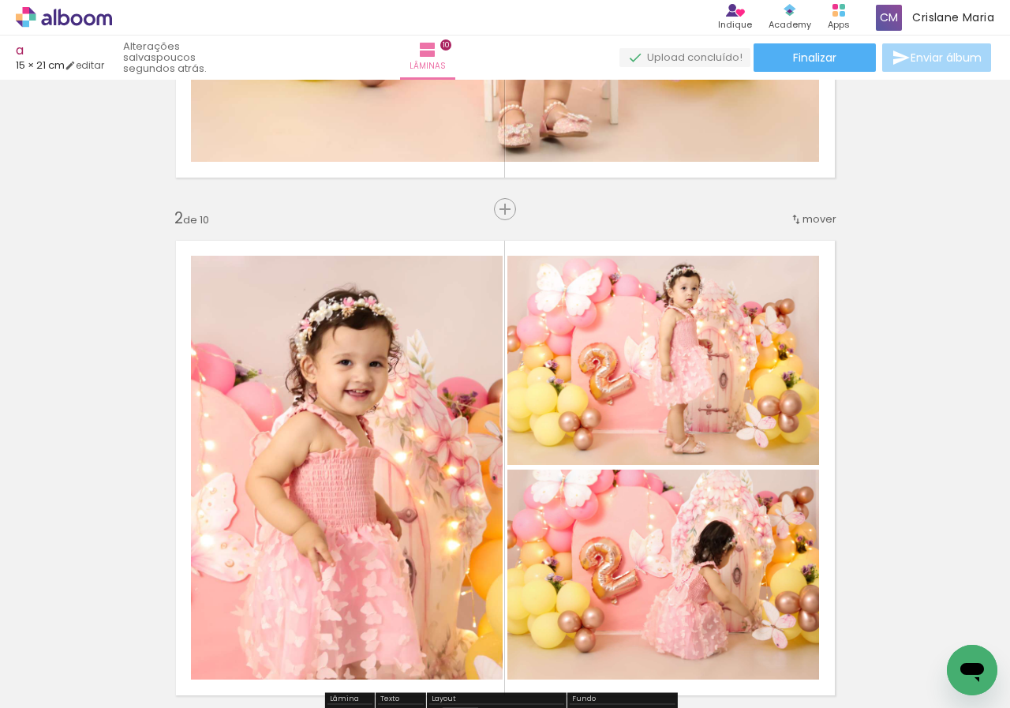
scroll to position [631, 0]
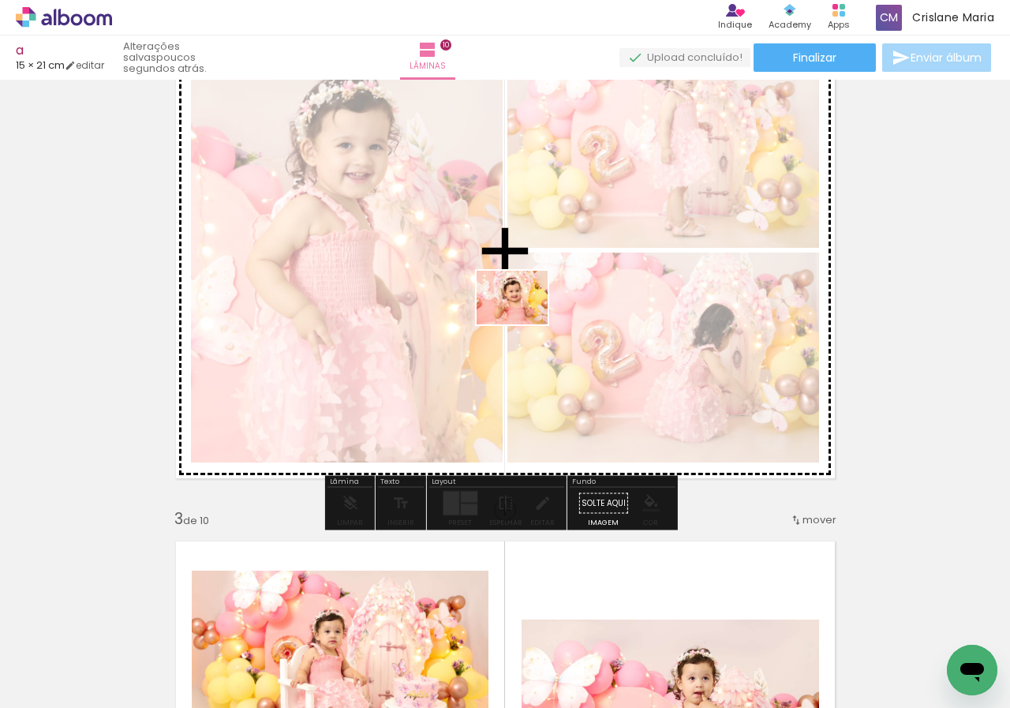
drag, startPoint x: 408, startPoint y: 673, endPoint x: 524, endPoint y: 314, distance: 376.7
click at [524, 314] on quentale-workspace at bounding box center [505, 354] width 1010 height 708
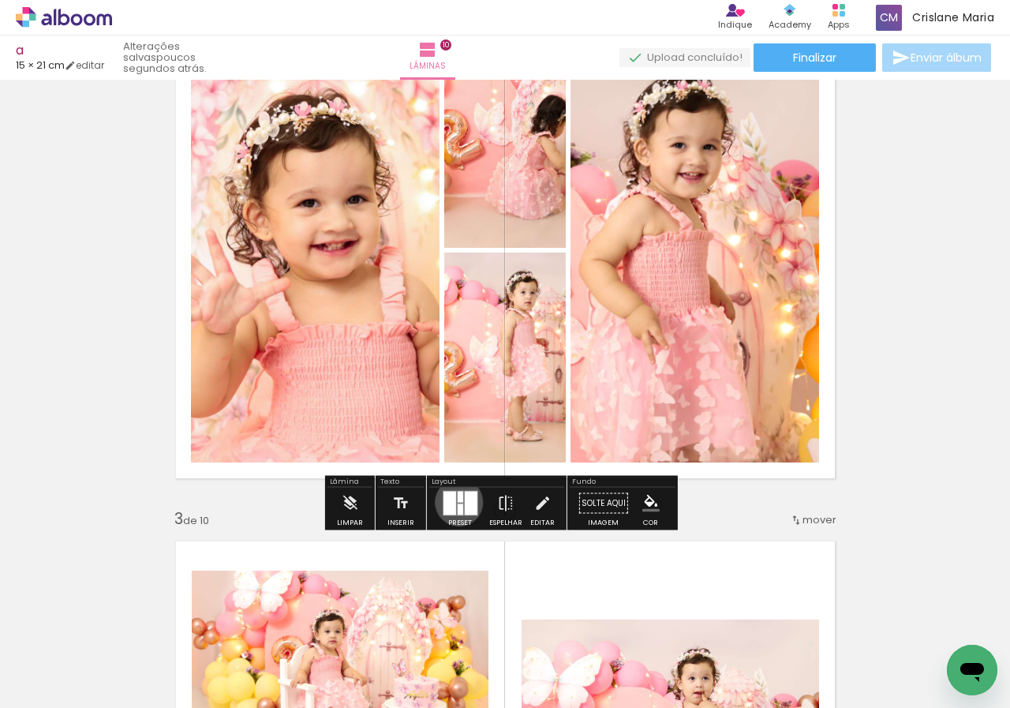
click at [457, 502] on div at bounding box center [460, 497] width 6 height 11
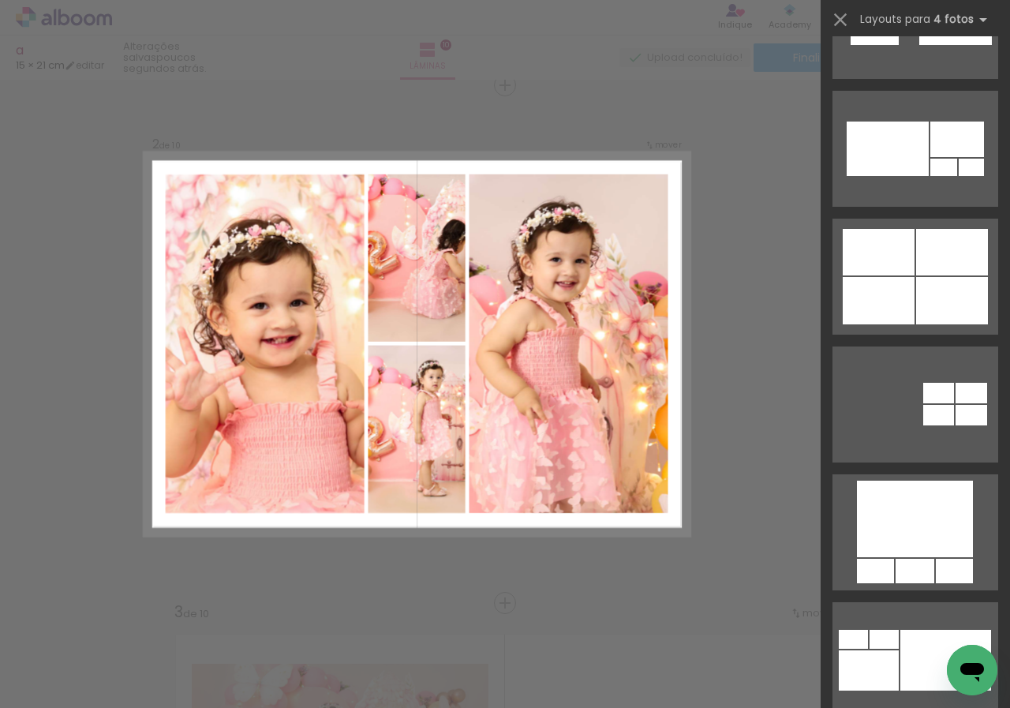
scroll to position [2121, 0]
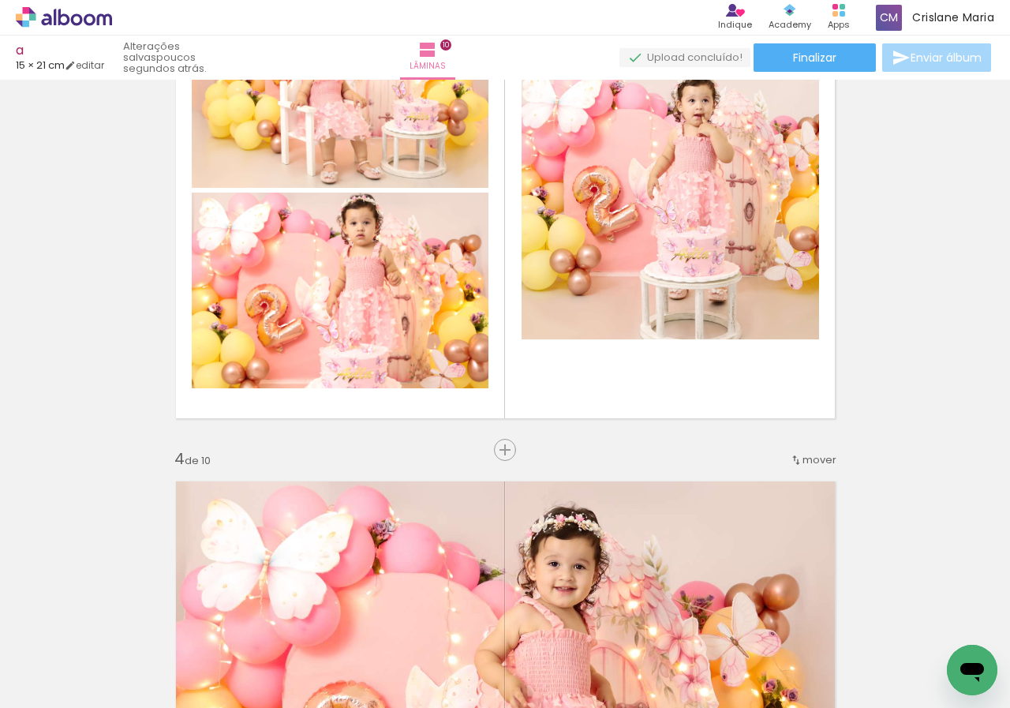
scroll to position [0, 0]
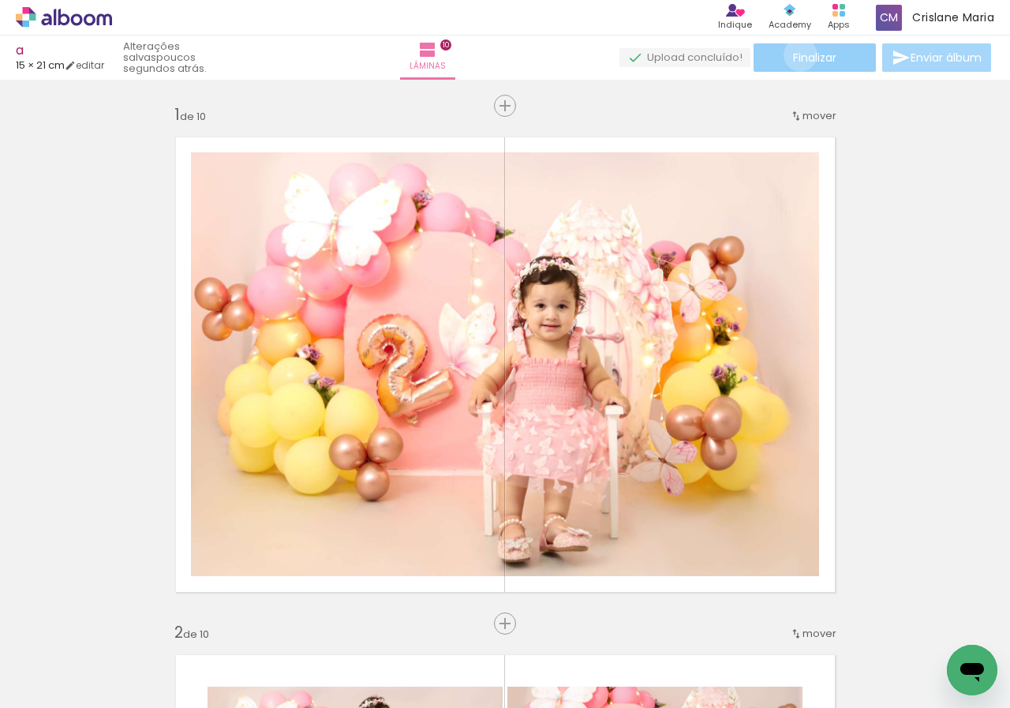
click at [795, 54] on span "Finalizar" at bounding box center [814, 57] width 43 height 11
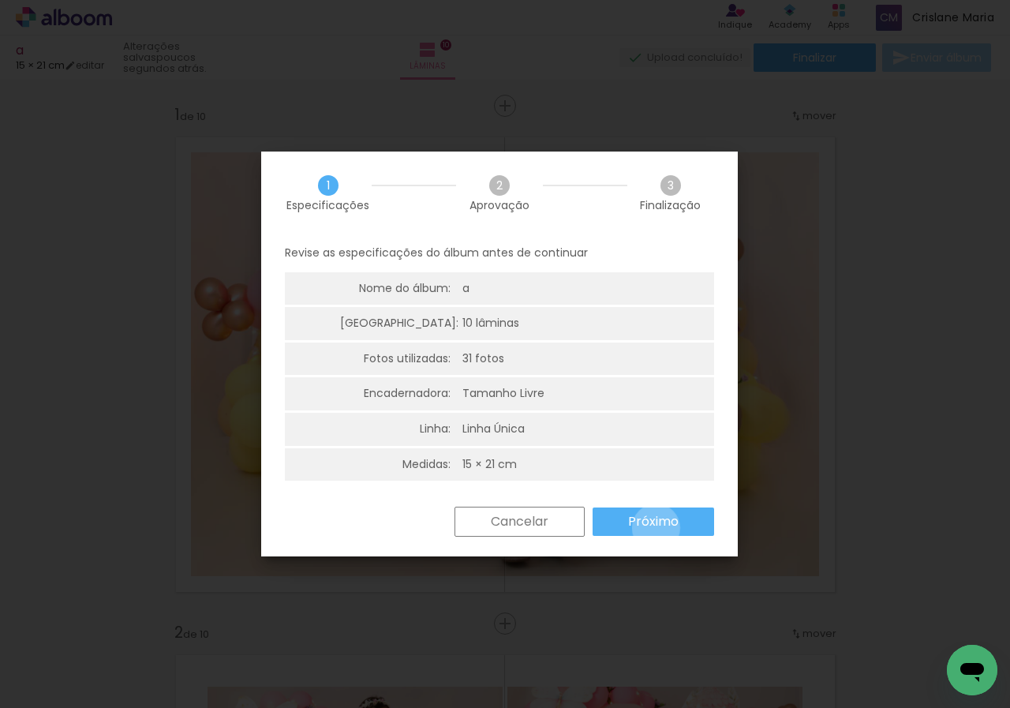
click at [0, 0] on slot "Próximo" at bounding box center [0, 0] width 0 height 0
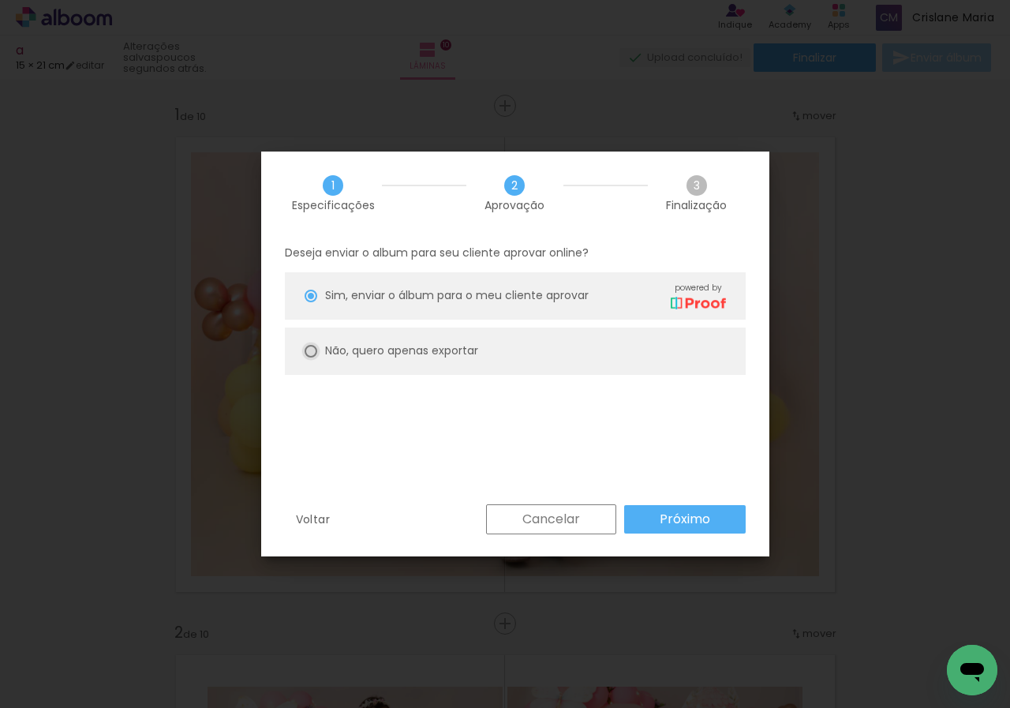
click at [312, 302] on div at bounding box center [311, 296] width 13 height 13
type paper-radio-button "on"
click at [717, 527] on paper-button "Próximo" at bounding box center [685, 519] width 122 height 28
type input "Alta, 300 DPI"
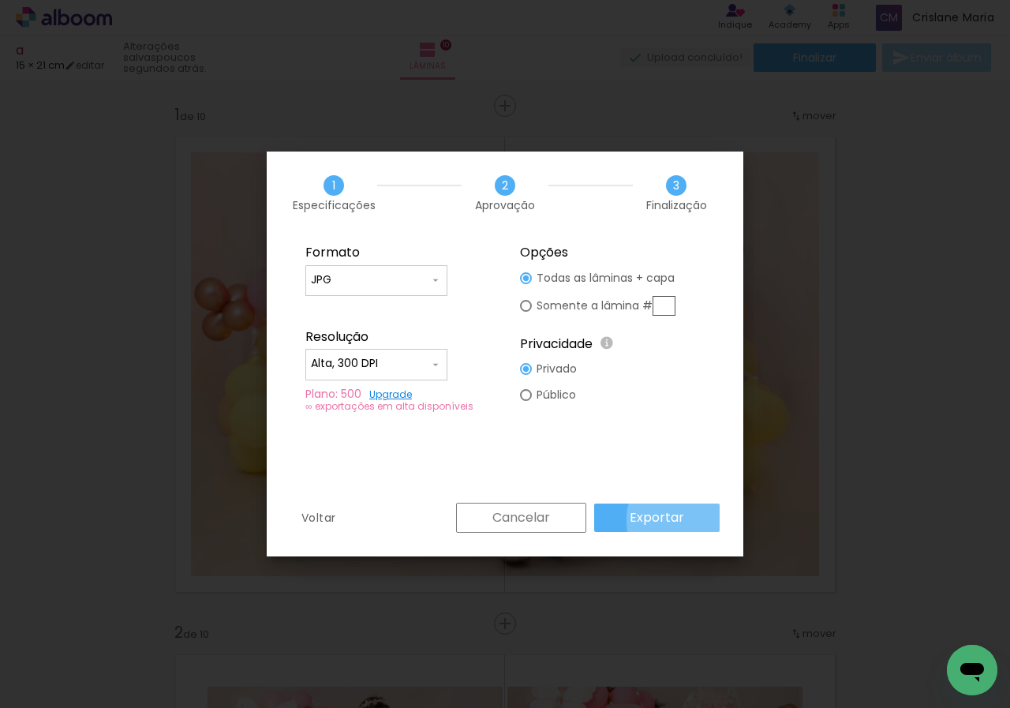
click at [686, 520] on paper-button "Exportar" at bounding box center [657, 518] width 126 height 28
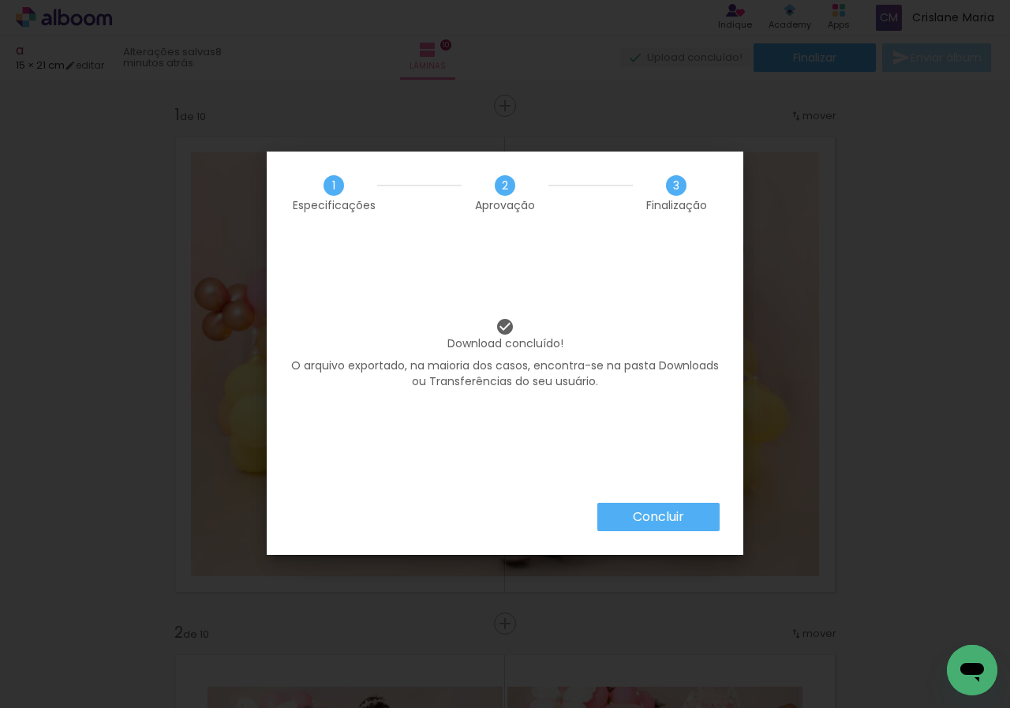
scroll to position [0, 717]
click at [0, 0] on slot "Concluir" at bounding box center [0, 0] width 0 height 0
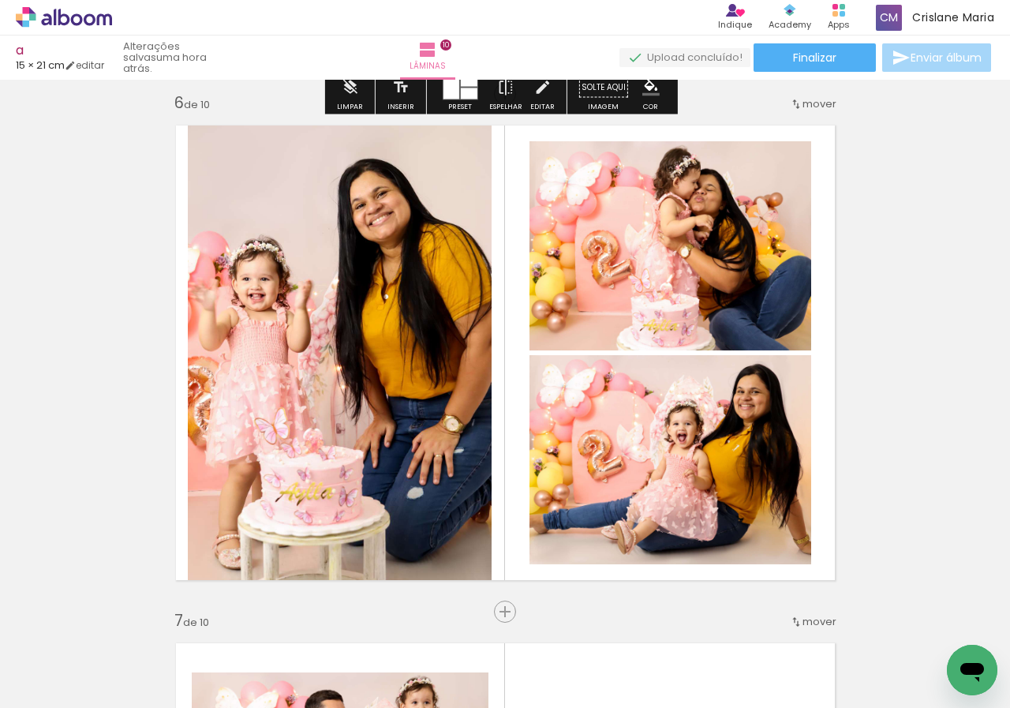
scroll to position [2605, 0]
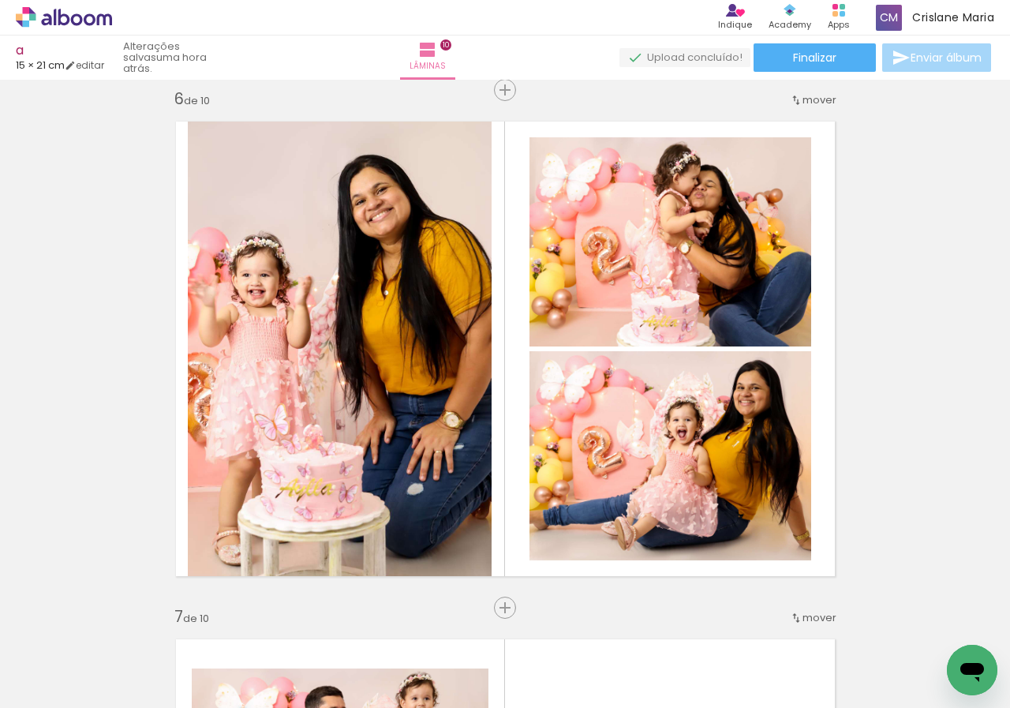
scroll to position [0, 717]
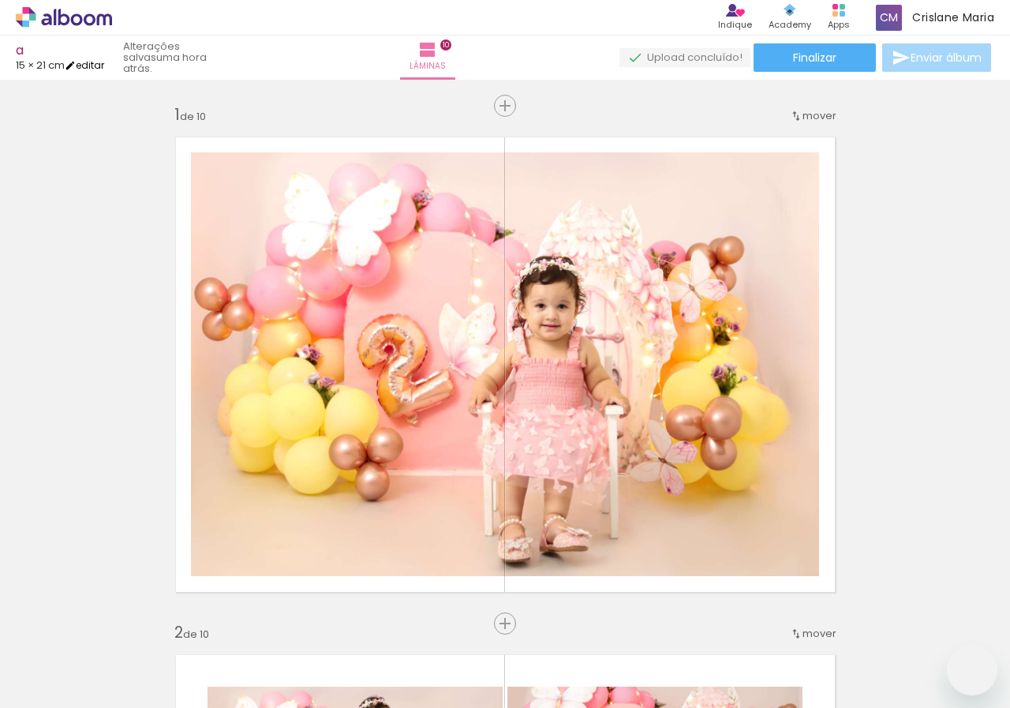
click at [98, 66] on link "editar" at bounding box center [84, 64] width 39 height 13
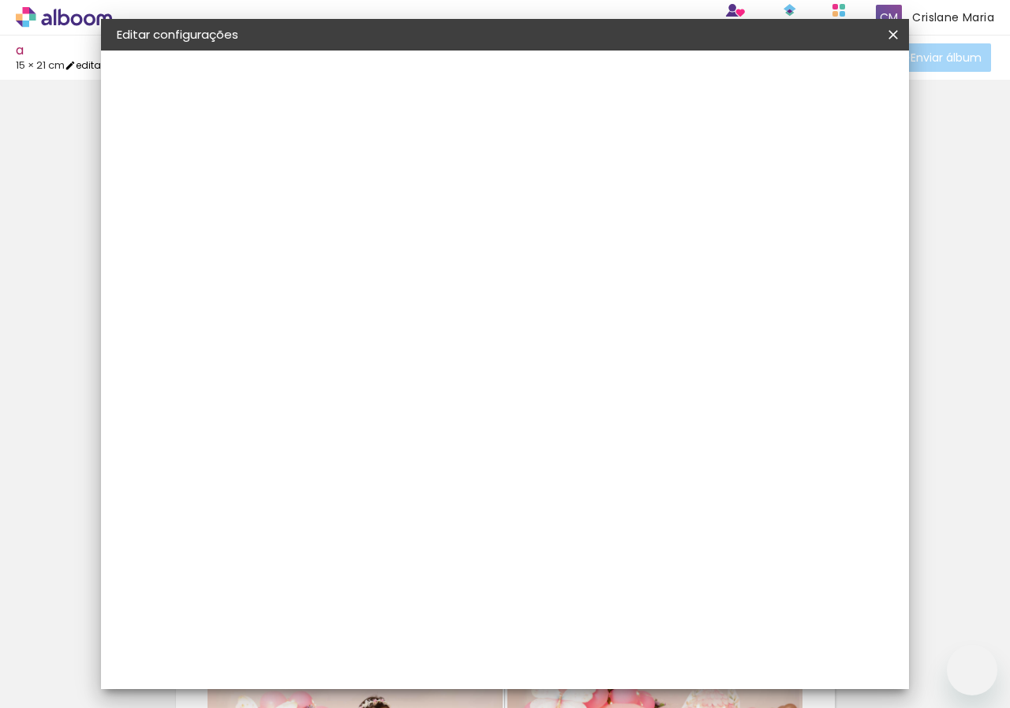
type input "21"
type input "30"
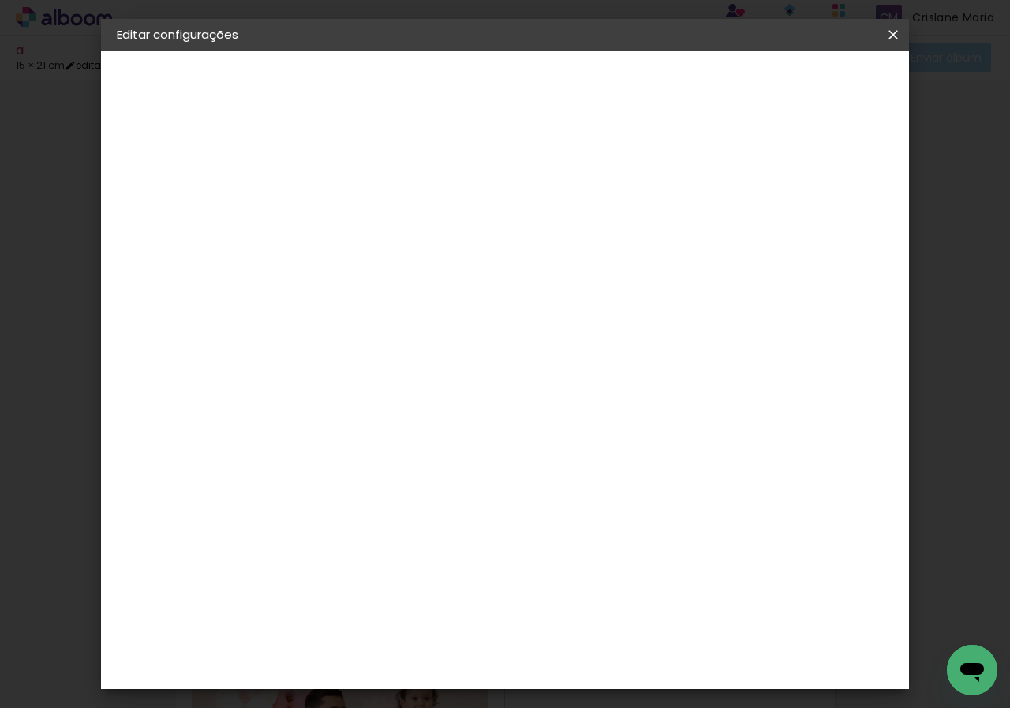
scroll to position [0, 717]
